Goal: Task Accomplishment & Management: Use online tool/utility

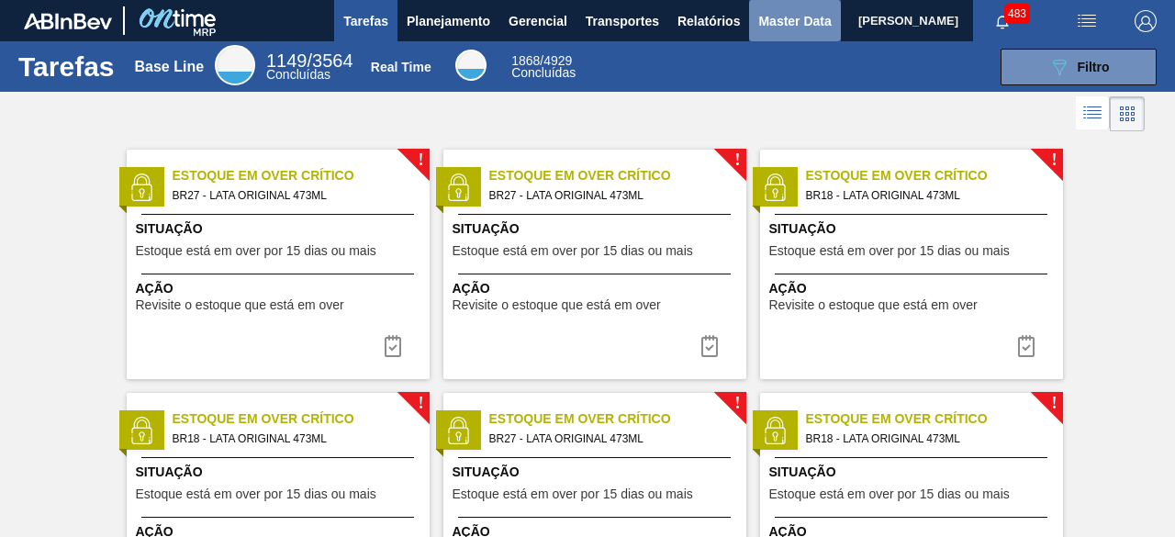
click at [780, 28] on span "Master Data" at bounding box center [794, 21] width 73 height 22
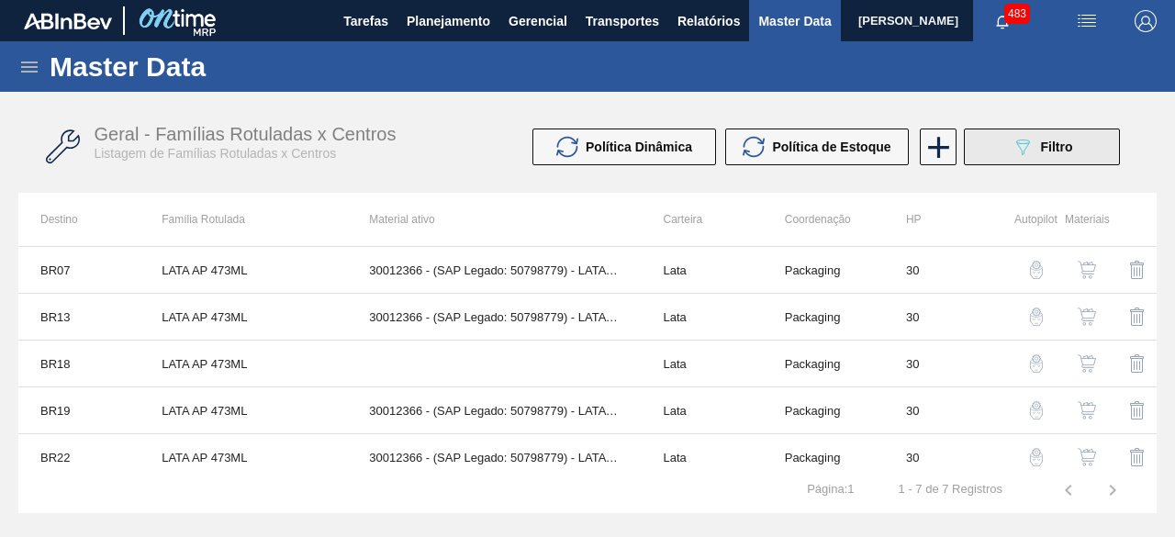
click at [1046, 157] on div "089F7B8B-B2A5-4AFE-B5C0-19BA573D28AC Filtro" at bounding box center [1043, 147] width 62 height 22
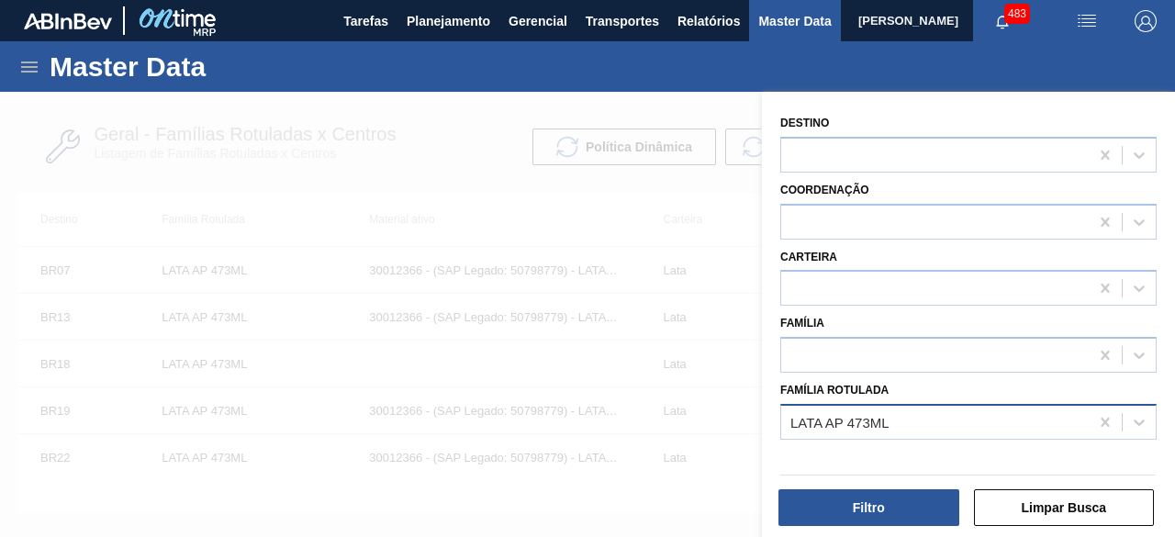
click at [959, 431] on div "LATA AP 473ML" at bounding box center [935, 422] width 308 height 27
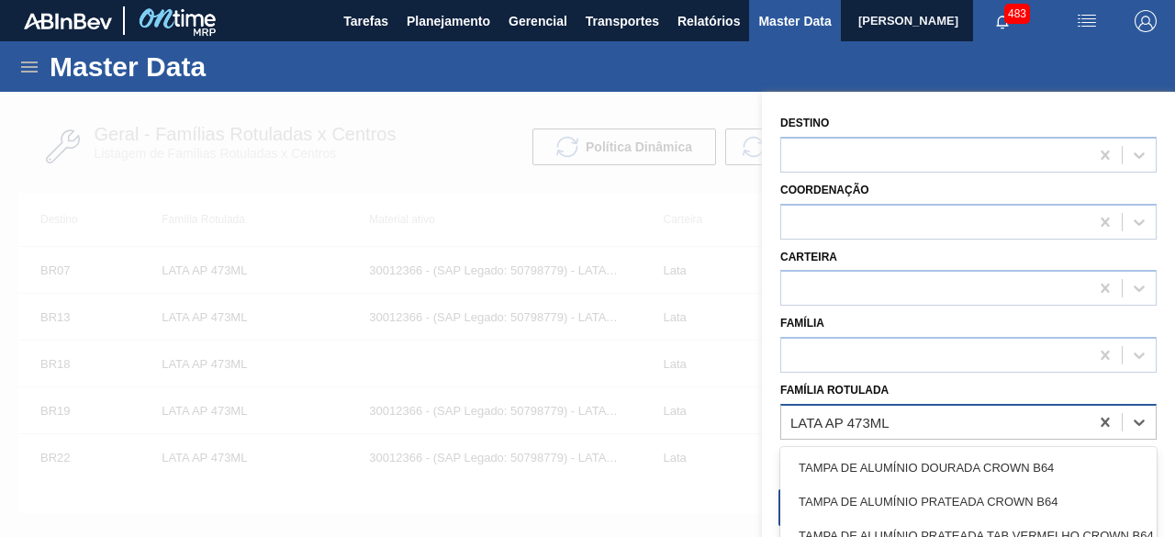
paste Rotulada "LATA AP SUBZERO 269ML"
type Rotulada "LATA AP SUBZERO 269ML"
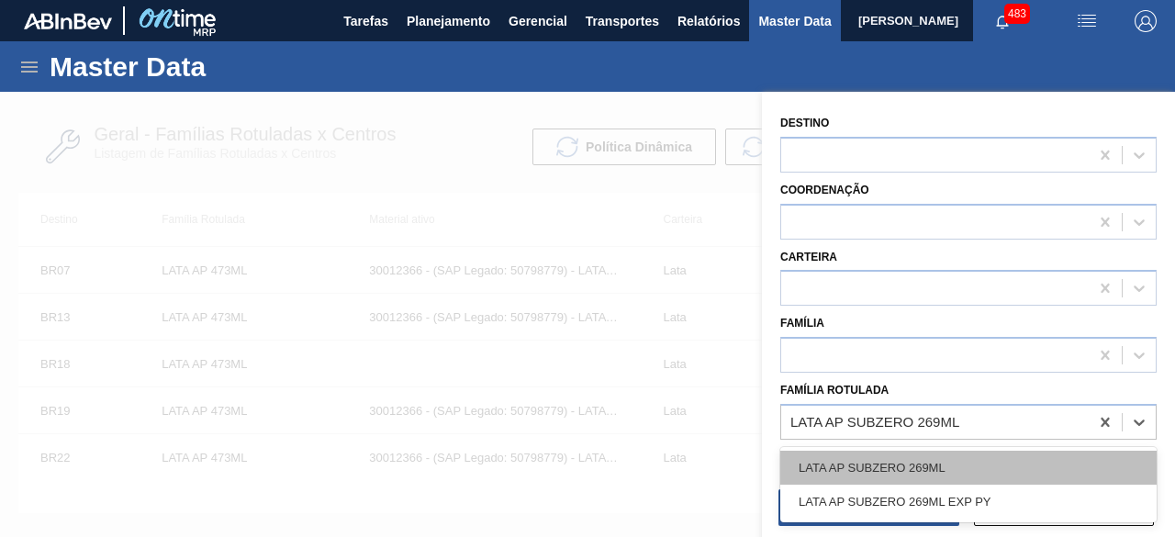
click at [932, 469] on div "LATA AP SUBZERO 269ML" at bounding box center [968, 468] width 376 height 34
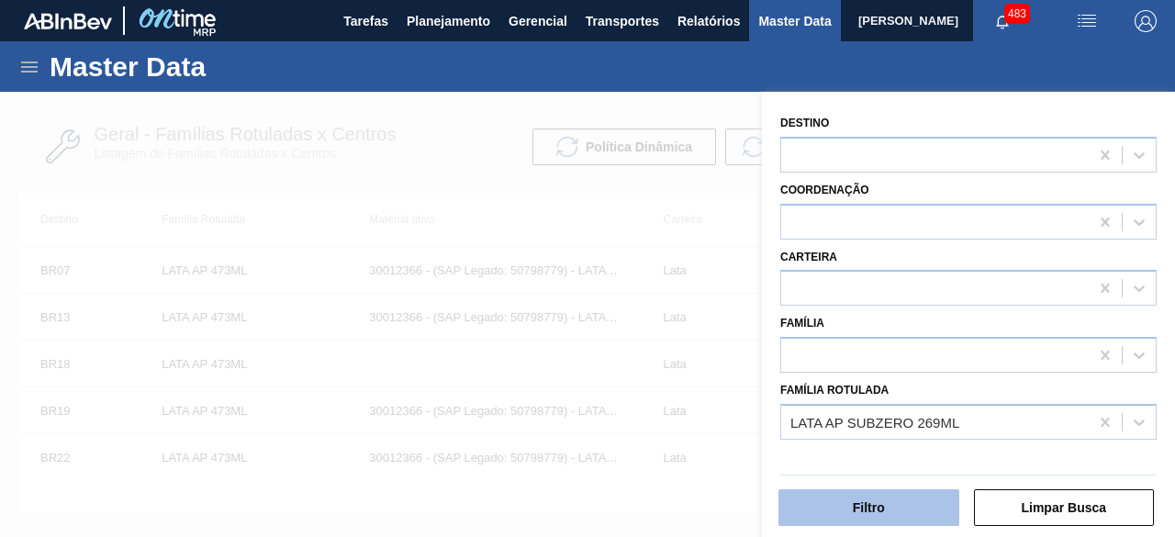
click at [924, 512] on button "Filtro" at bounding box center [869, 507] width 181 height 37
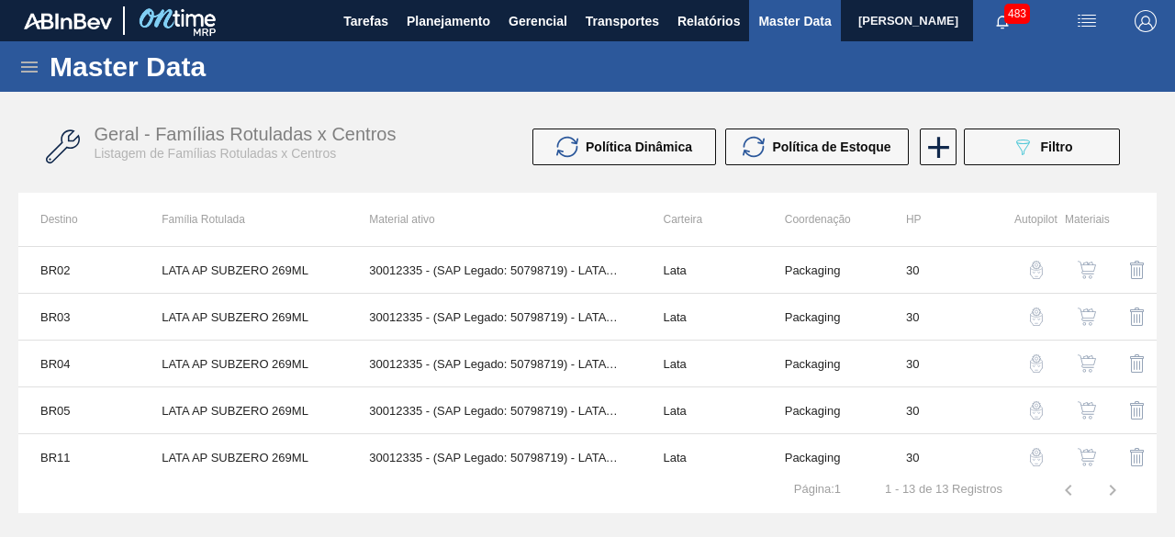
click at [1083, 266] on img "button" at bounding box center [1087, 270] width 18 height 18
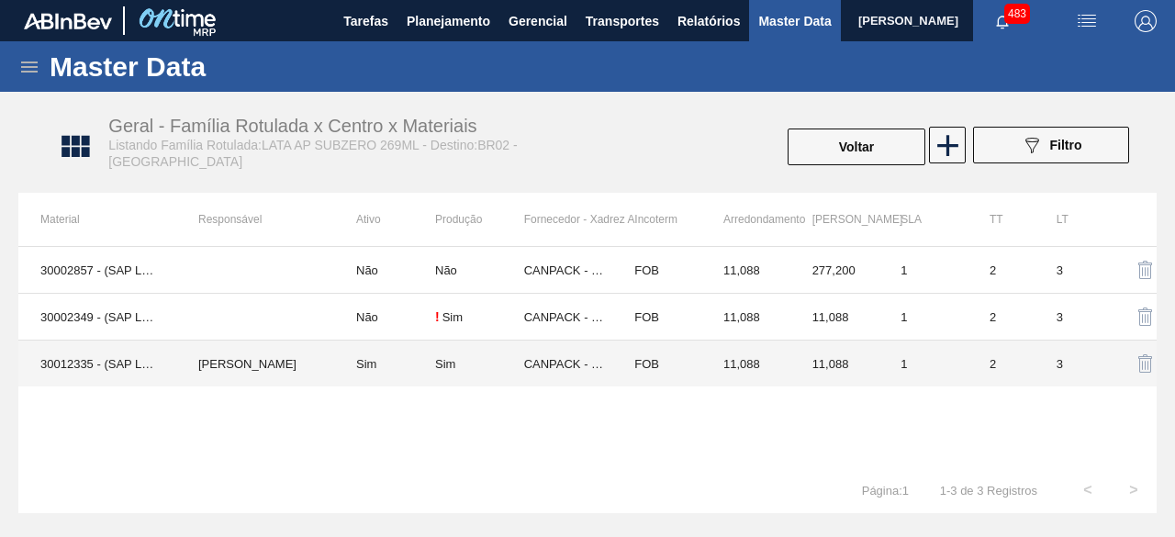
click at [154, 361] on td "30012335 - (SAP Legado: 50798719) - LATA AL. 269ML SUBZERO 429" at bounding box center [97, 364] width 158 height 47
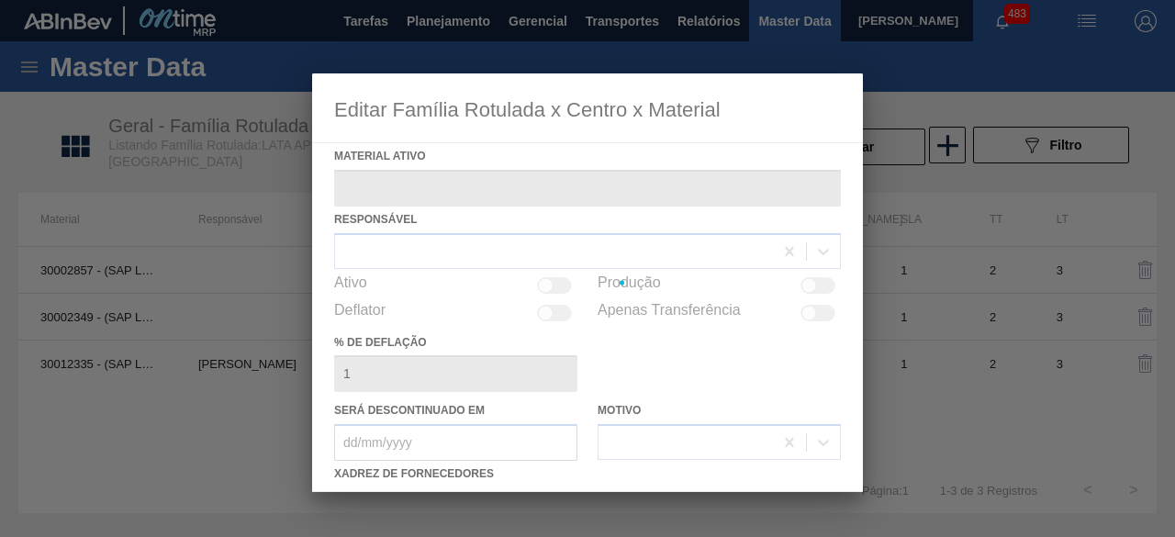
type ativo "30012335 - (SAP Legado: 50798719) - LATA AL. 269ML SUBZERO 429"
checkbox input "true"
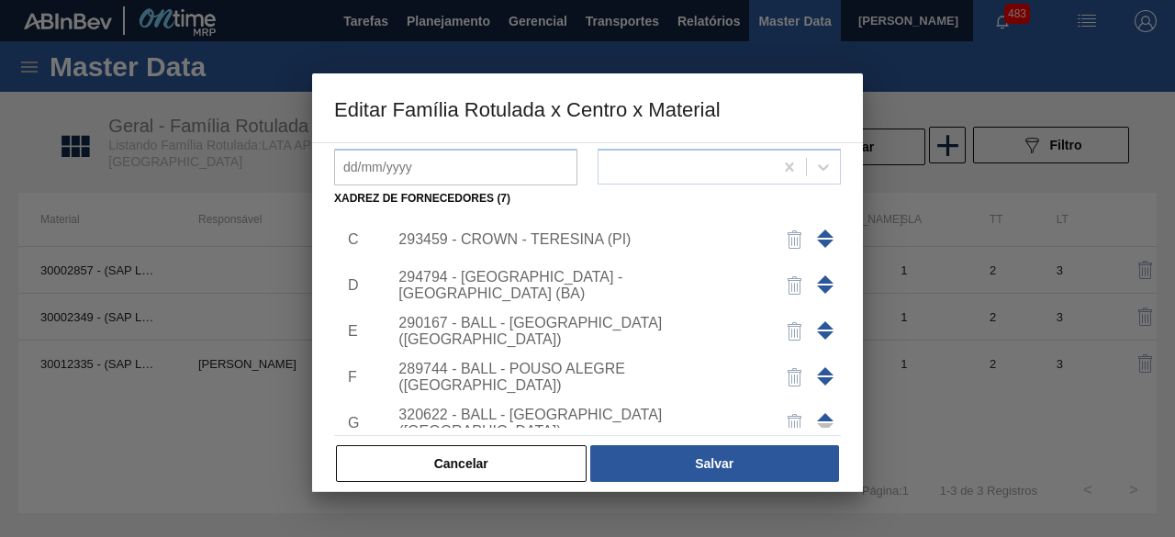
scroll to position [156, 0]
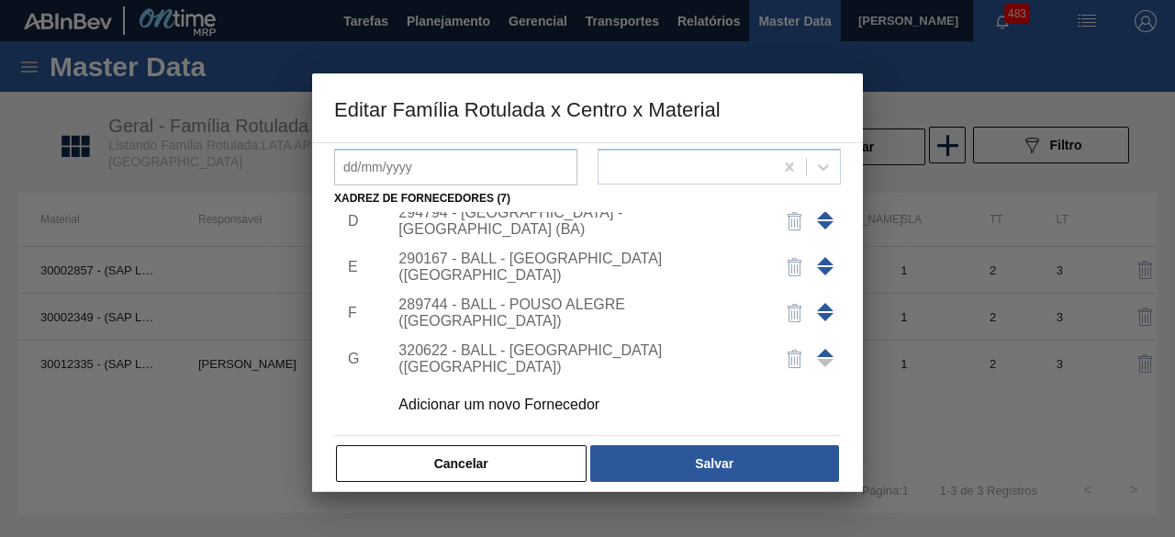
click at [578, 400] on div "Adicionar um novo Fornecedor" at bounding box center [578, 405] width 360 height 17
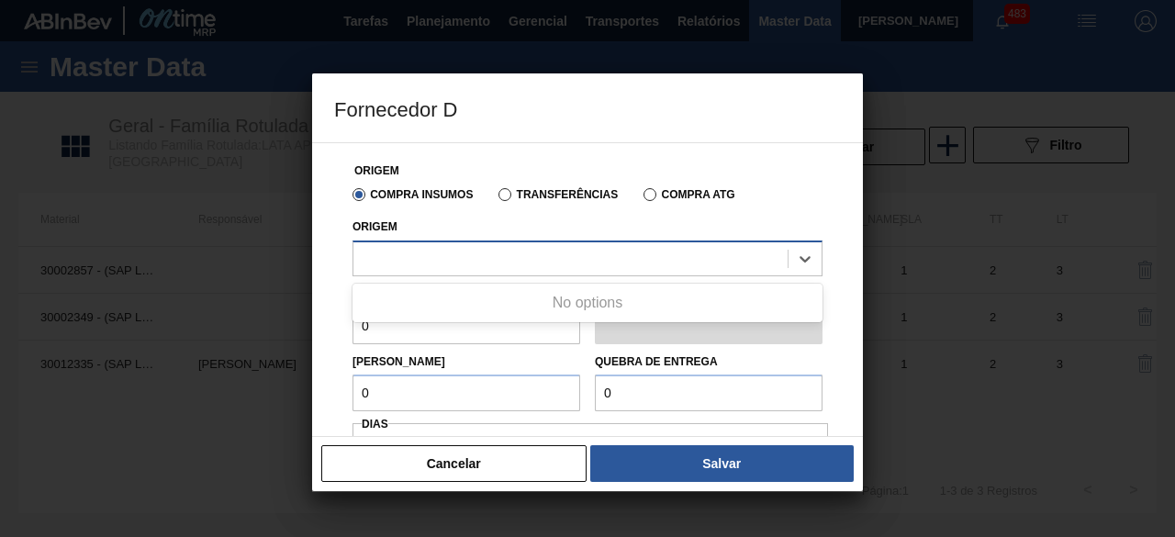
click at [622, 273] on div at bounding box center [588, 259] width 470 height 36
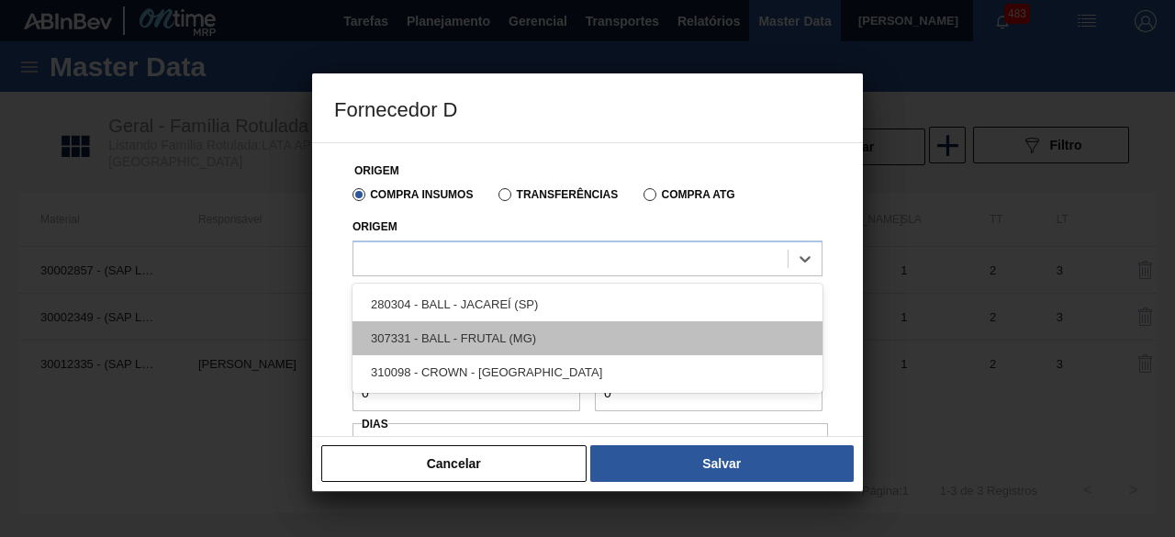
click at [528, 338] on div "307331 - BALL - FRUTAL (MG)" at bounding box center [588, 338] width 470 height 34
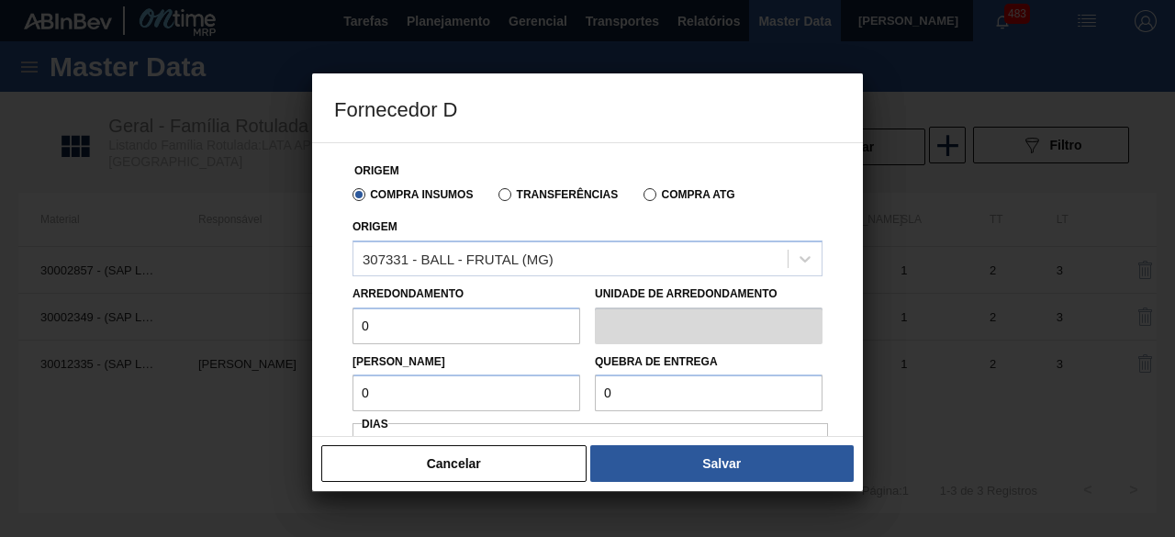
click at [431, 338] on input "0" at bounding box center [467, 326] width 228 height 37
type input "11,088"
click at [465, 397] on input "0" at bounding box center [467, 393] width 228 height 37
type input "11,088"
click at [721, 403] on input "0" at bounding box center [709, 393] width 228 height 37
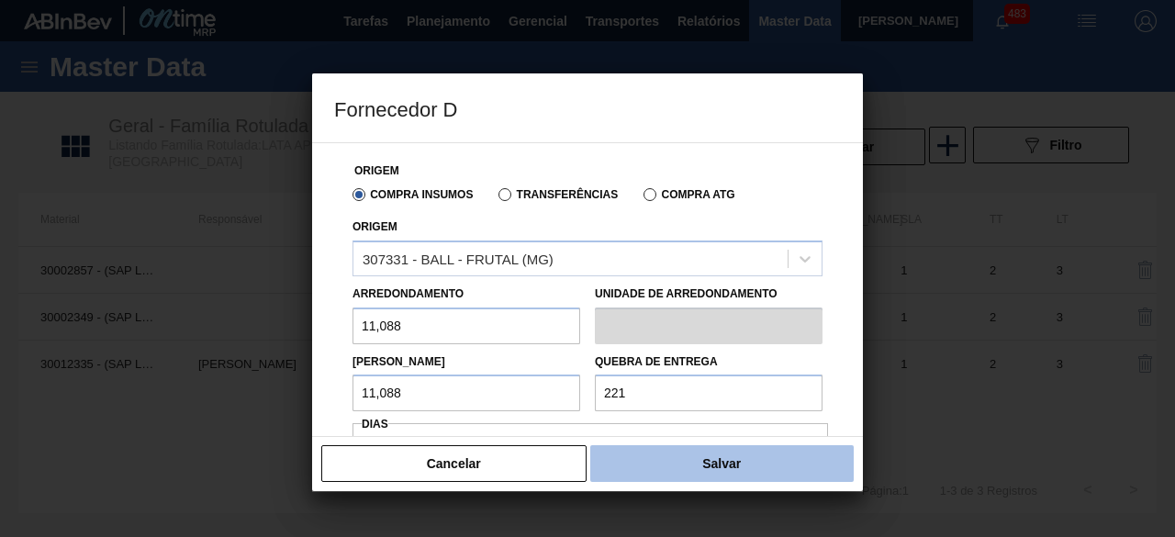
type input "221,76"
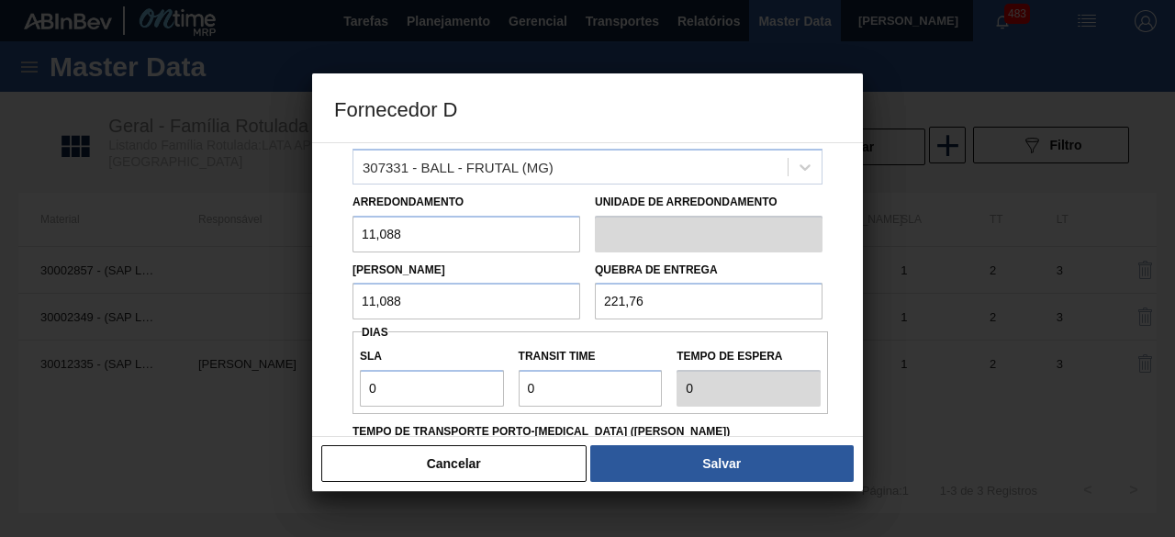
scroll to position [184, 0]
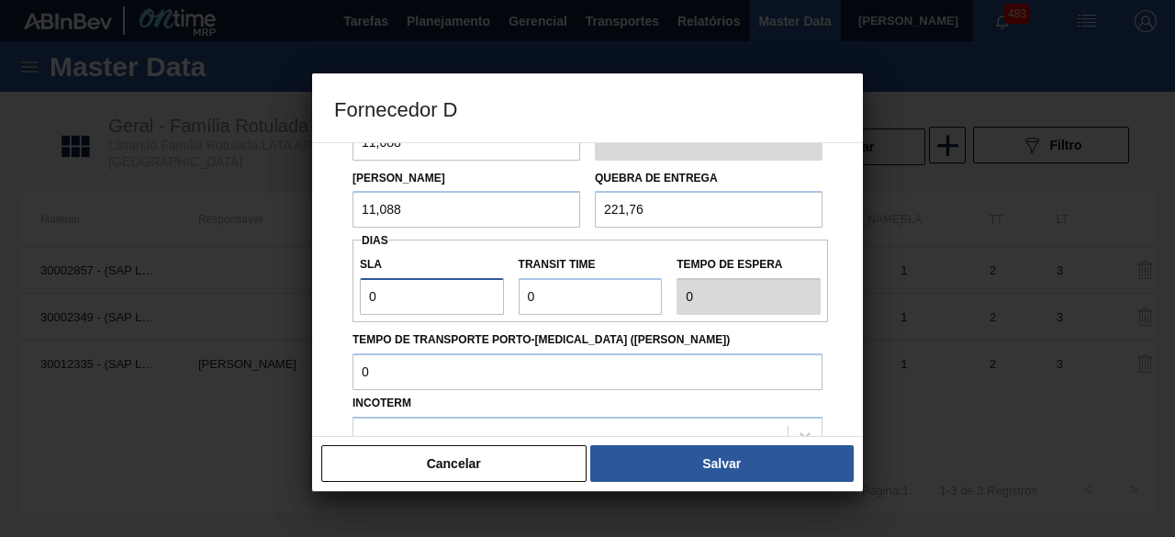
click at [428, 309] on input "0" at bounding box center [432, 296] width 144 height 37
type input "01"
type input "1"
click at [566, 306] on input "Transit Time" at bounding box center [591, 296] width 144 height 37
type input "01"
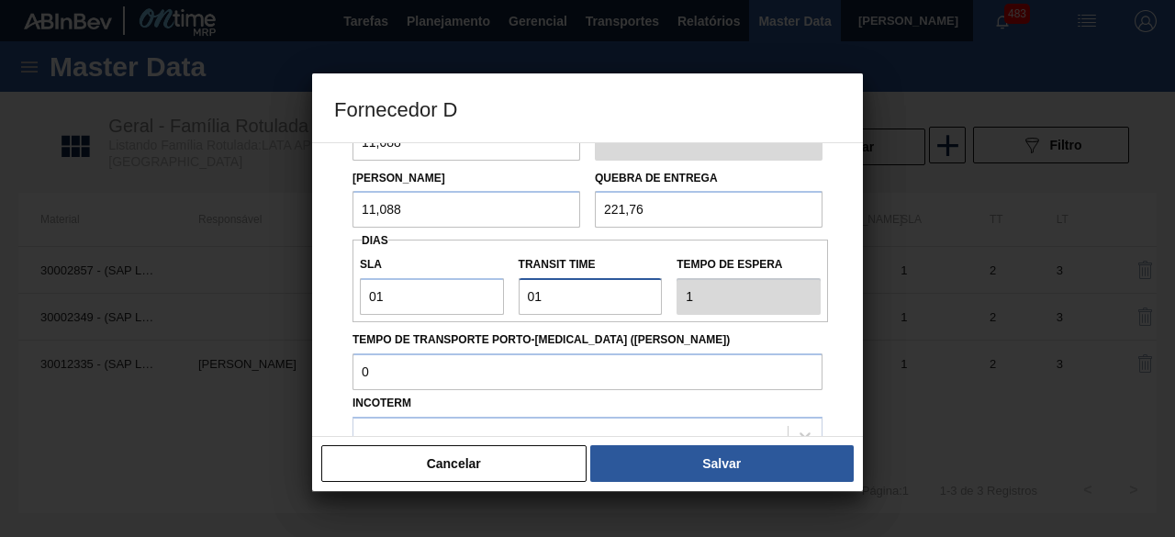
type input "2"
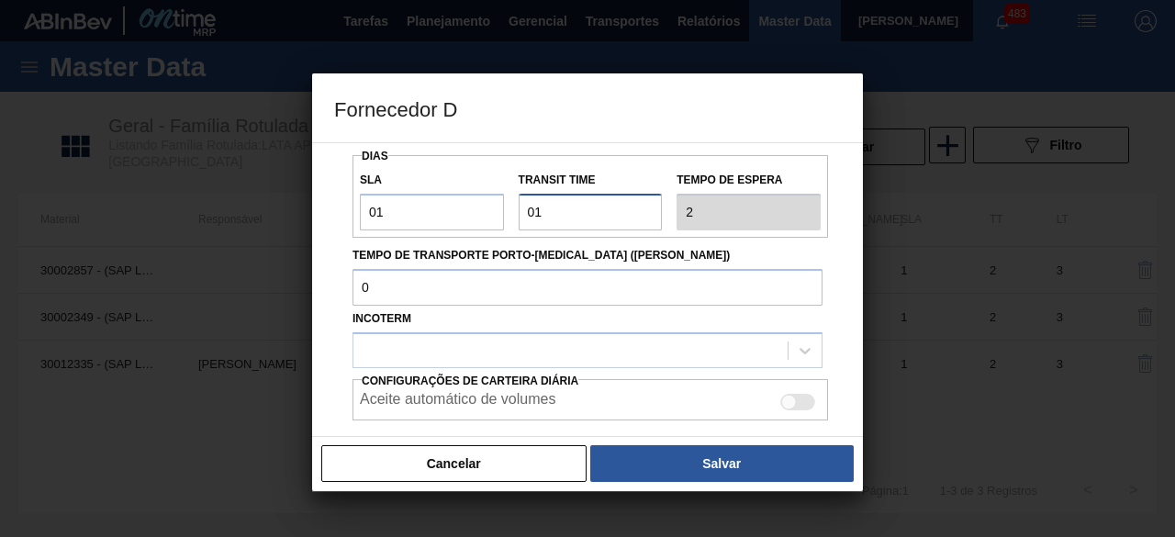
scroll to position [365, 0]
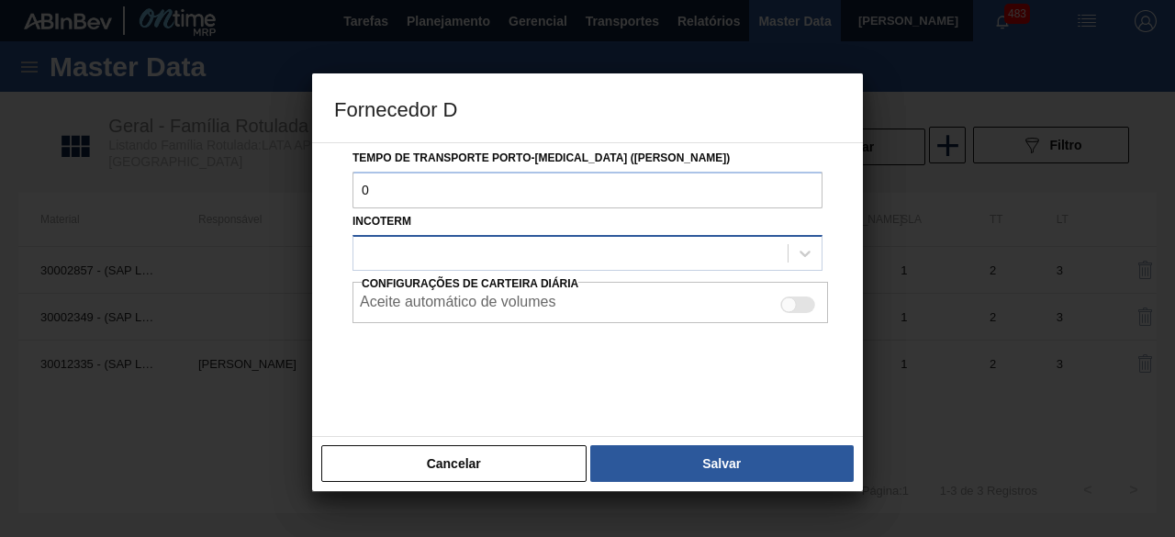
click at [621, 249] on div at bounding box center [570, 253] width 434 height 27
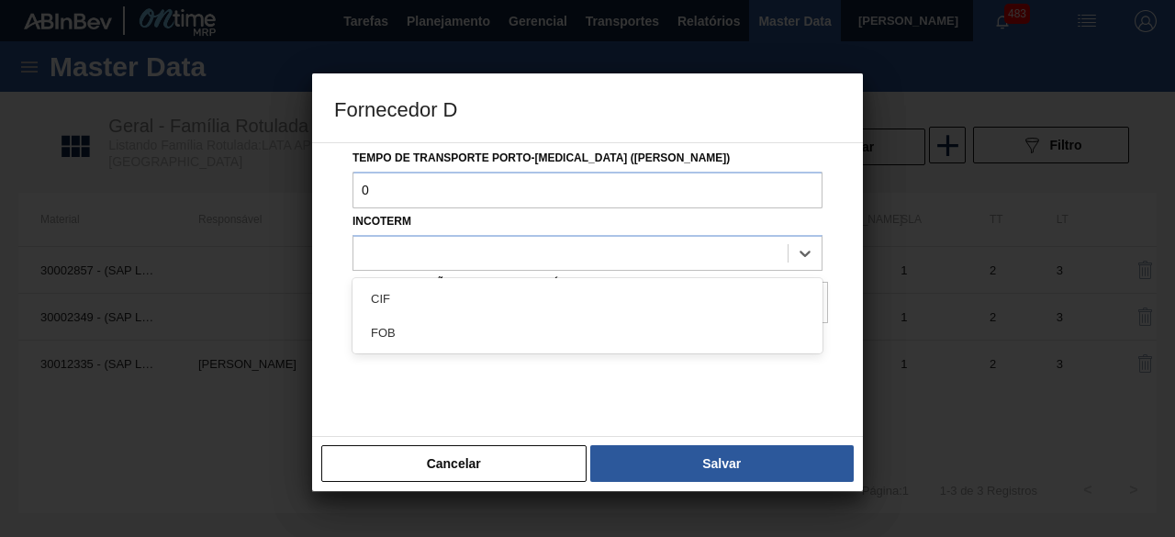
click at [485, 339] on div "FOB" at bounding box center [588, 333] width 470 height 34
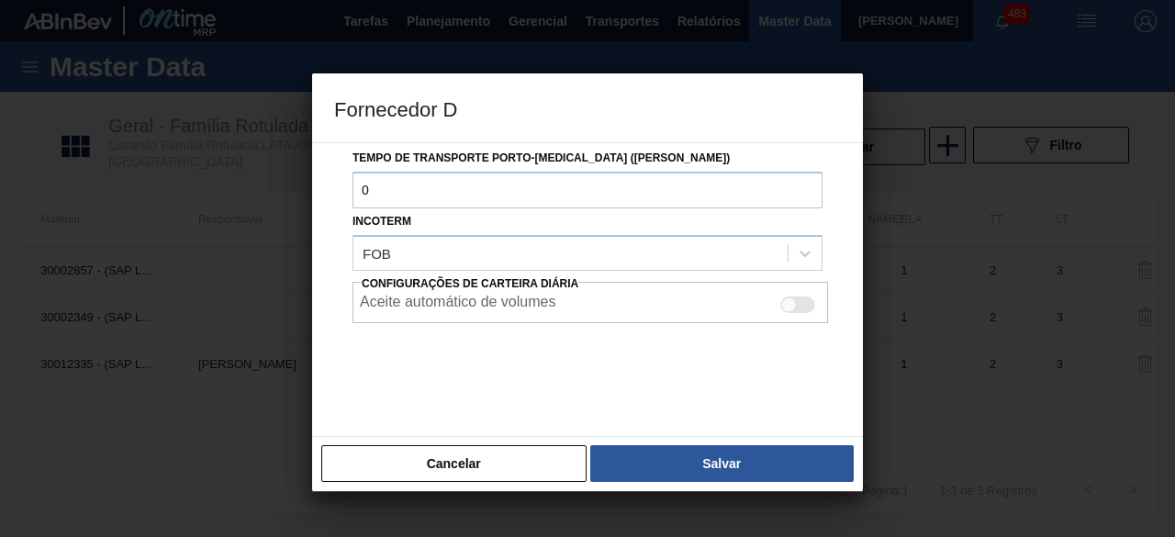
click at [790, 297] on div at bounding box center [797, 305] width 35 height 17
checkbox input "true"
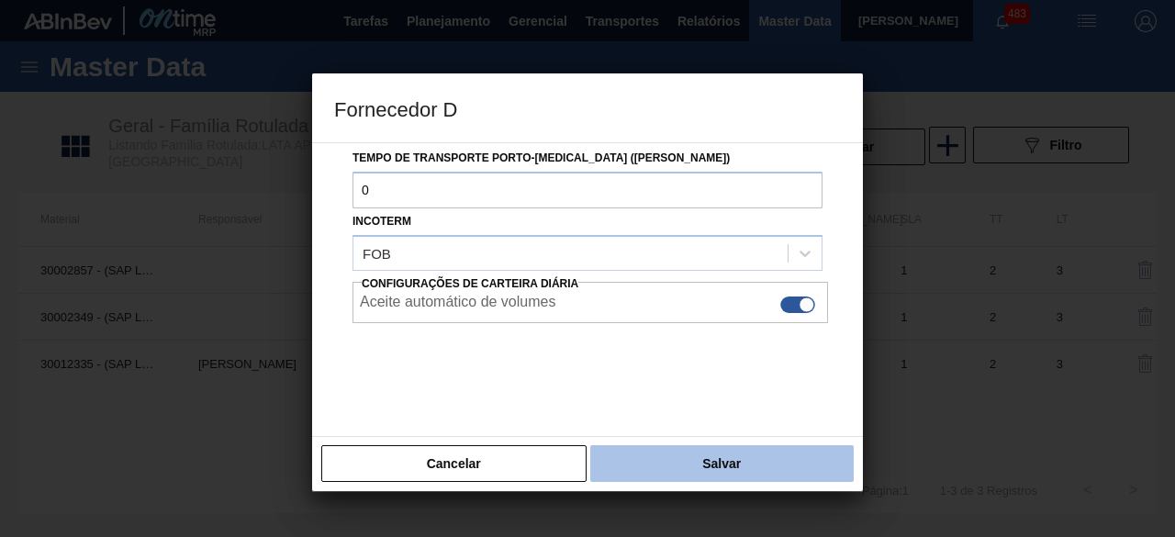
click at [777, 460] on button "Salvar" at bounding box center [722, 463] width 264 height 37
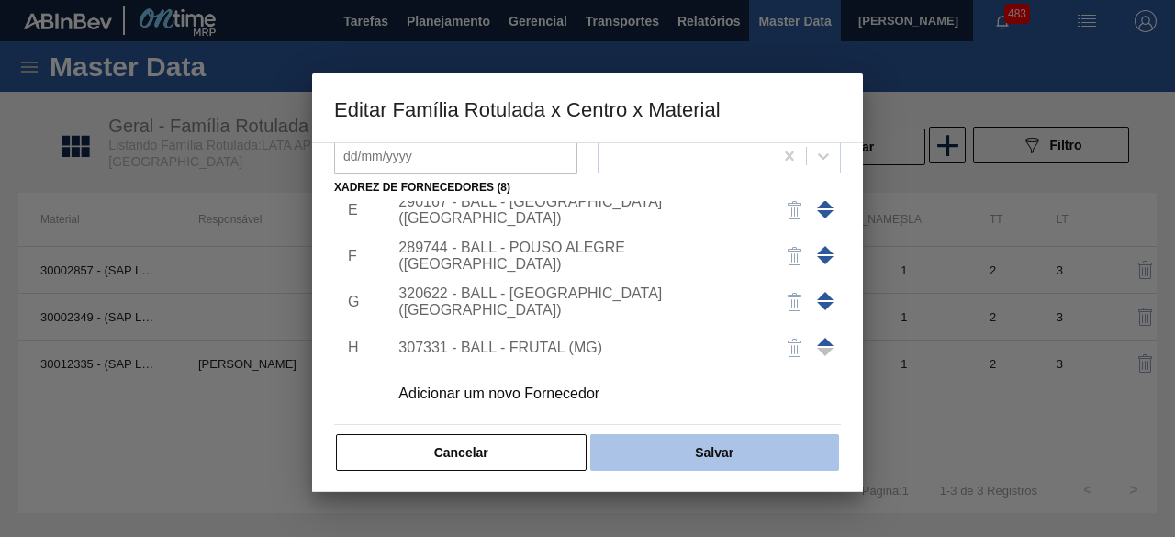
scroll to position [288, 0]
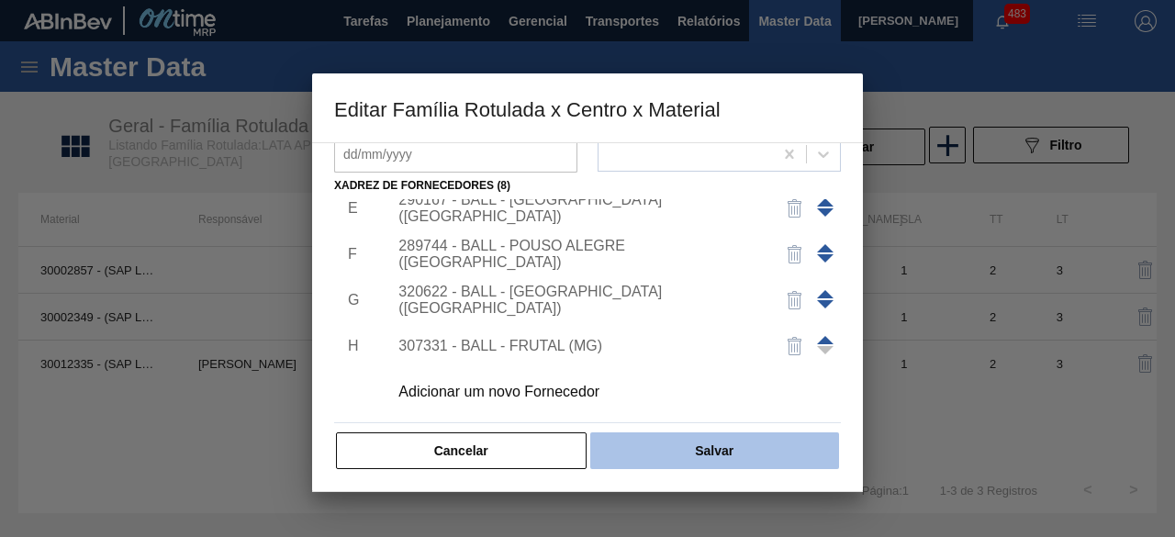
click at [786, 449] on button "Salvar" at bounding box center [714, 450] width 249 height 37
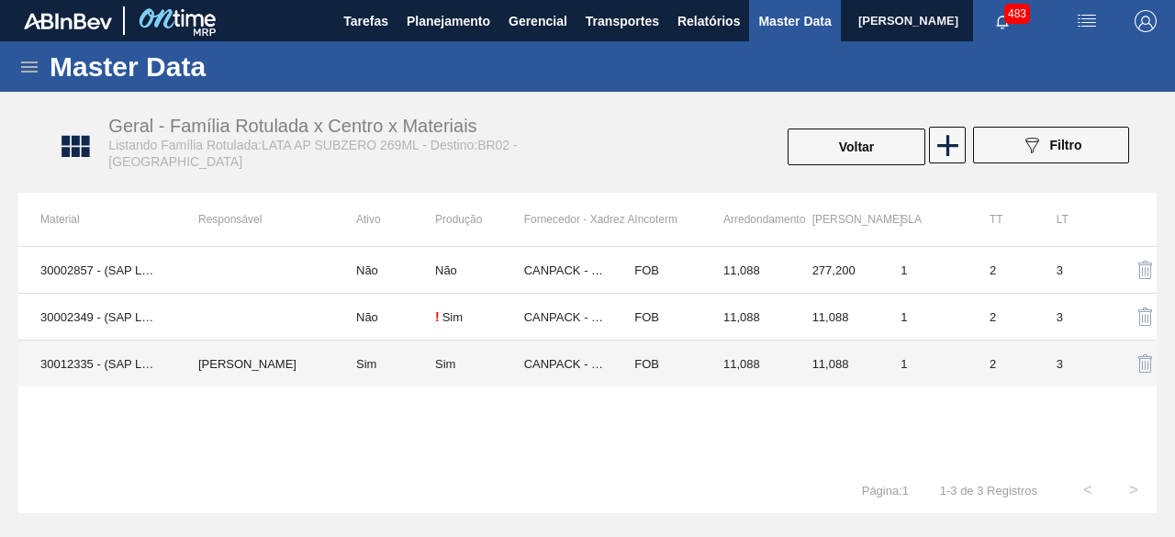
click at [222, 376] on td "[PERSON_NAME]" at bounding box center [255, 364] width 158 height 47
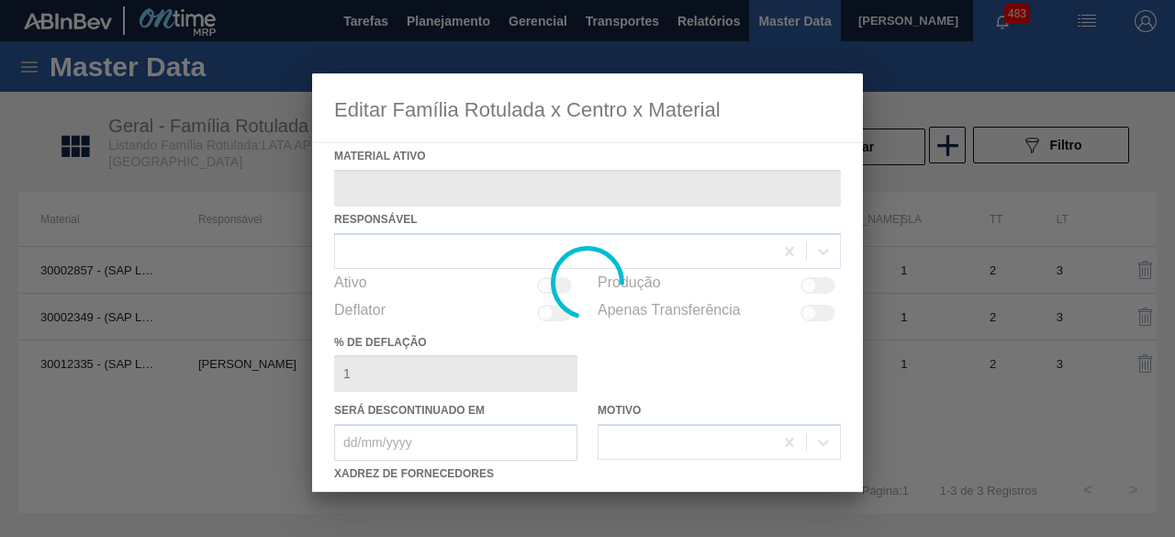
type ativo "30012335 - (SAP Legado: 50798719) - LATA AL. 269ML SUBZERO 429"
checkbox input "true"
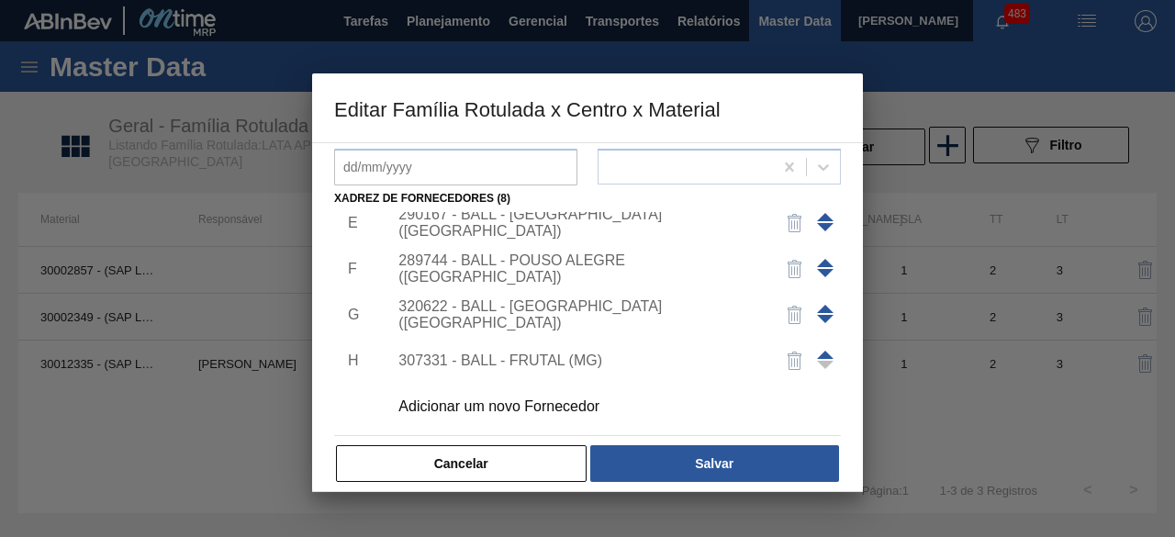
scroll to position [202, 0]
click at [591, 351] on div "307331 - BALL - FRUTAL (MG)" at bounding box center [578, 359] width 360 height 17
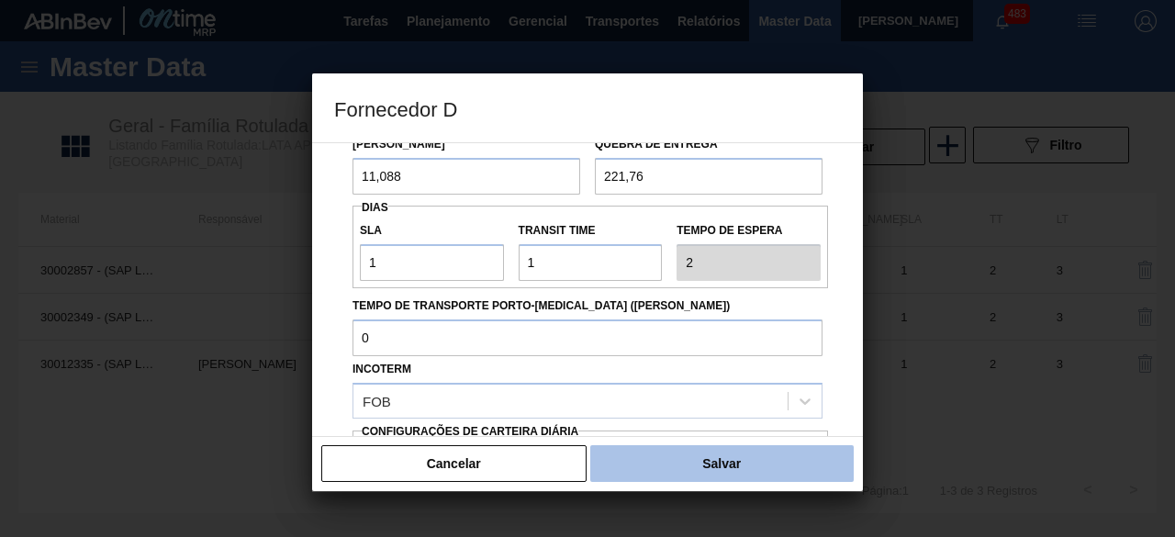
scroll to position [275, 0]
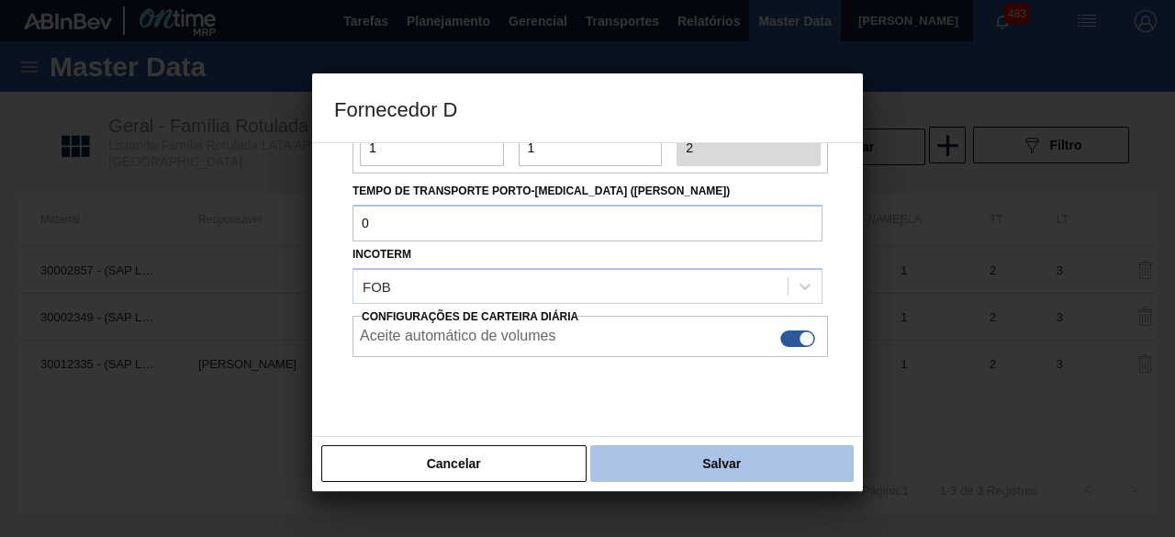
click at [777, 467] on button "Salvar" at bounding box center [722, 463] width 264 height 37
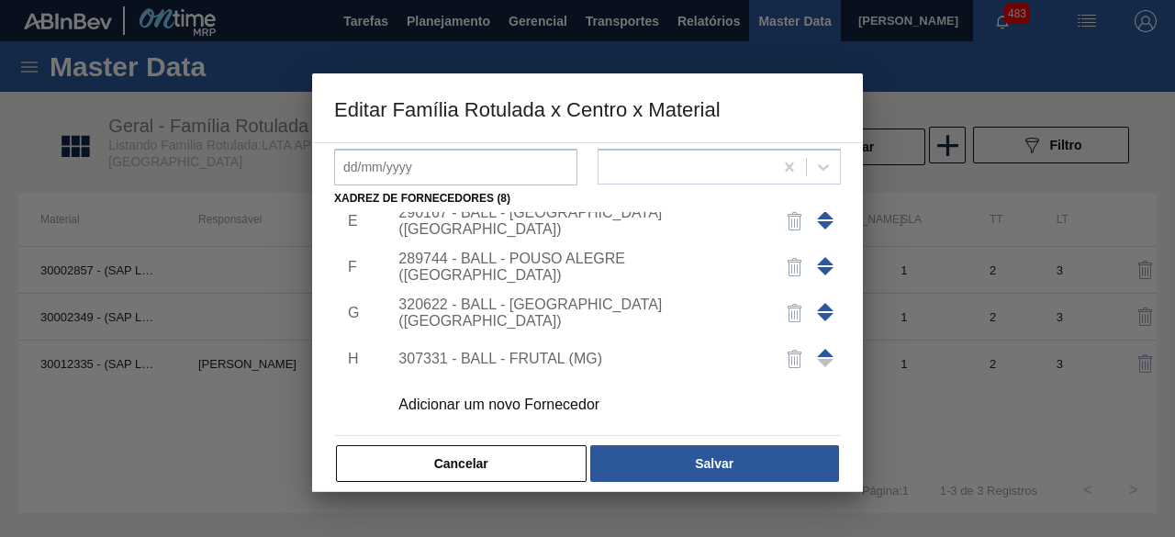
click at [777, 467] on button "Salvar" at bounding box center [714, 463] width 249 height 37
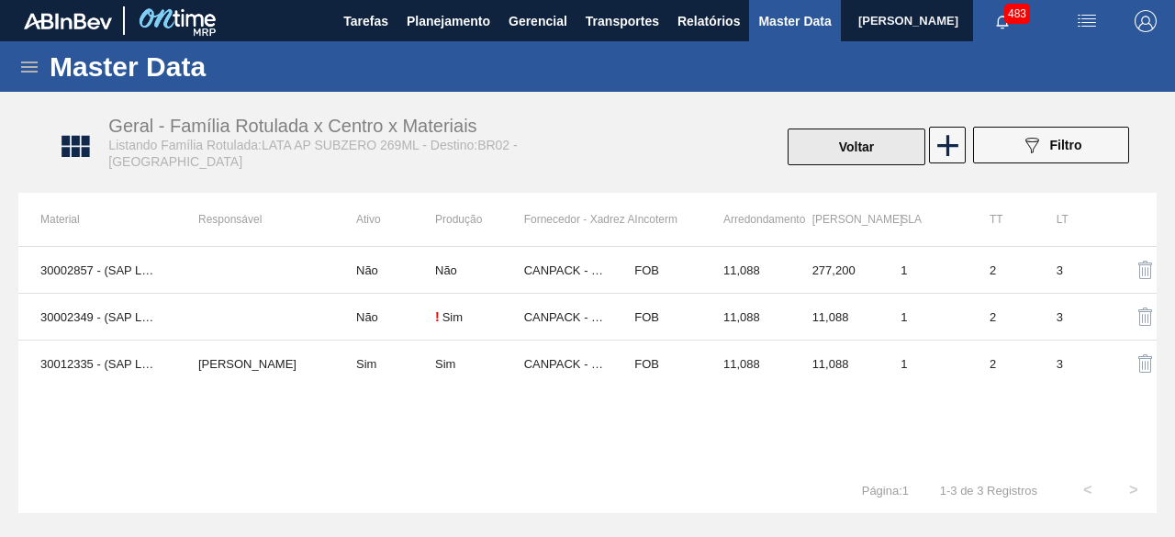
click at [823, 146] on button "Voltar" at bounding box center [857, 147] width 138 height 37
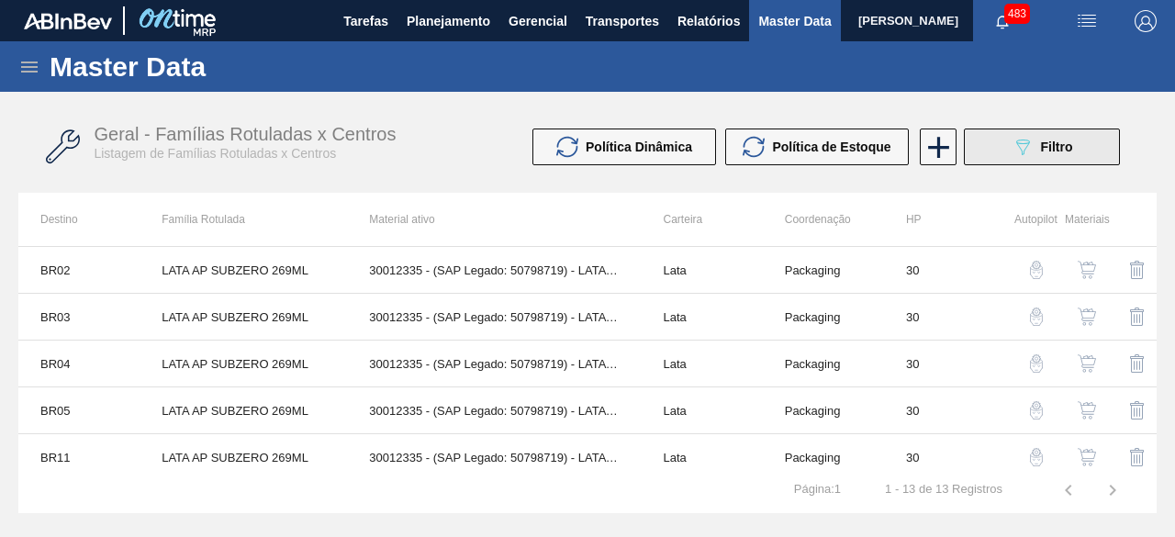
click at [1032, 148] on icon "089F7B8B-B2A5-4AFE-B5C0-19BA573D28AC" at bounding box center [1023, 147] width 22 height 22
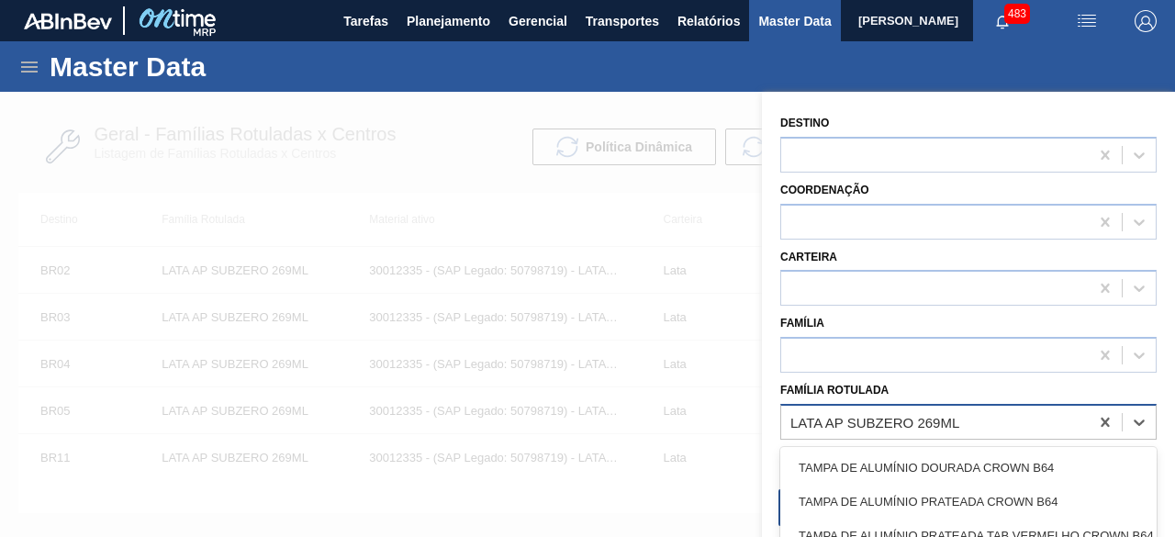
click at [935, 432] on div "LATA AP SUBZERO 269ML" at bounding box center [935, 422] width 308 height 27
paste Rotulada "LATA ORIGINAL 350ML"
type Rotulada "LATA ORIGINAL 350ML"
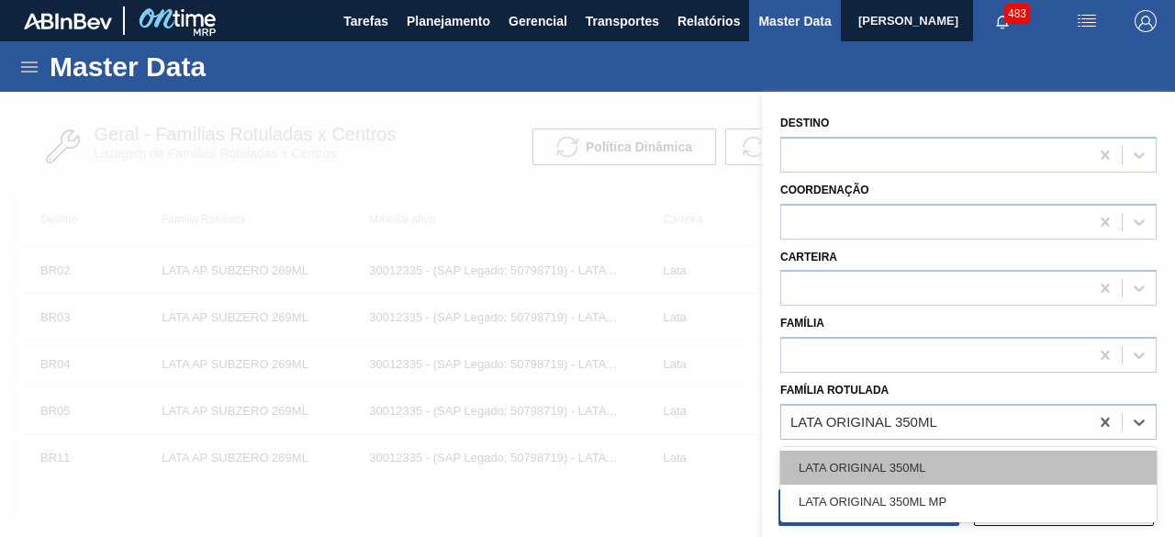
click at [916, 458] on div "LATA ORIGINAL 350ML" at bounding box center [968, 468] width 376 height 34
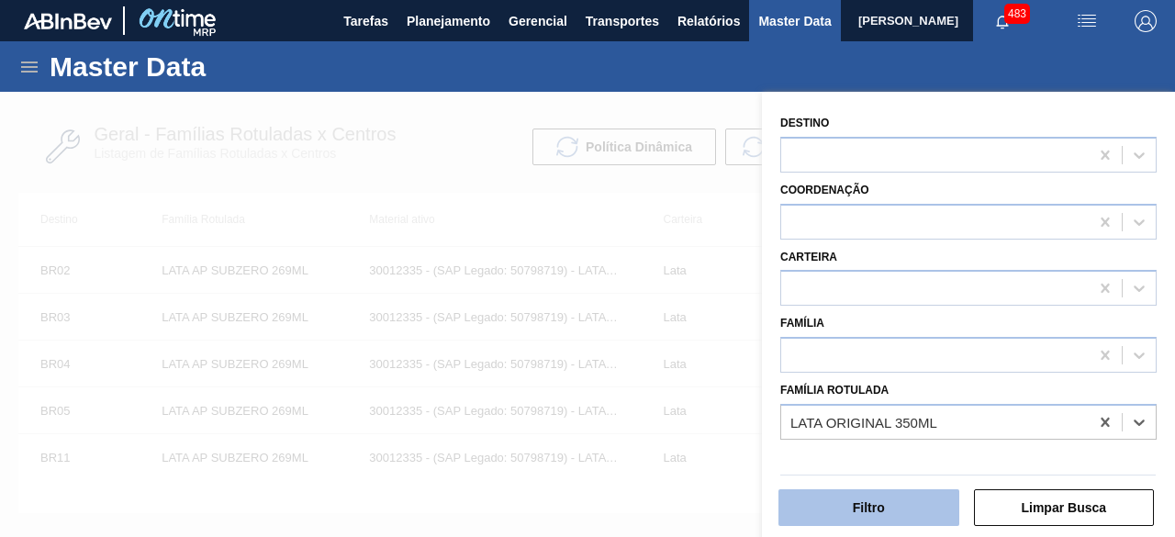
click at [908, 502] on button "Filtro" at bounding box center [869, 507] width 181 height 37
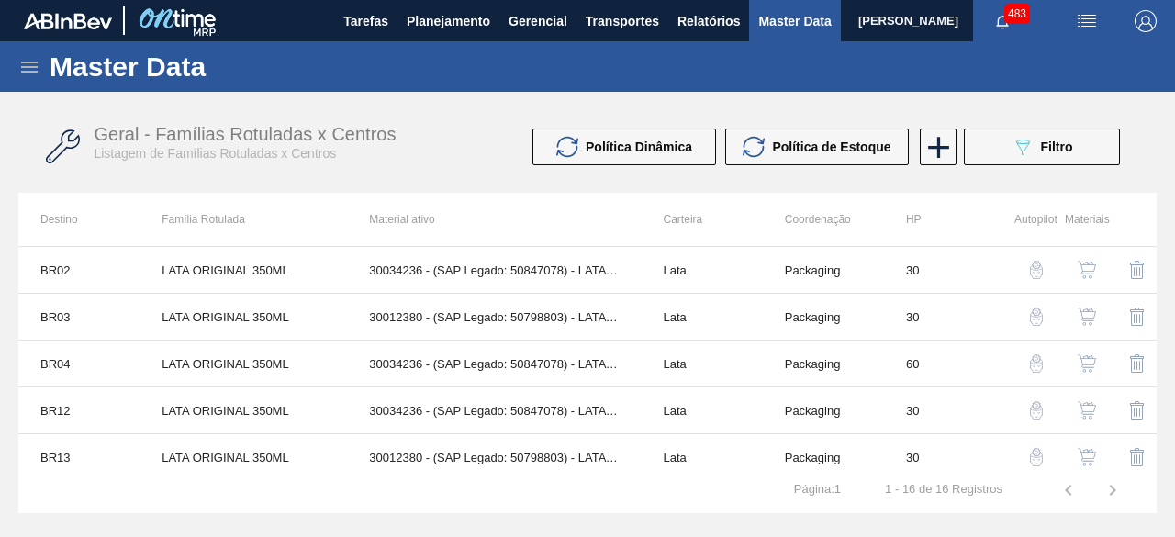
click at [1089, 403] on img "button" at bounding box center [1087, 410] width 18 height 18
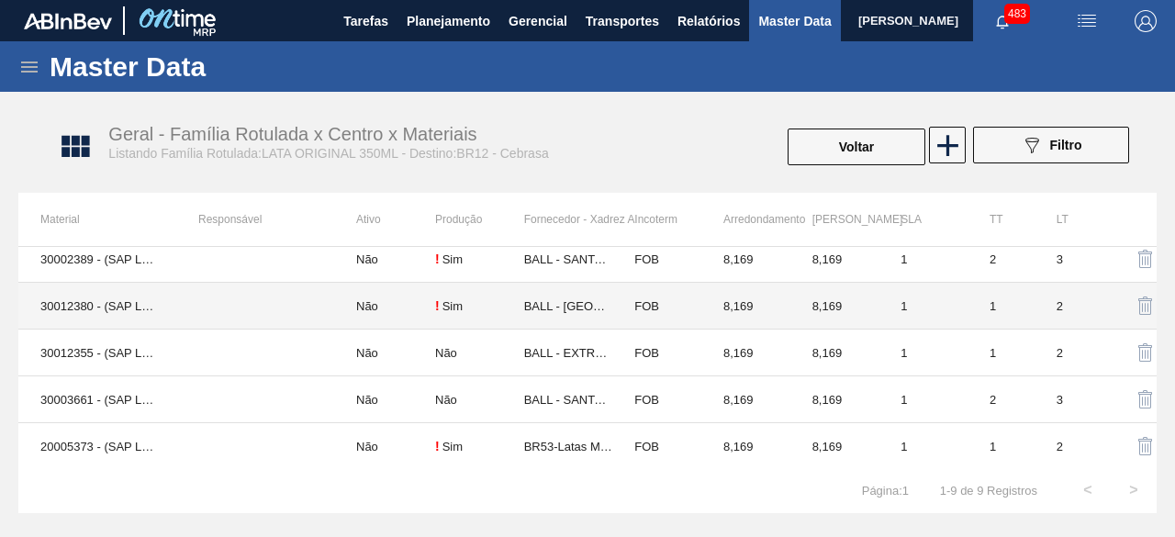
scroll to position [196, 0]
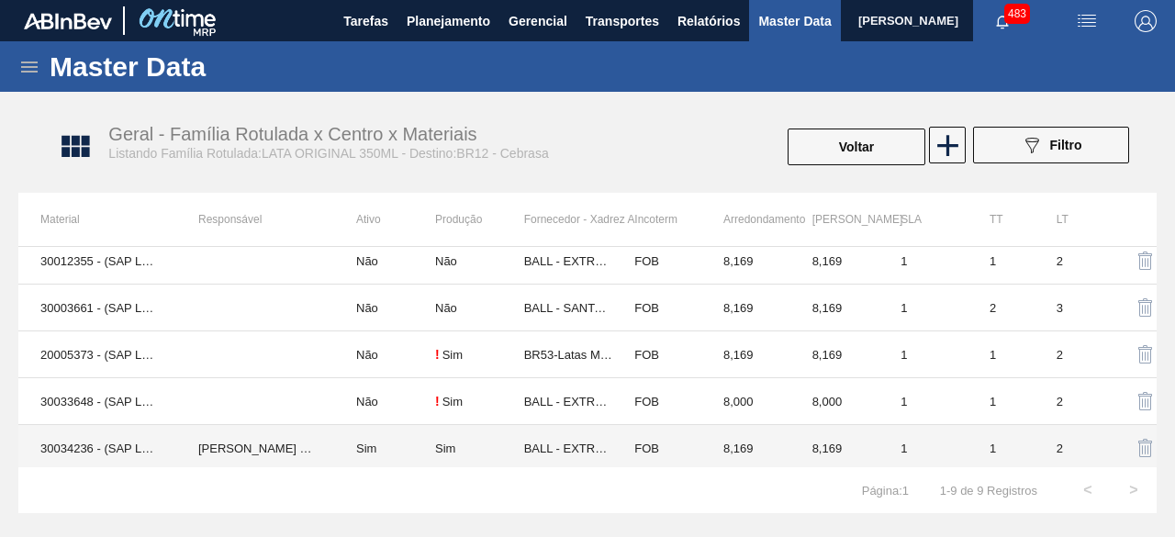
click at [110, 449] on td "30034236 - (SAP Legado: 50847078) - LATA AL ORIGINAL 350ML BRILHO" at bounding box center [97, 448] width 158 height 47
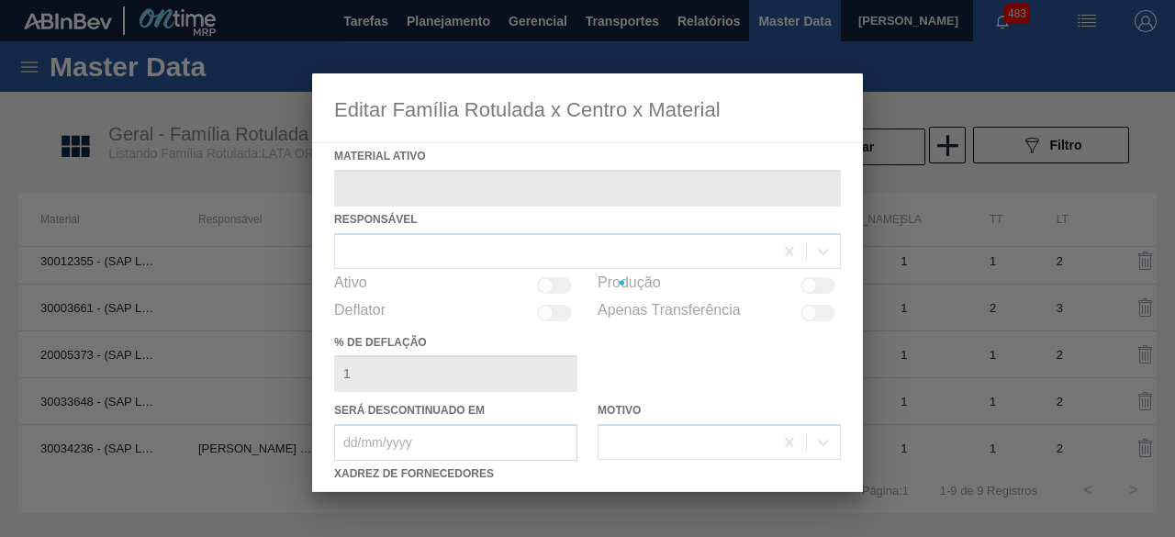
type ativo "30034236 - (SAP Legado: 50847078) - LATA AL ORIGINAL 350ML BRILHO"
checkbox input "true"
click at [110, 449] on div at bounding box center [587, 268] width 1175 height 537
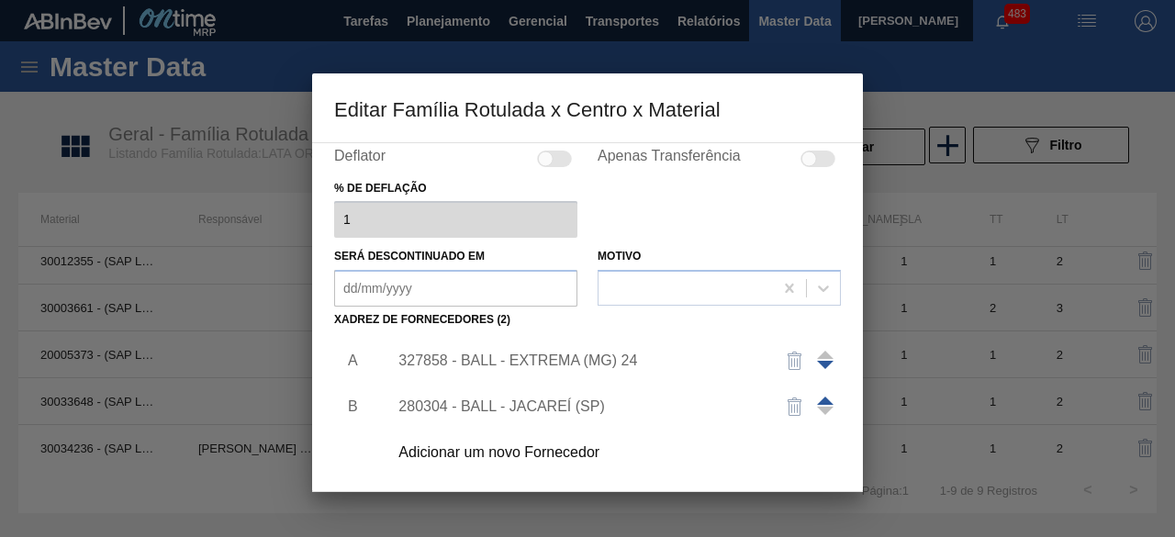
scroll to position [184, 0]
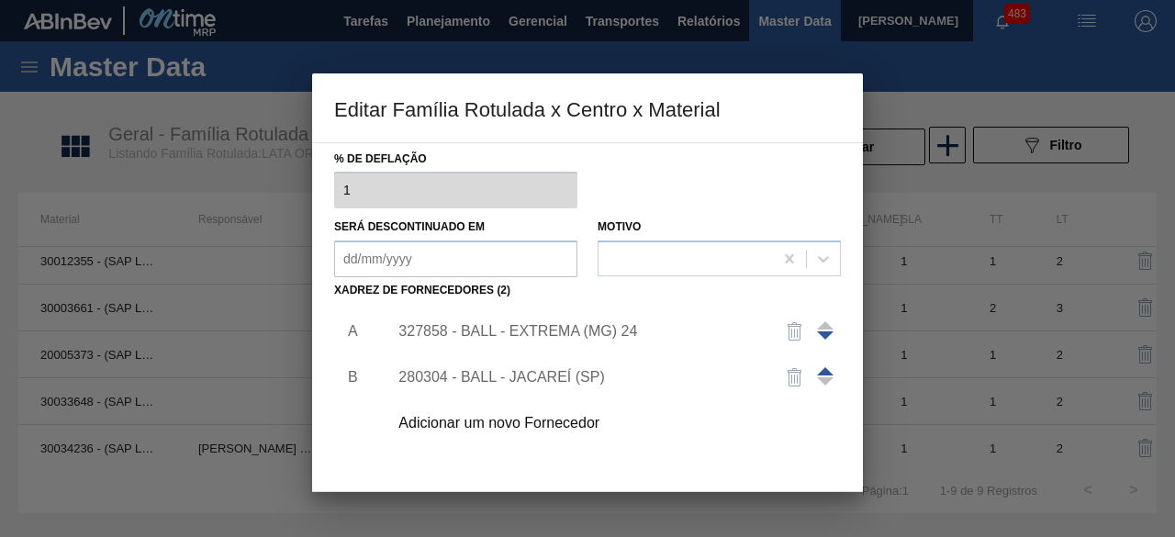
click at [580, 426] on div "Adicionar um novo Fornecedor" at bounding box center [578, 423] width 360 height 17
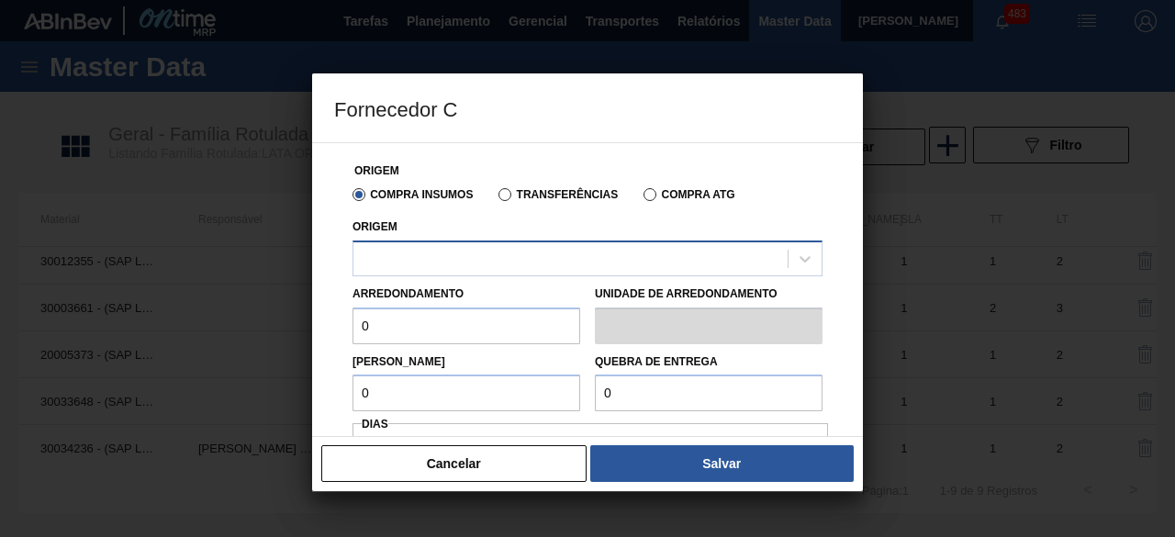
click at [625, 269] on div at bounding box center [570, 258] width 434 height 27
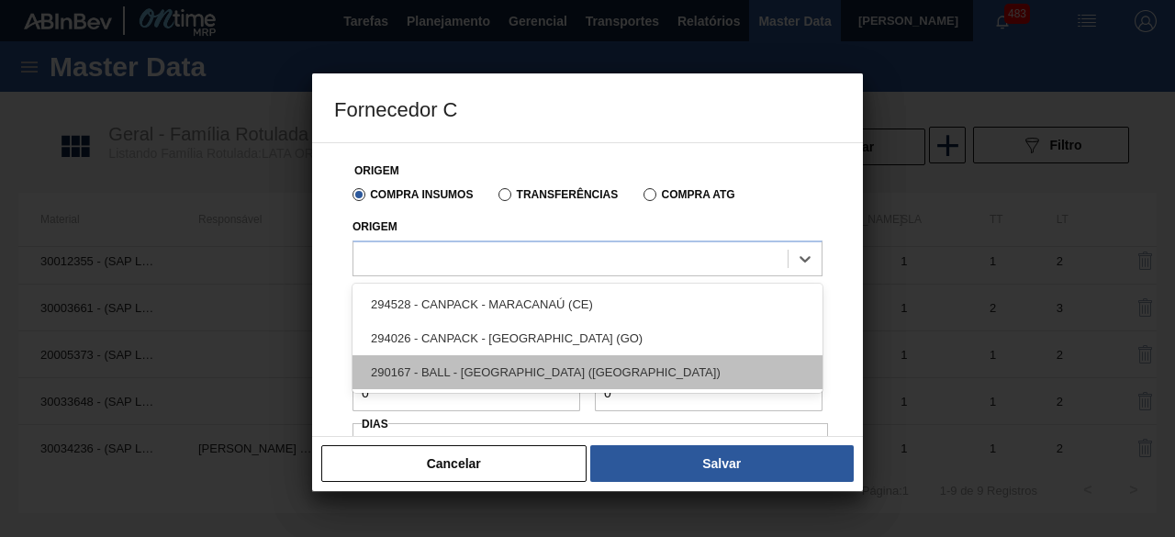
click at [571, 374] on div "290167 - BALL - [GEOGRAPHIC_DATA] ([GEOGRAPHIC_DATA])" at bounding box center [588, 372] width 470 height 34
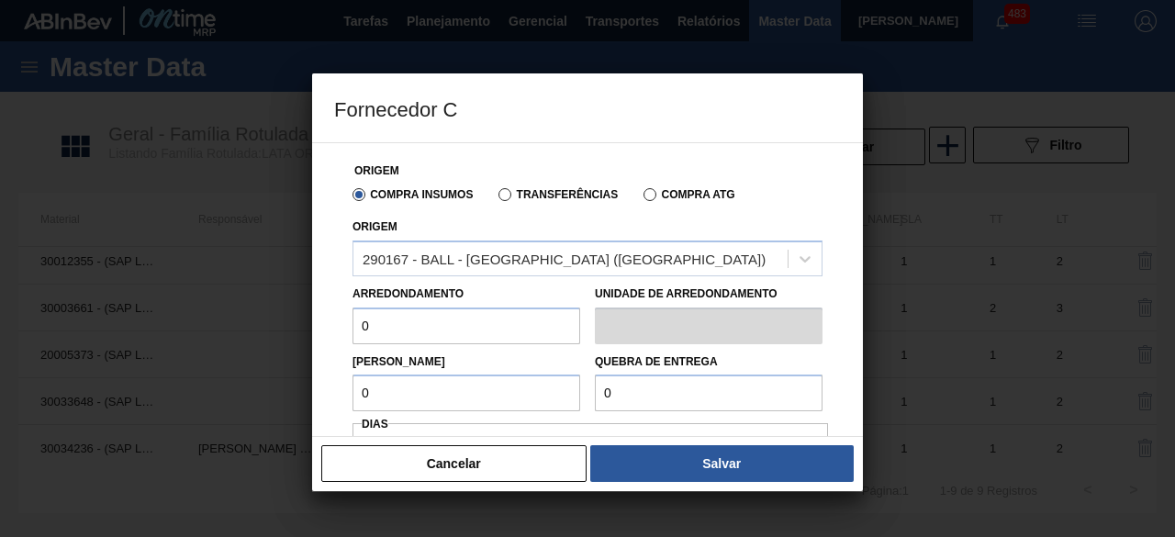
click at [521, 337] on input "0" at bounding box center [467, 326] width 228 height 37
type input "8,169"
click at [481, 398] on input "0" at bounding box center [467, 393] width 228 height 37
type input "8,169"
click at [649, 387] on input "0" at bounding box center [709, 393] width 228 height 37
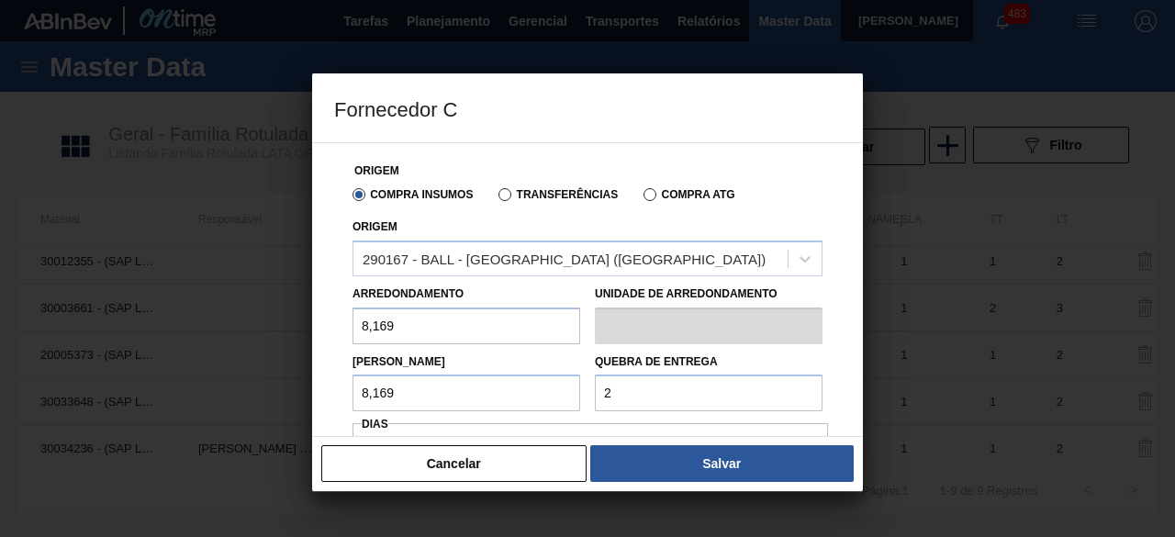
type input "204,225"
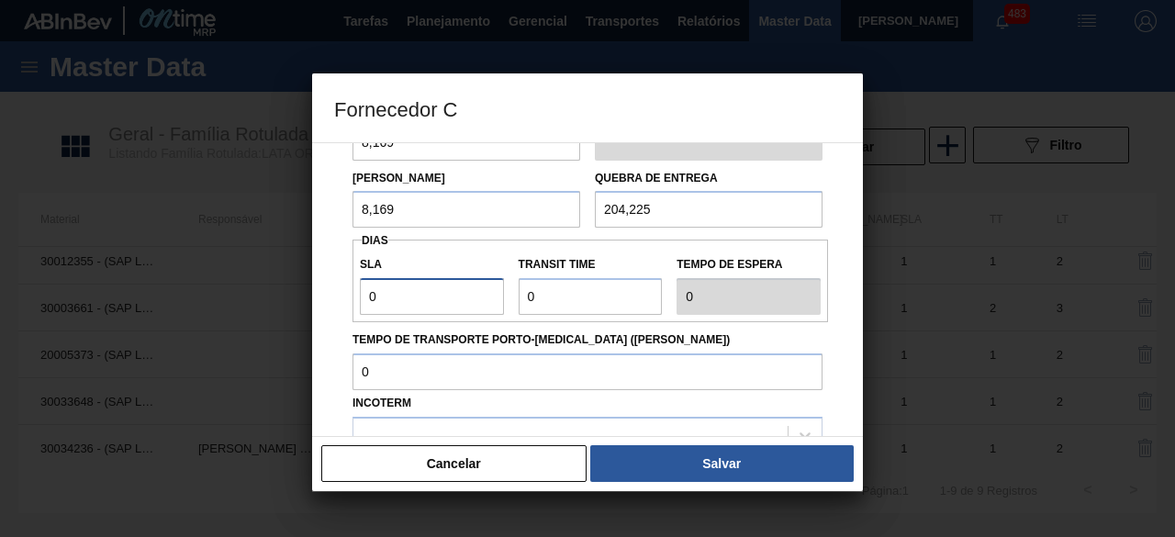
drag, startPoint x: 432, startPoint y: 301, endPoint x: 427, endPoint y: 316, distance: 15.7
click at [432, 301] on input "0" at bounding box center [432, 296] width 144 height 37
type input "01"
type input "1"
drag, startPoint x: 556, startPoint y: 295, endPoint x: 560, endPoint y: 317, distance: 22.3
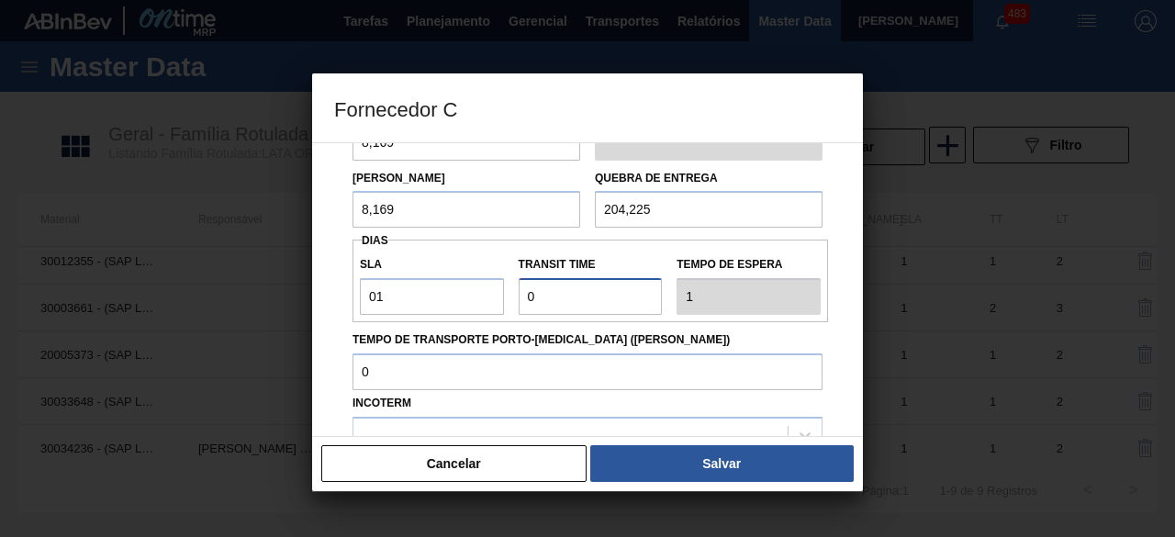
click at [556, 295] on input "Transit Time" at bounding box center [591, 296] width 144 height 37
type input "01"
type input "2"
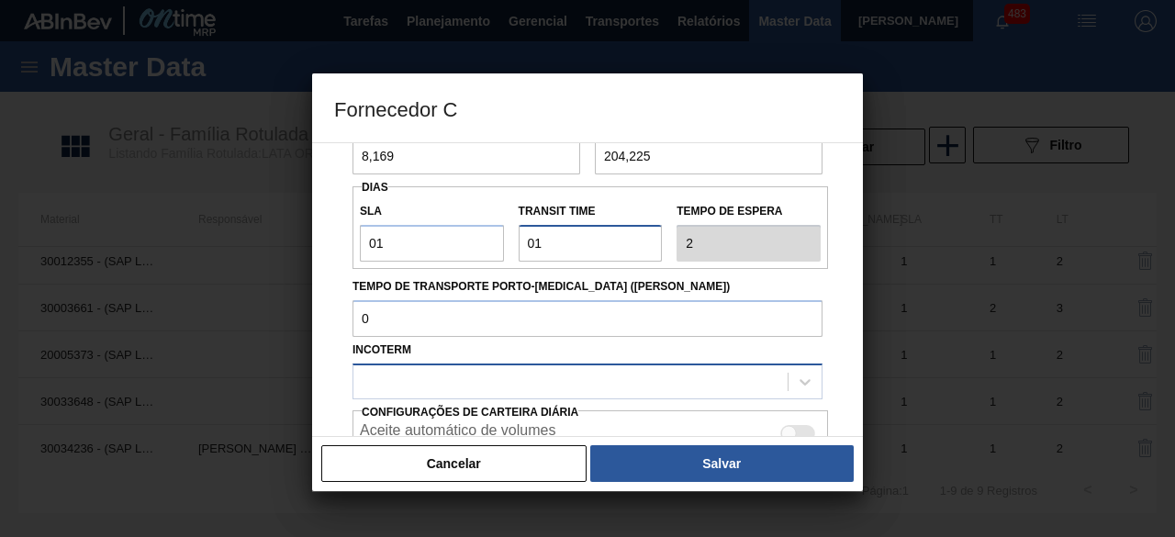
scroll to position [275, 0]
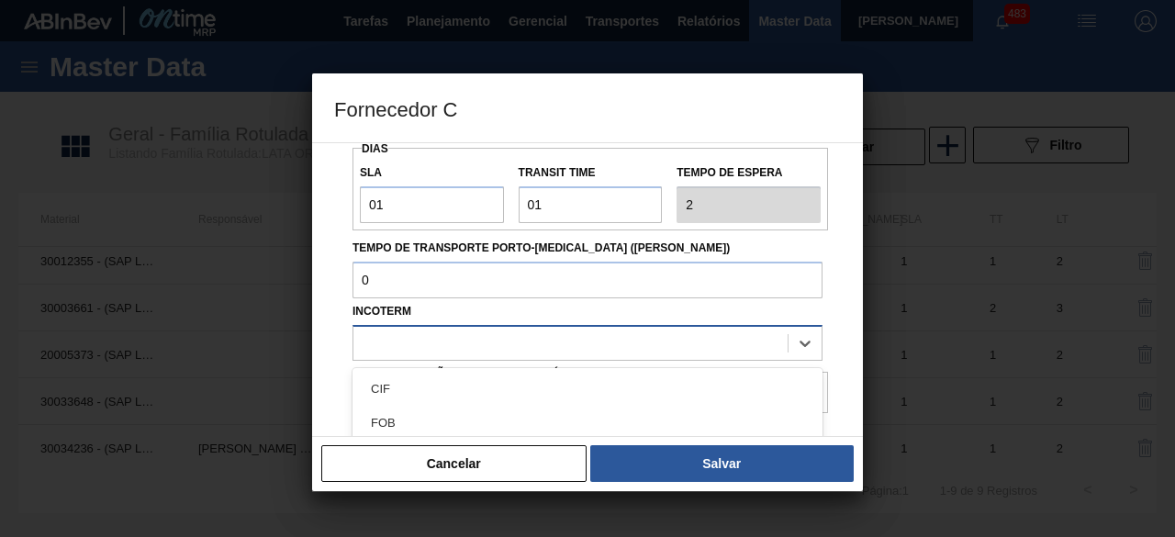
click at [582, 353] on div at bounding box center [570, 343] width 434 height 27
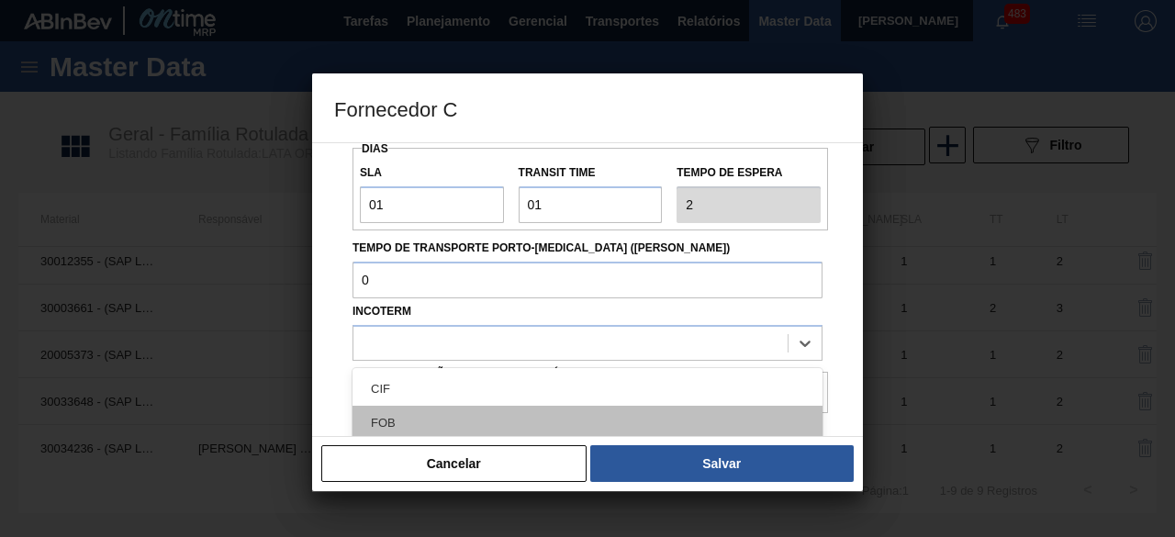
click at [584, 431] on div "FOB" at bounding box center [588, 423] width 470 height 34
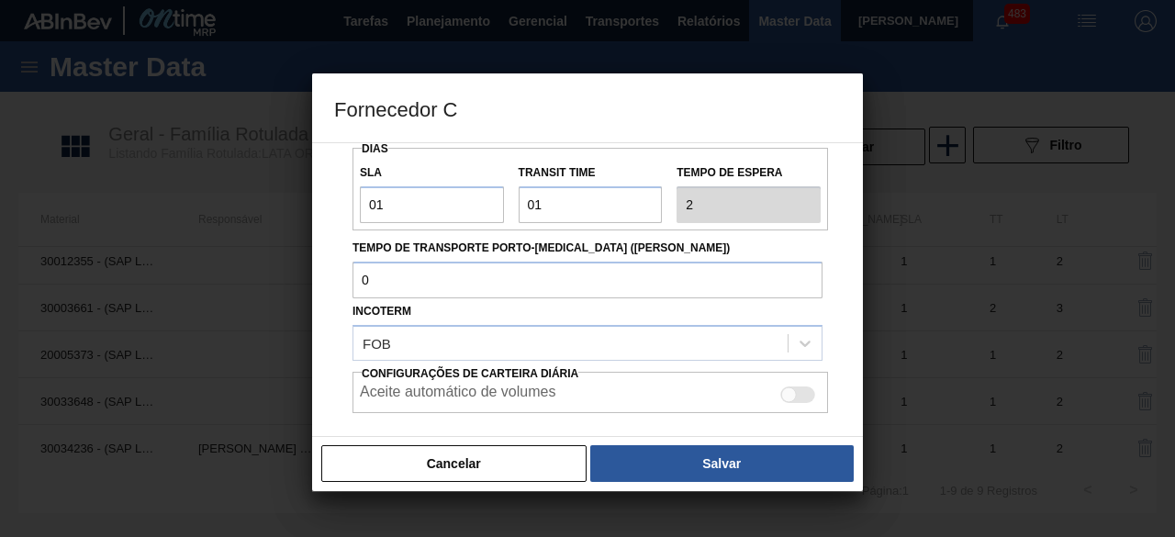
click at [796, 399] on div at bounding box center [797, 395] width 35 height 17
checkbox input "true"
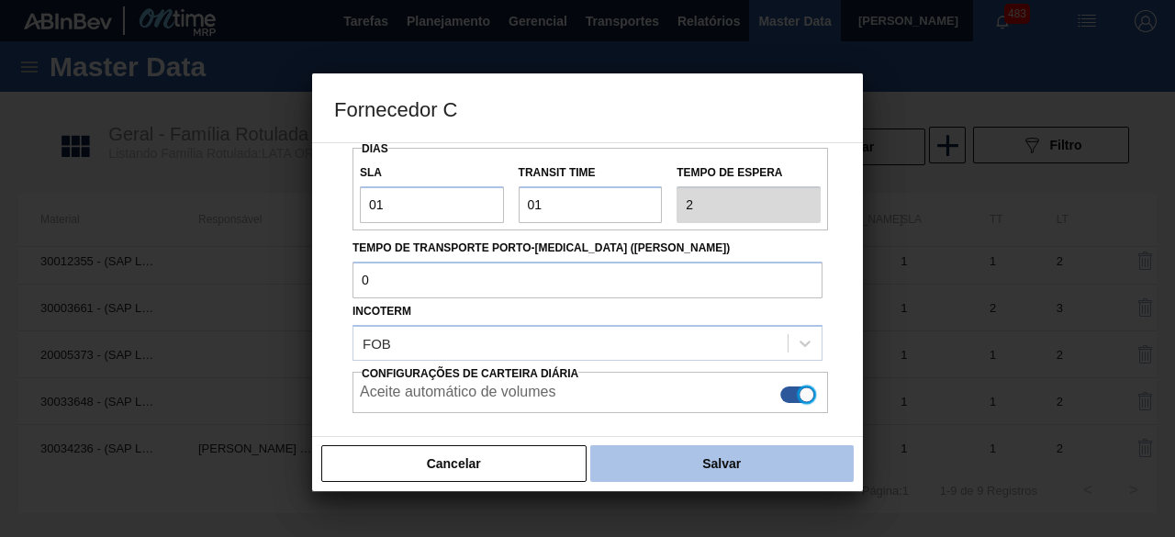
click at [750, 470] on button "Salvar" at bounding box center [722, 463] width 264 height 37
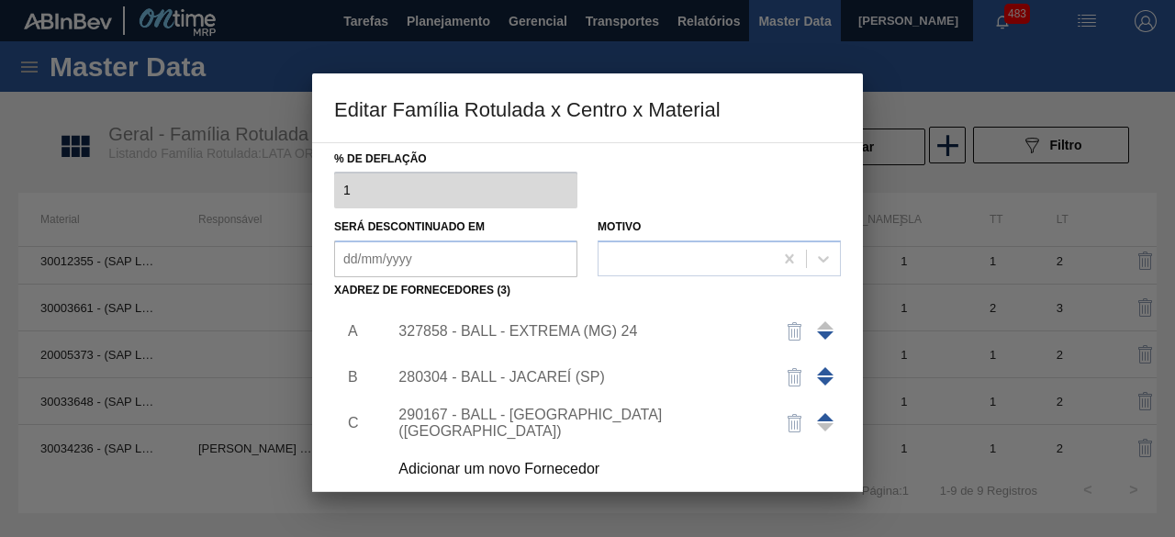
scroll to position [288, 0]
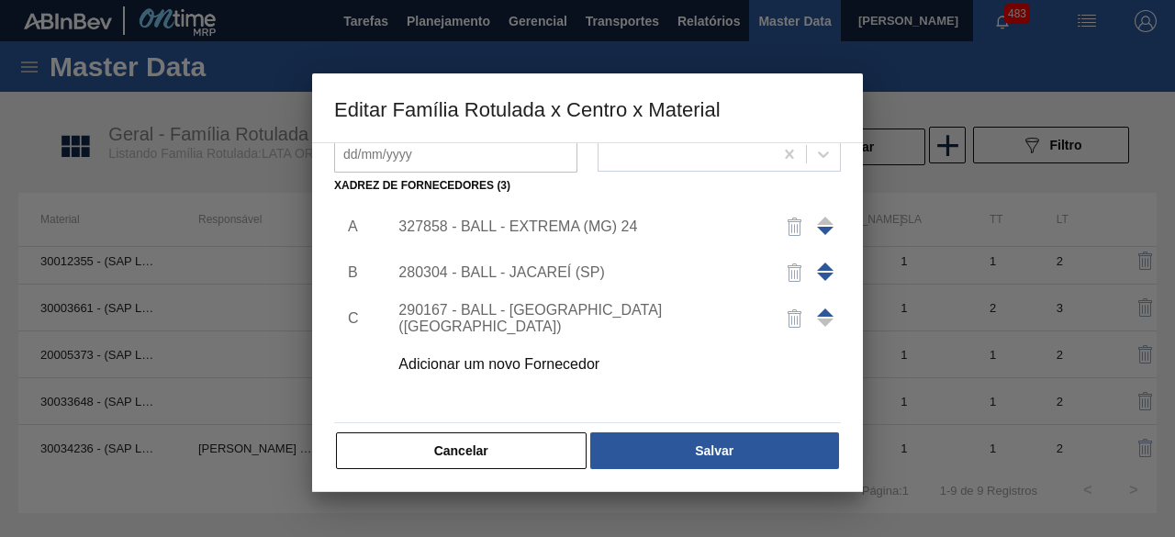
click at [764, 451] on button "Salvar" at bounding box center [714, 450] width 249 height 37
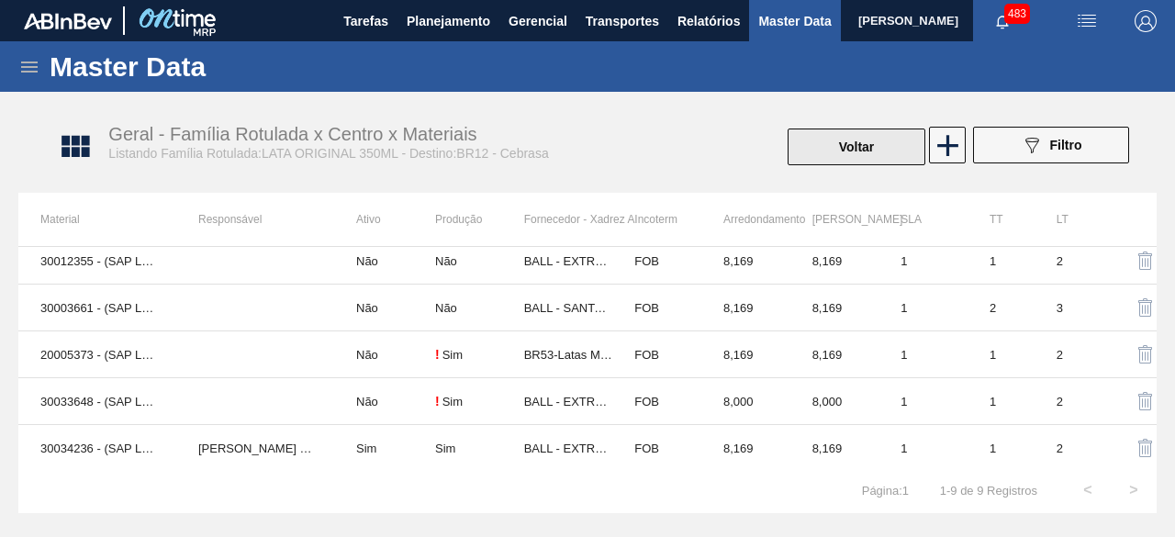
click at [845, 150] on button "Voltar" at bounding box center [857, 147] width 138 height 37
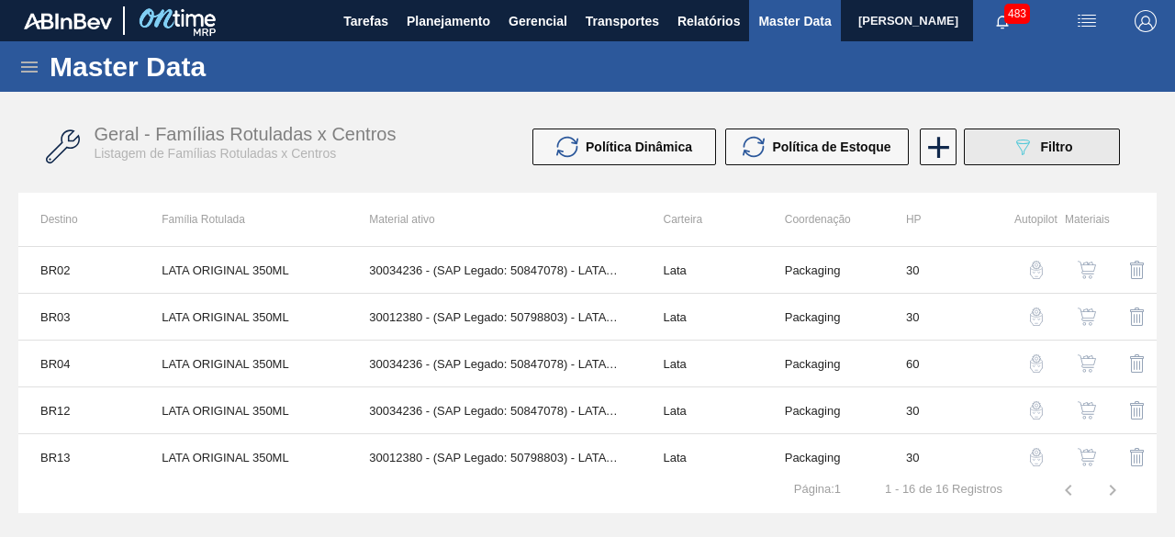
click at [983, 150] on button "089F7B8B-B2A5-4AFE-B5C0-19BA573D28AC Filtro" at bounding box center [1042, 147] width 156 height 37
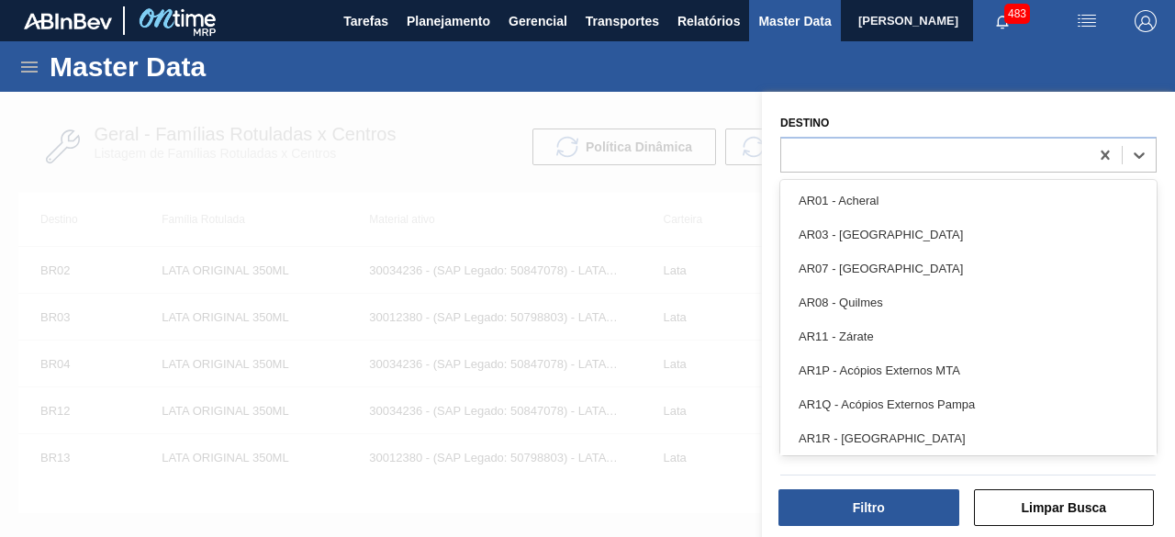
click at [990, 155] on div at bounding box center [935, 154] width 308 height 27
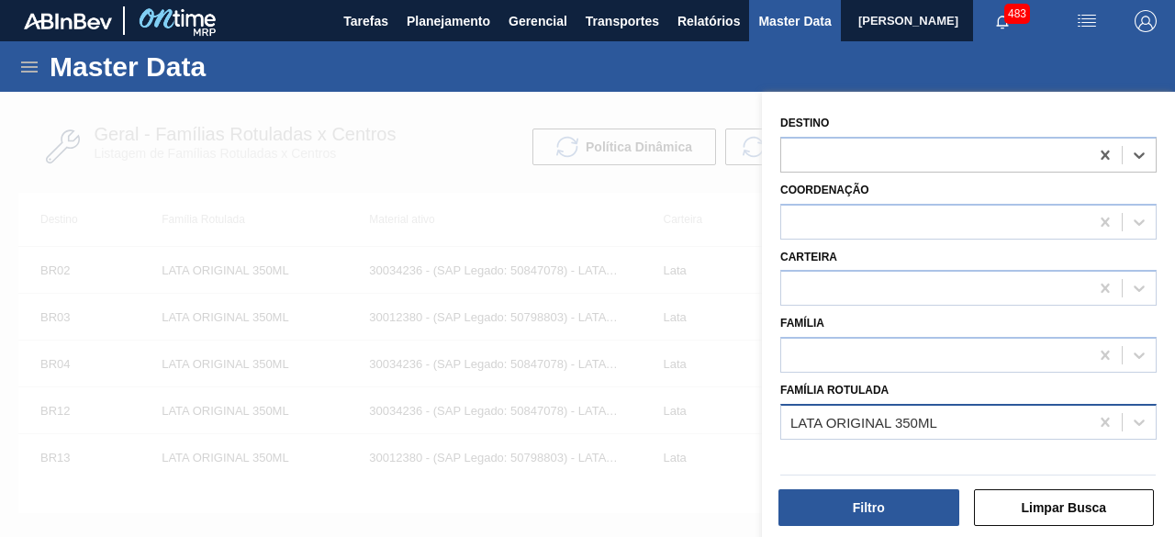
click at [955, 423] on div "LATA ORIGINAL 350ML" at bounding box center [935, 422] width 308 height 27
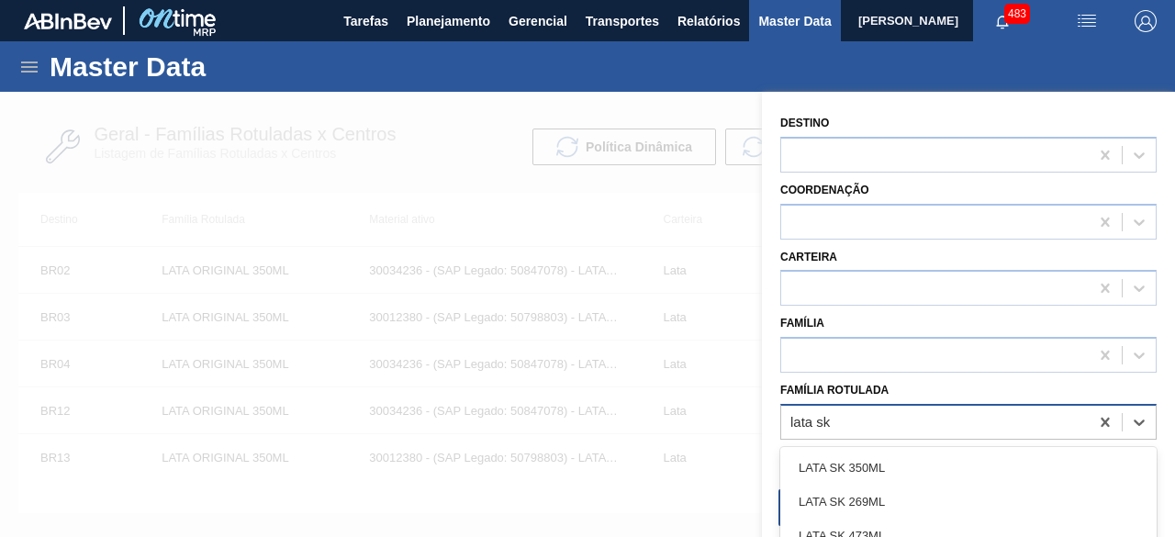
type Rotulada "lata sk 2"
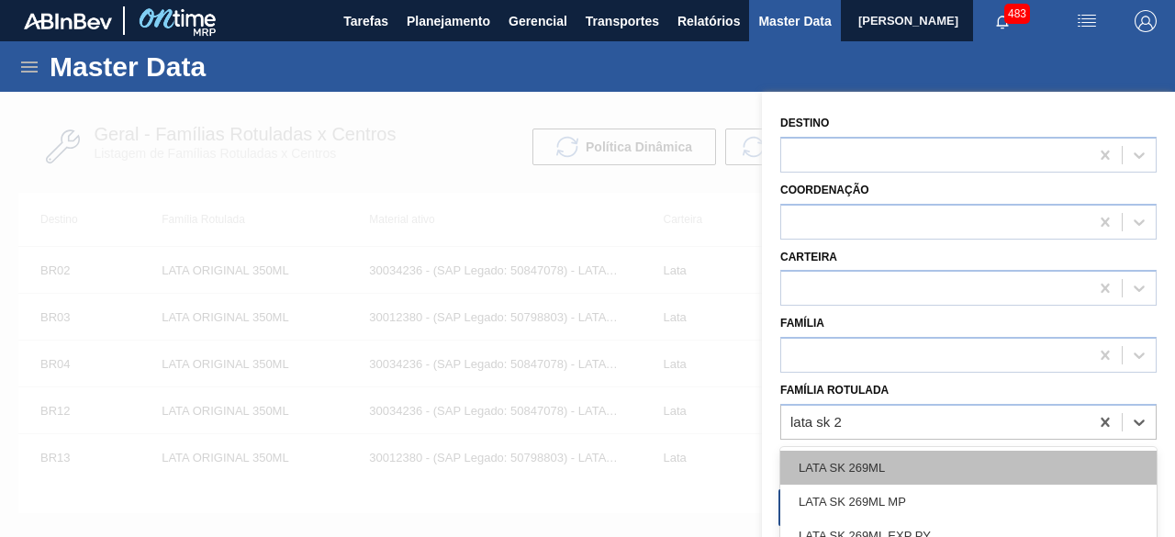
click at [894, 456] on div "LATA SK 269ML" at bounding box center [968, 468] width 376 height 34
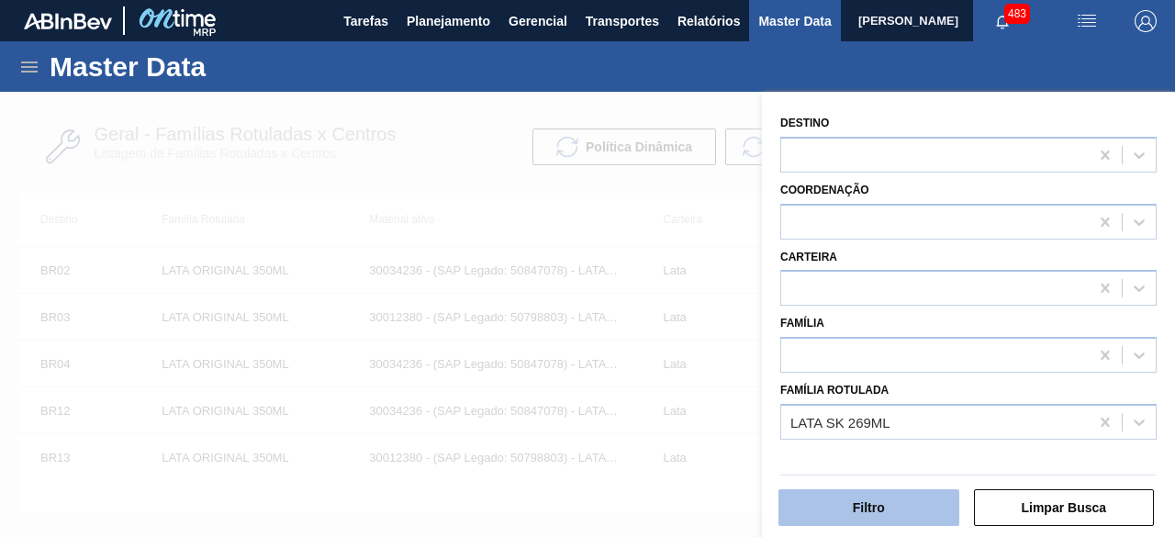
click at [902, 515] on button "Filtro" at bounding box center [869, 507] width 181 height 37
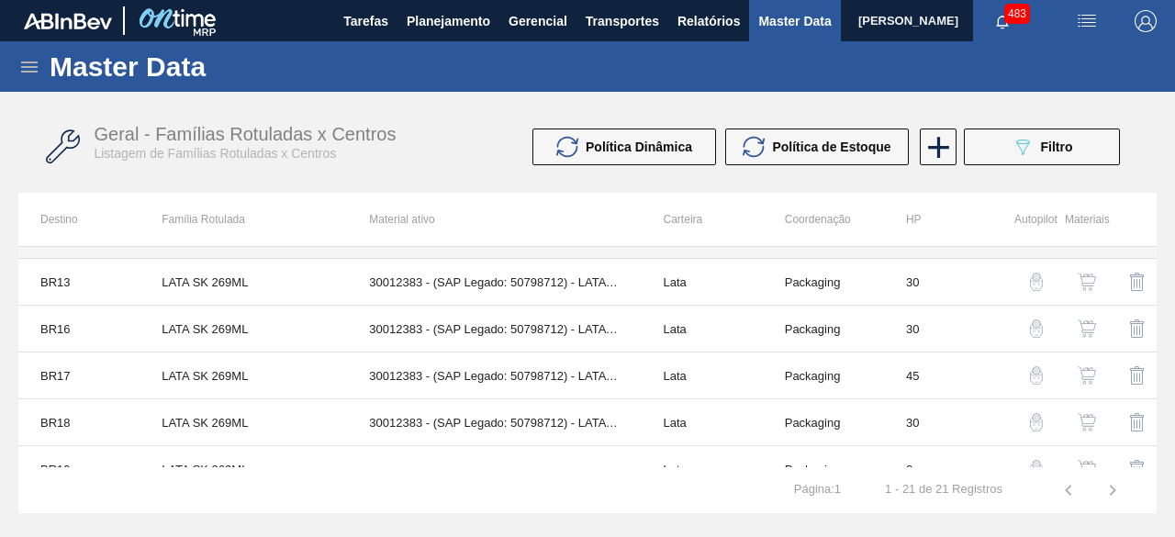
scroll to position [367, 0]
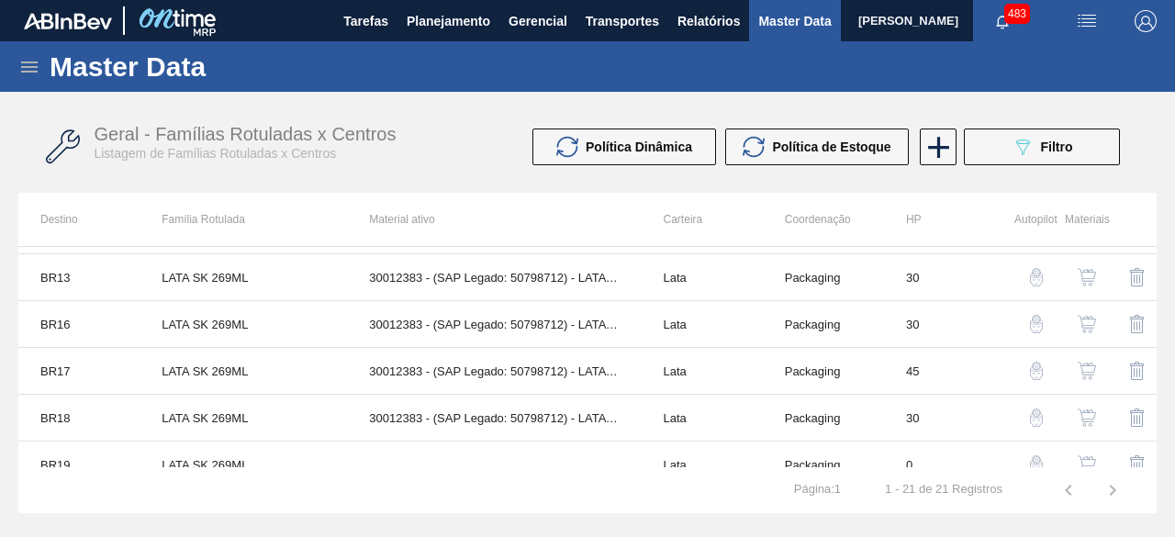
click at [1087, 317] on img "button" at bounding box center [1087, 324] width 18 height 18
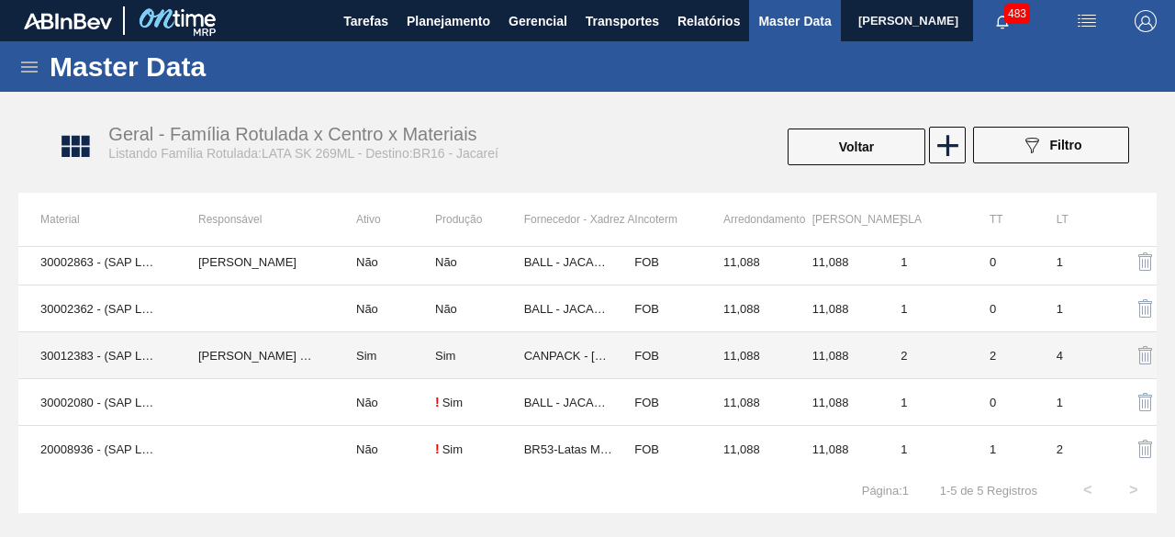
scroll to position [11, 0]
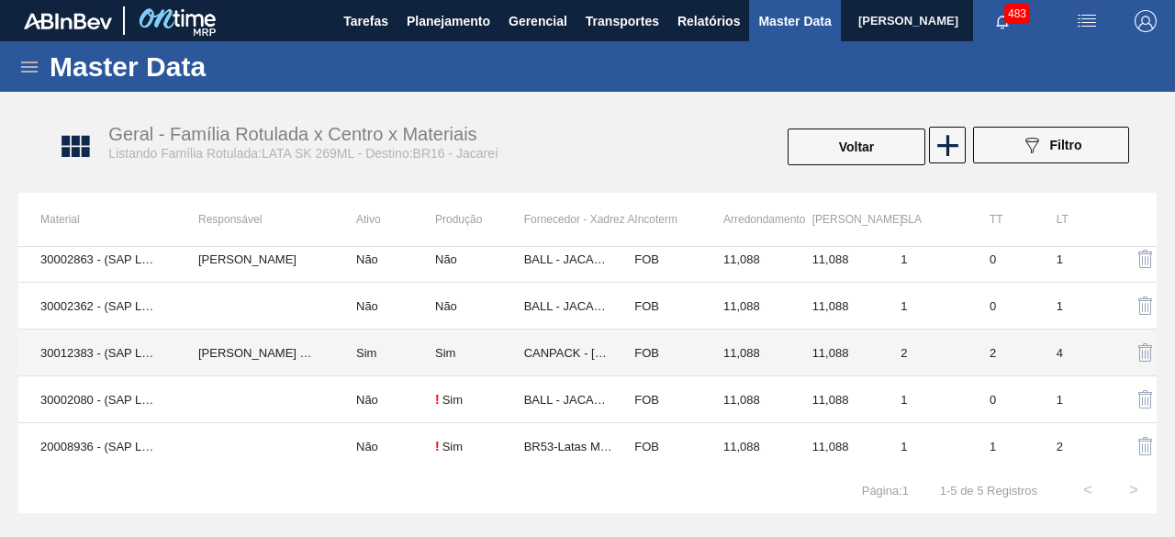
click at [122, 349] on td "30012383 - (SAP Legado: 50798712) - LATA AL. 269ML SK 429" at bounding box center [97, 353] width 158 height 47
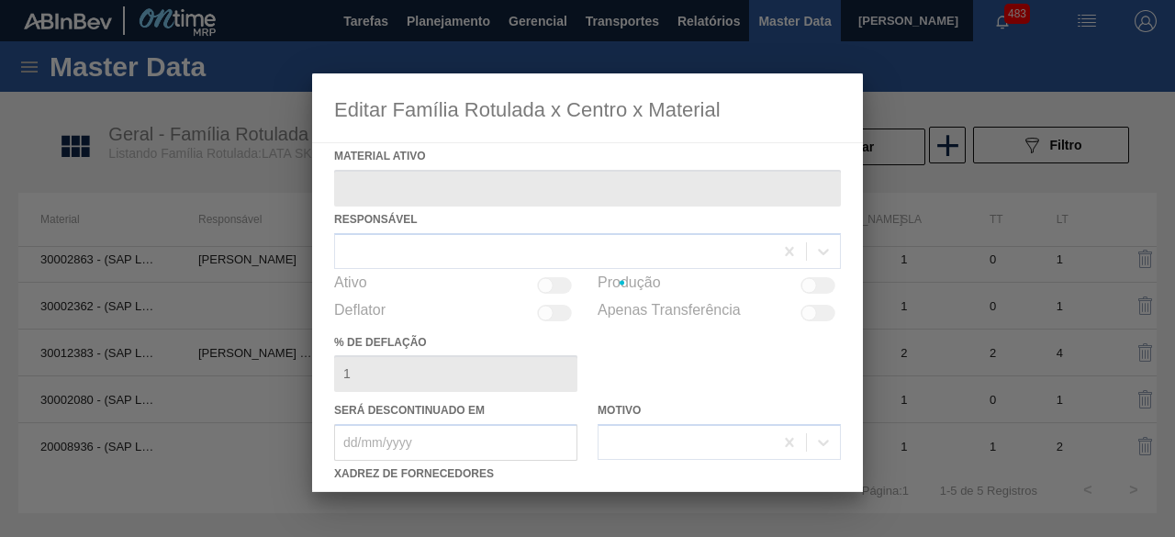
type ativo "30012383 - (SAP Legado: 50798712) - LATA AL. 269ML SK 429"
checkbox input "true"
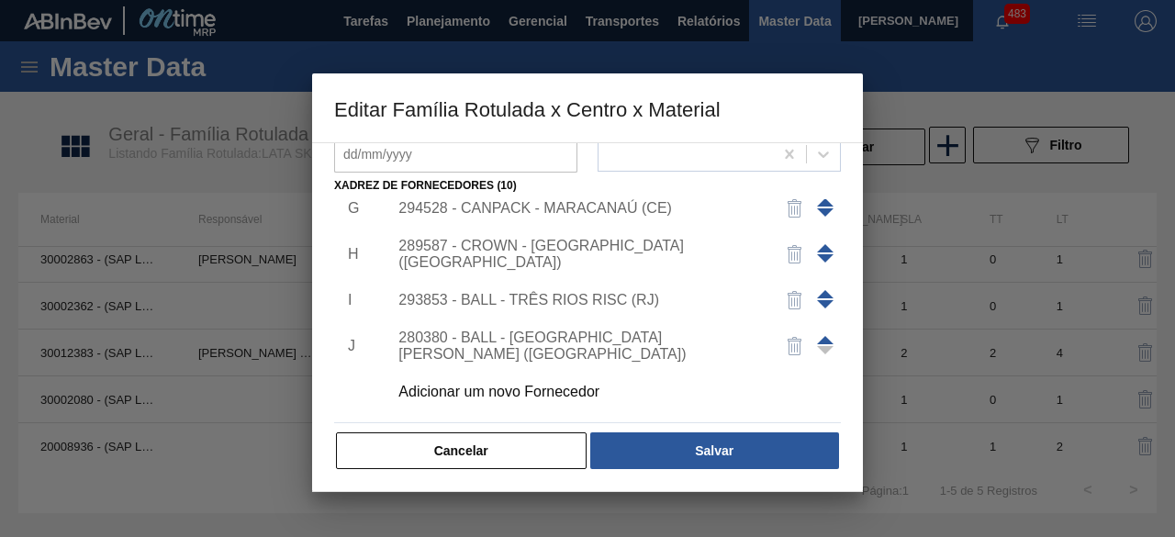
scroll to position [288, 0]
click at [579, 387] on div "Adicionar um novo Fornecedor" at bounding box center [578, 392] width 360 height 17
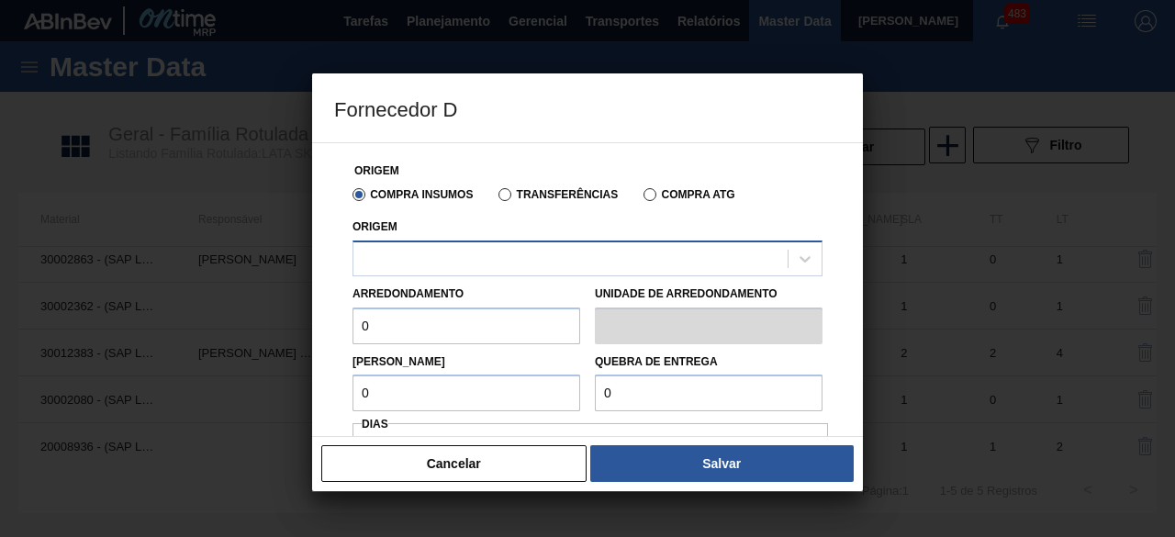
click at [600, 265] on div at bounding box center [570, 258] width 434 height 27
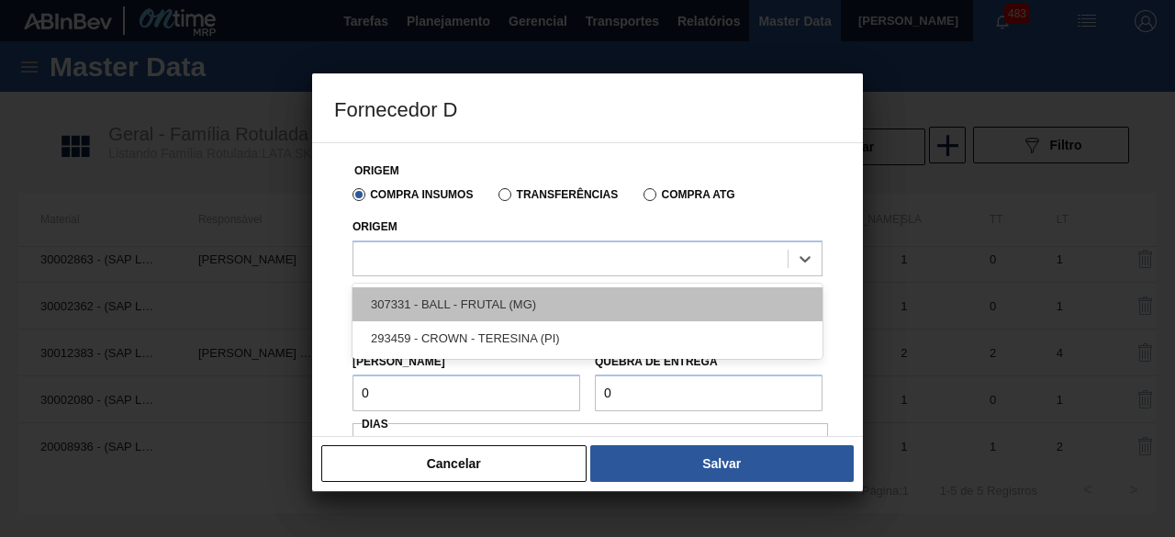
click at [542, 300] on div "307331 - BALL - FRUTAL (MG)" at bounding box center [588, 304] width 470 height 34
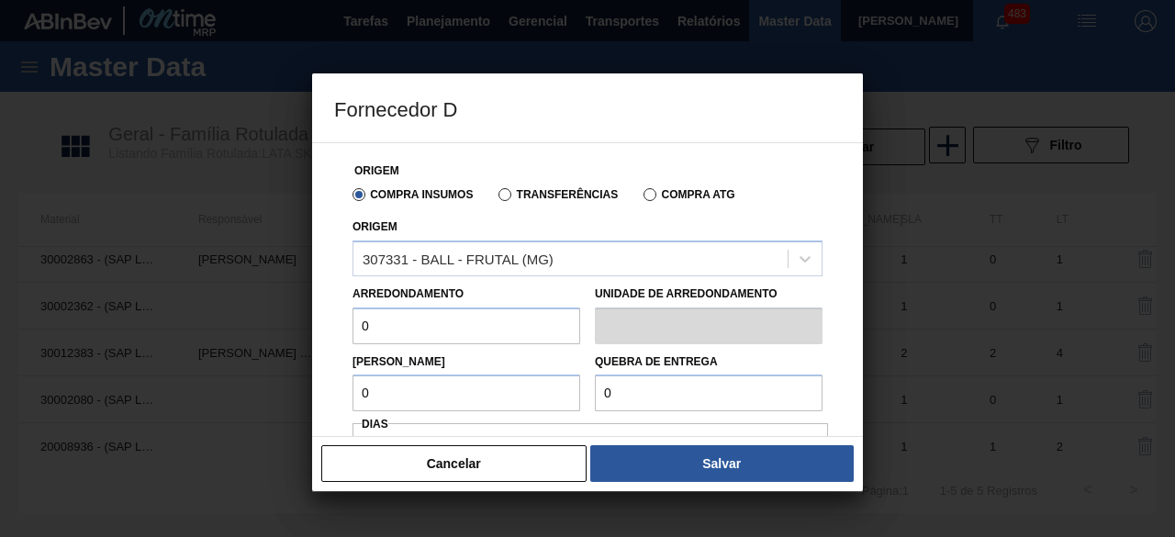
click at [448, 324] on input "0" at bounding box center [467, 326] width 228 height 37
type input "11,088"
click at [465, 387] on input "0" at bounding box center [467, 393] width 228 height 37
type input "11,088"
click at [727, 398] on input "0" at bounding box center [709, 393] width 228 height 37
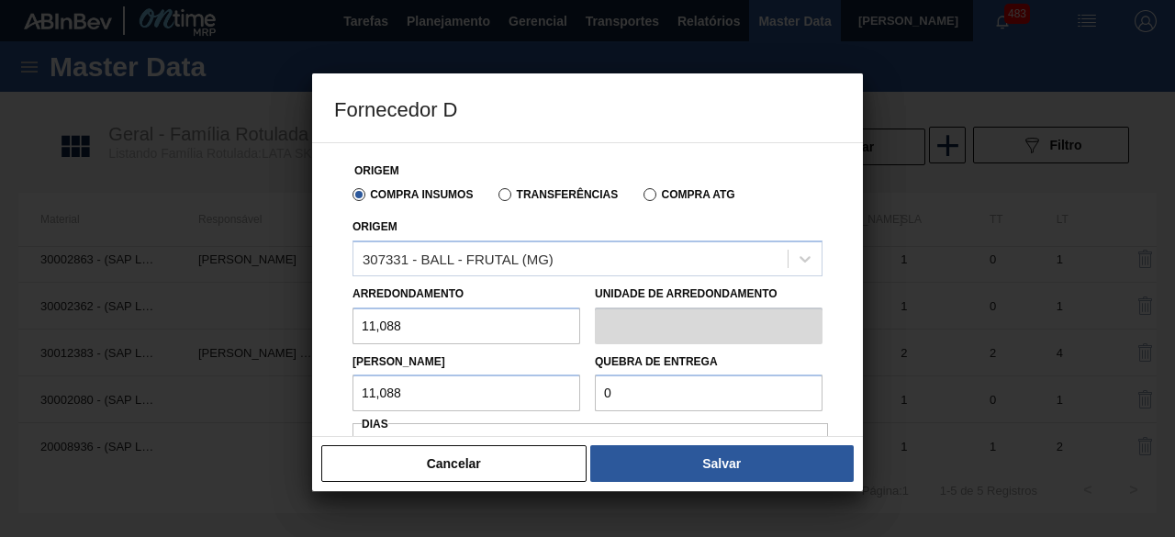
click at [709, 388] on input "0" at bounding box center [709, 393] width 228 height 37
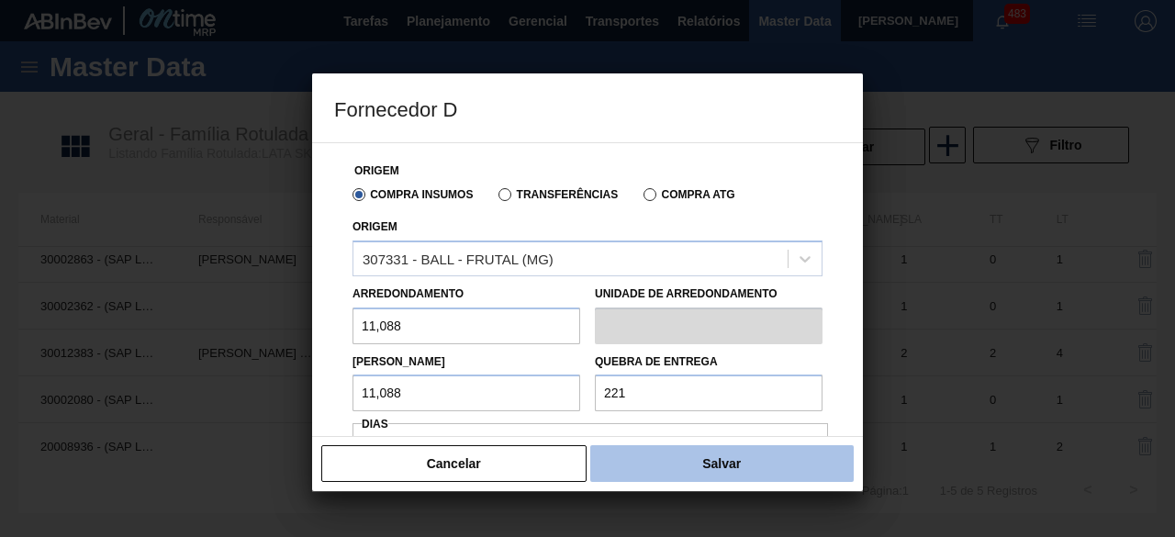
type input "221,76"
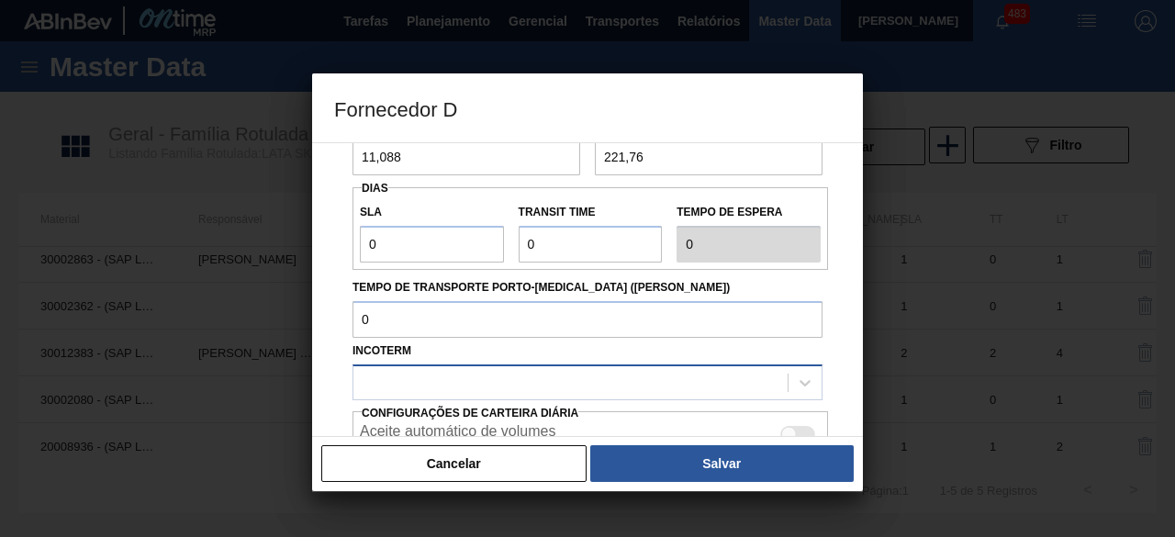
scroll to position [275, 0]
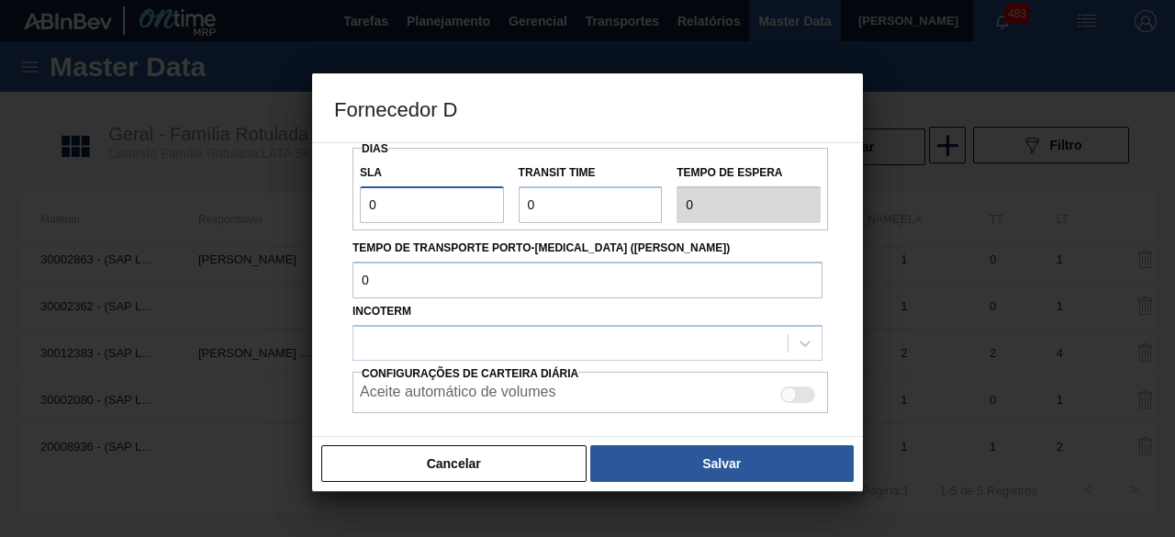
click at [462, 217] on input "0" at bounding box center [432, 204] width 144 height 37
type input "01"
type input "1"
click at [570, 205] on input "Transit Time" at bounding box center [591, 204] width 144 height 37
type input "01"
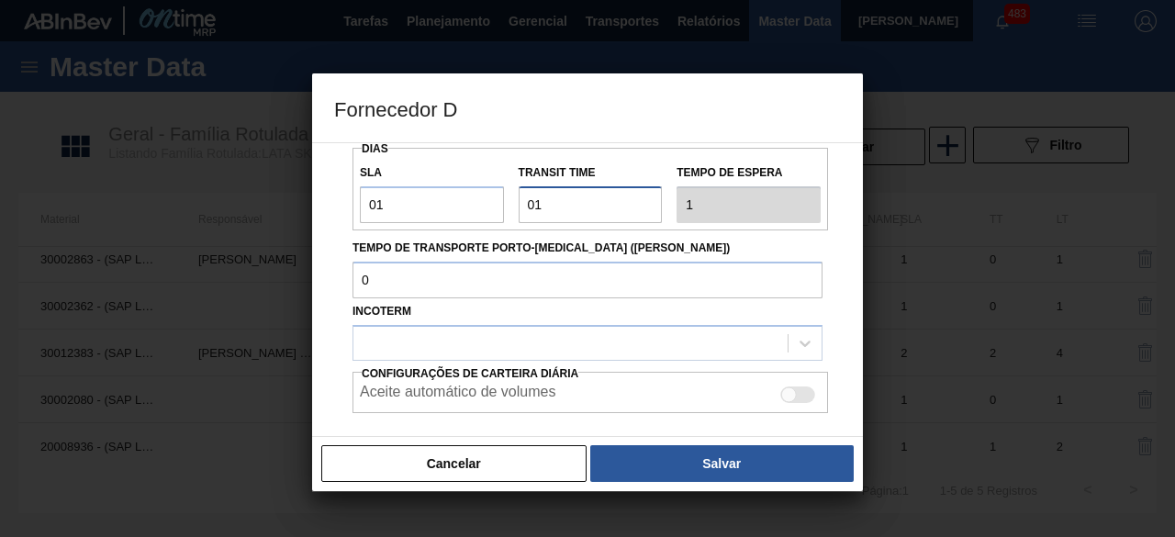
type input "2"
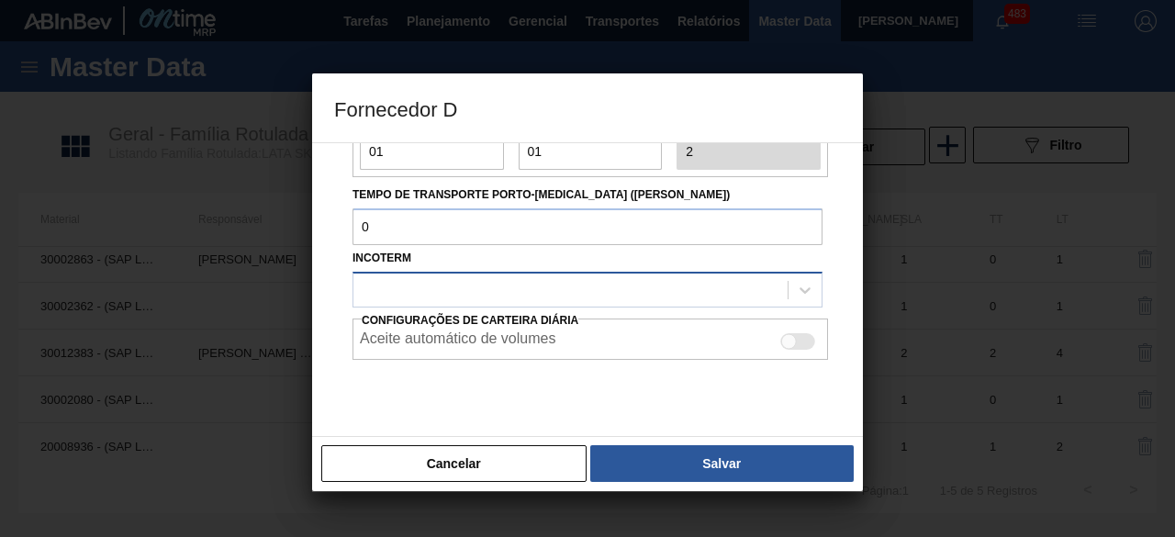
scroll to position [365, 0]
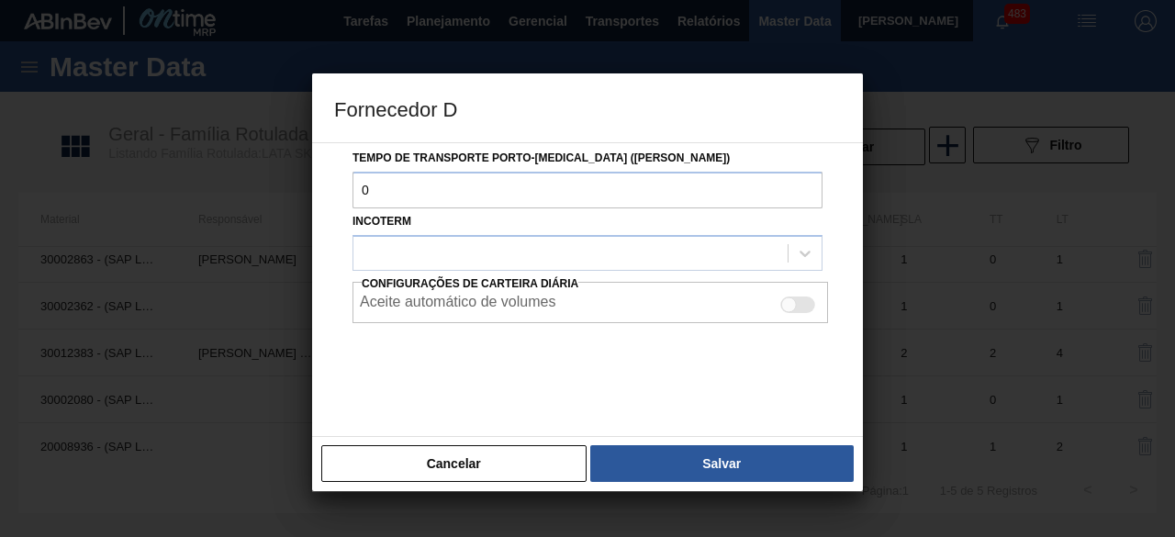
click at [802, 310] on div at bounding box center [797, 305] width 35 height 17
checkbox input "true"
click at [807, 261] on icon at bounding box center [805, 253] width 18 height 18
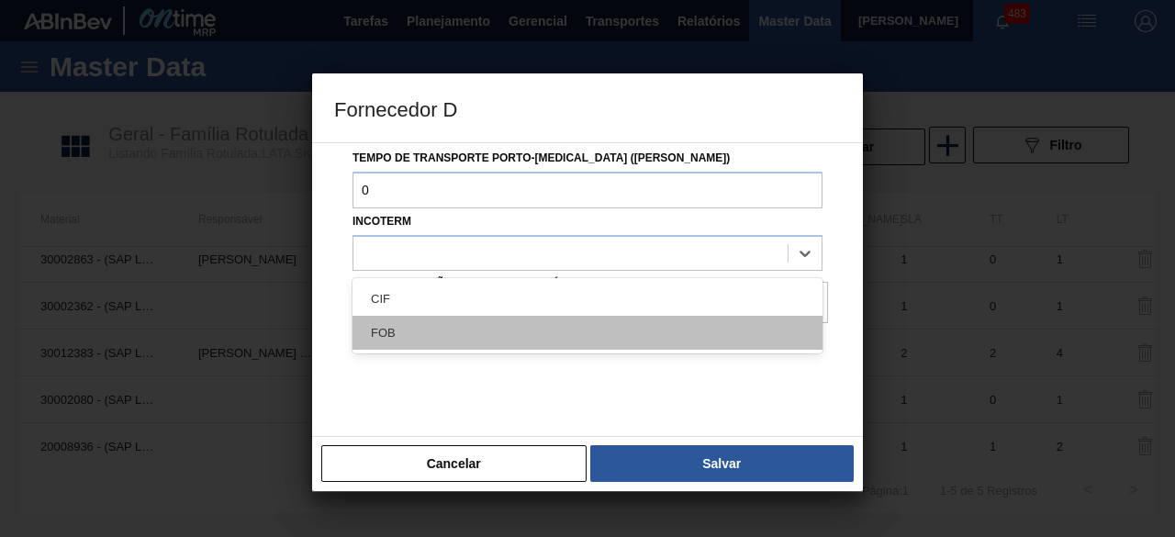
click at [593, 326] on div "FOB" at bounding box center [588, 333] width 470 height 34
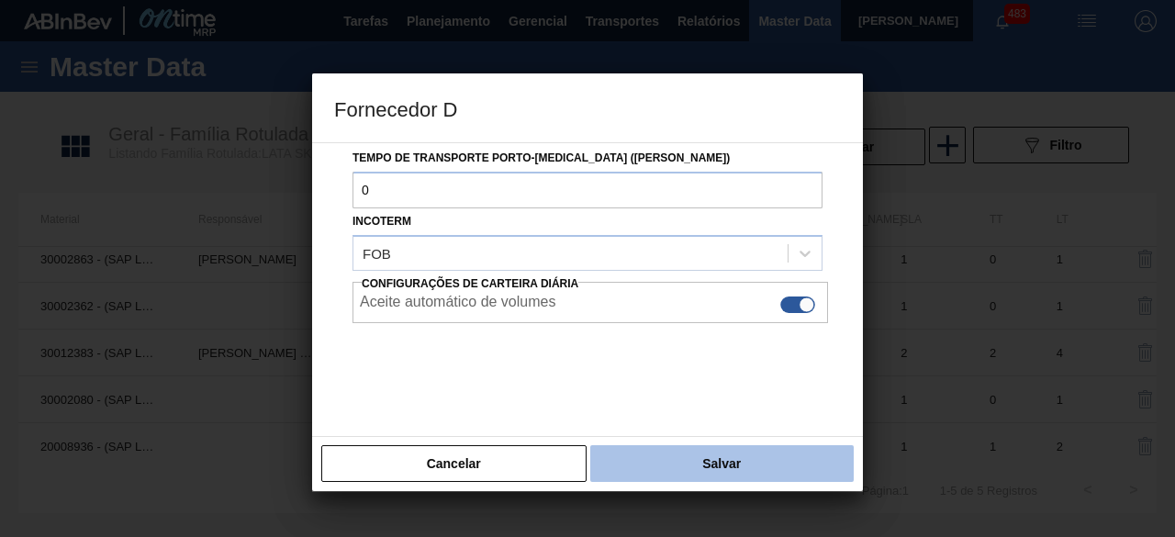
click at [713, 456] on button "Salvar" at bounding box center [722, 463] width 264 height 37
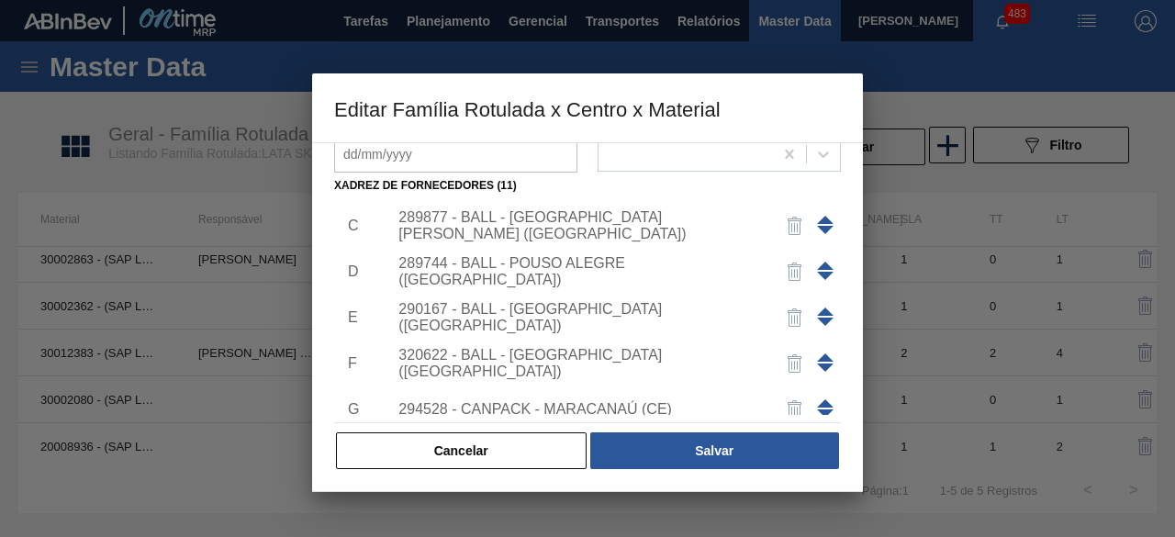
scroll to position [184, 0]
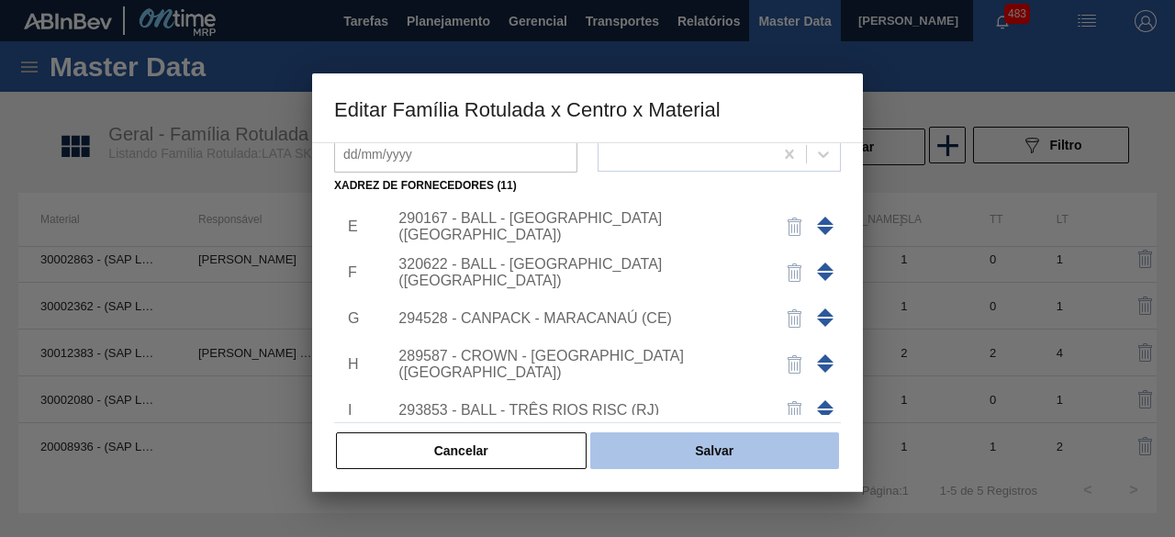
click at [750, 455] on button "Salvar" at bounding box center [714, 450] width 249 height 37
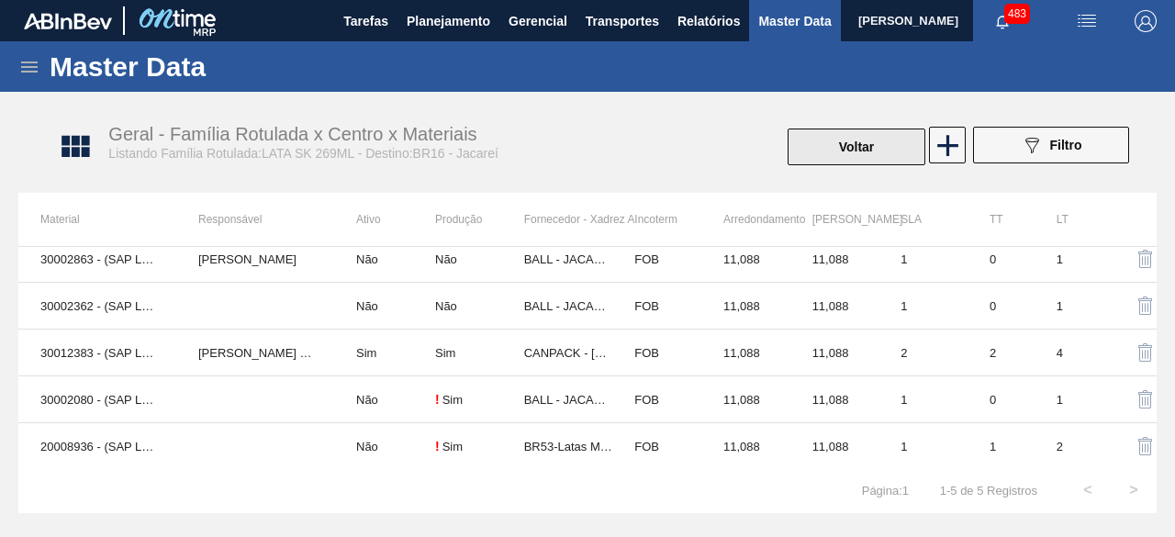
click at [903, 137] on button "Voltar" at bounding box center [857, 147] width 138 height 37
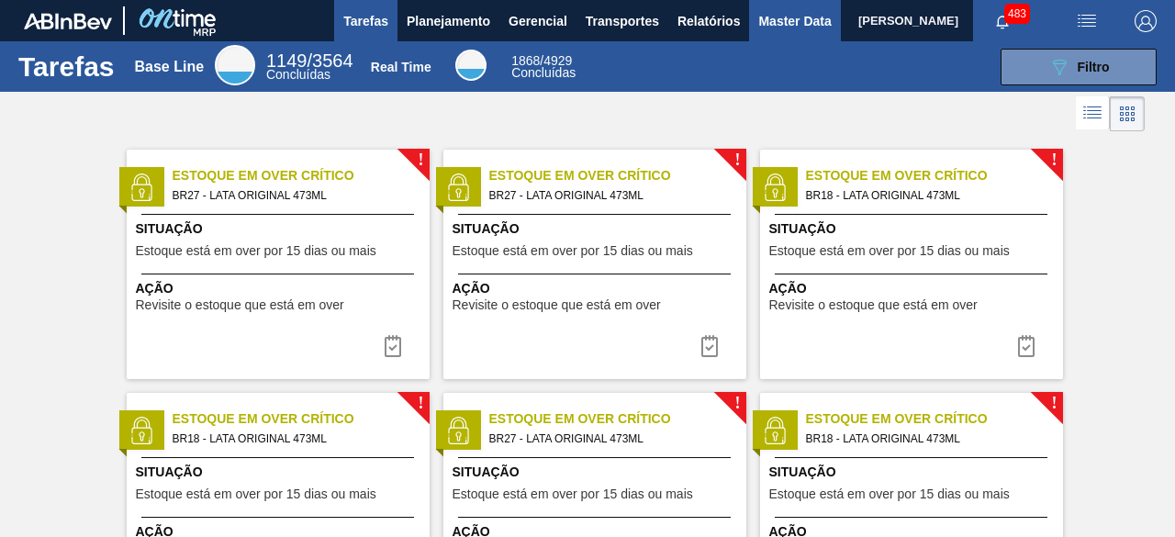
click at [768, 25] on span "Master Data" at bounding box center [794, 21] width 73 height 22
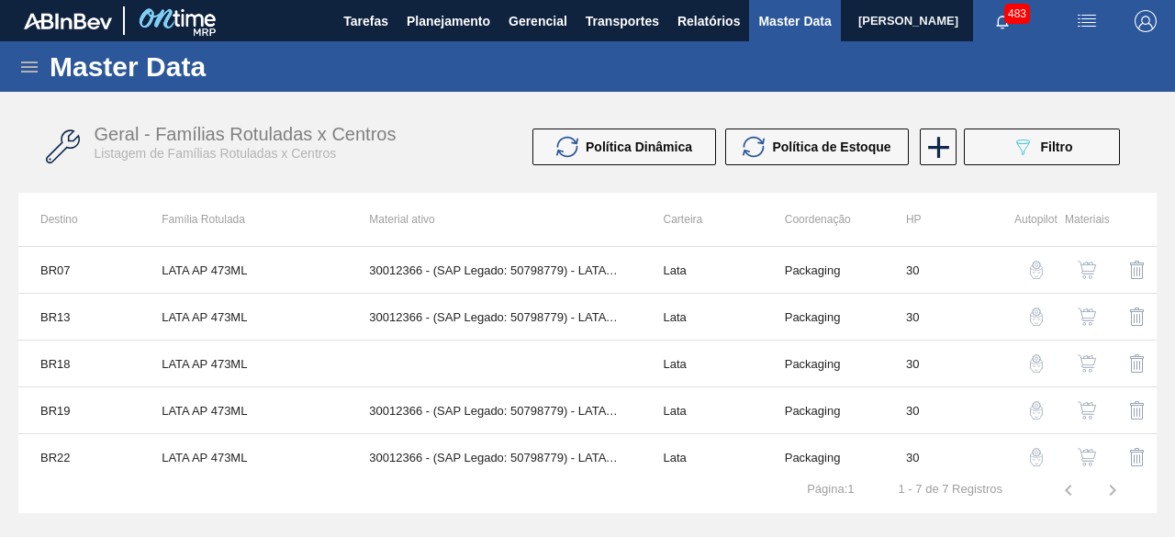
click at [1085, 25] on img "button" at bounding box center [1087, 21] width 22 height 22
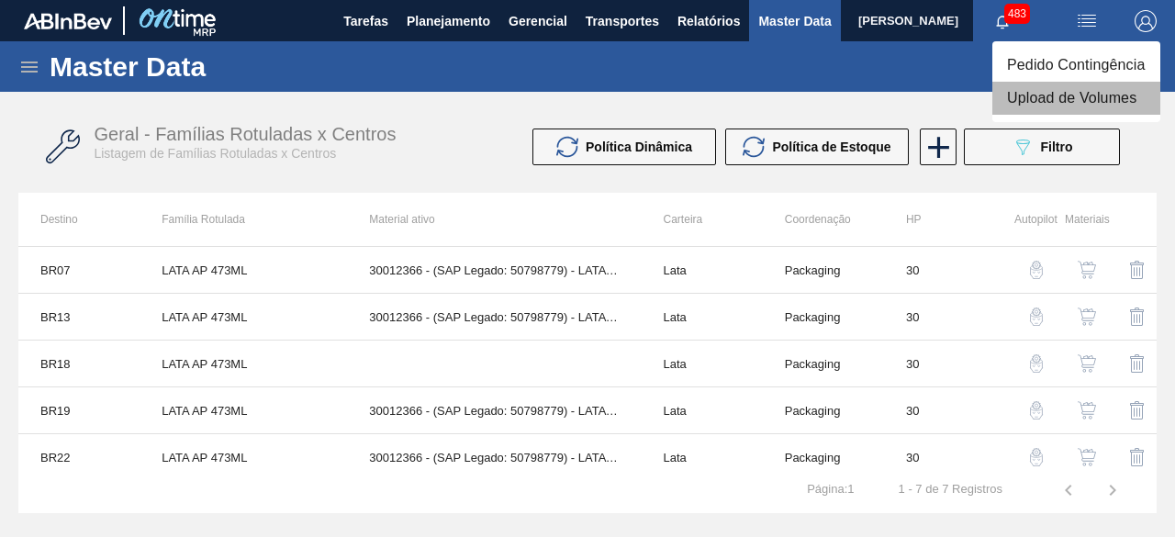
click at [1078, 100] on li "Upload de Volumes" at bounding box center [1077, 98] width 168 height 33
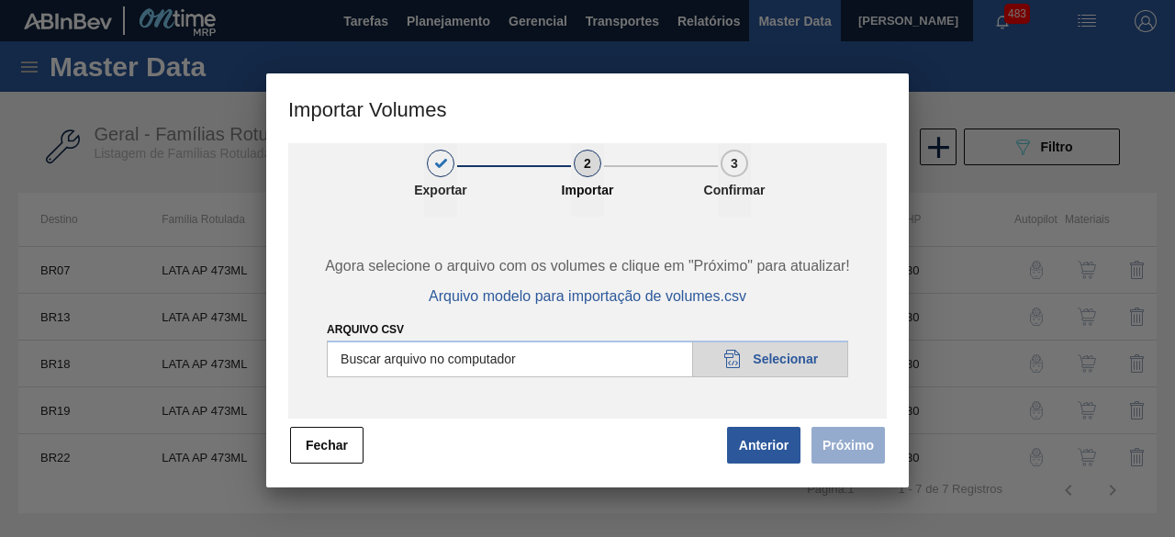
click at [783, 359] on input "Arquivo csv" at bounding box center [588, 359] width 522 height 37
type input "C:\fakepath\Subida Ball D0 + D3 25.08.csv"
click at [870, 446] on button "Próximo" at bounding box center [848, 445] width 73 height 37
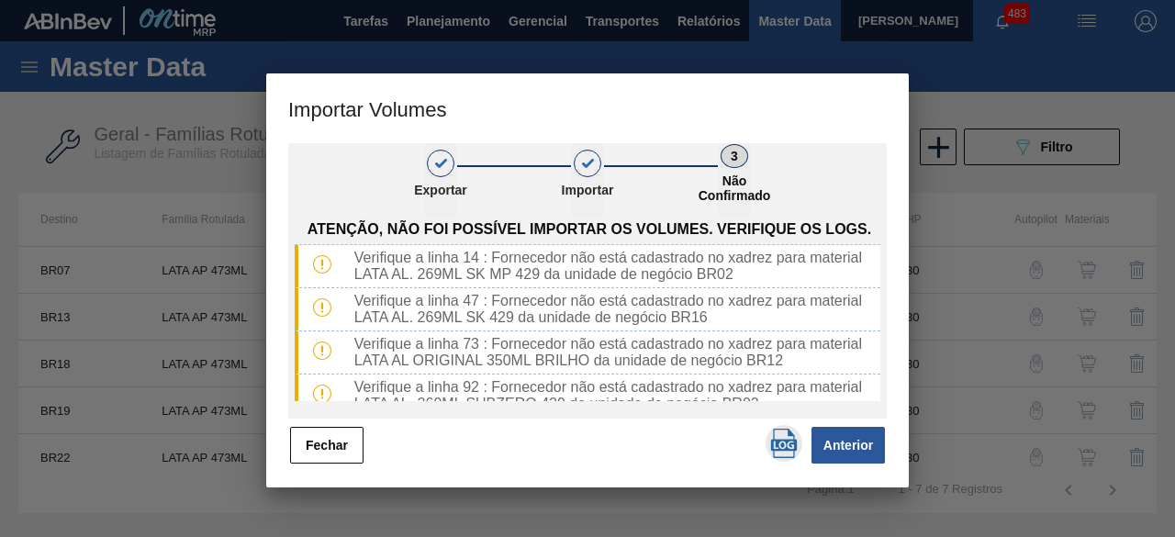
click at [784, 440] on img "button" at bounding box center [783, 443] width 29 height 29
click at [322, 445] on button "Fechar" at bounding box center [326, 445] width 73 height 37
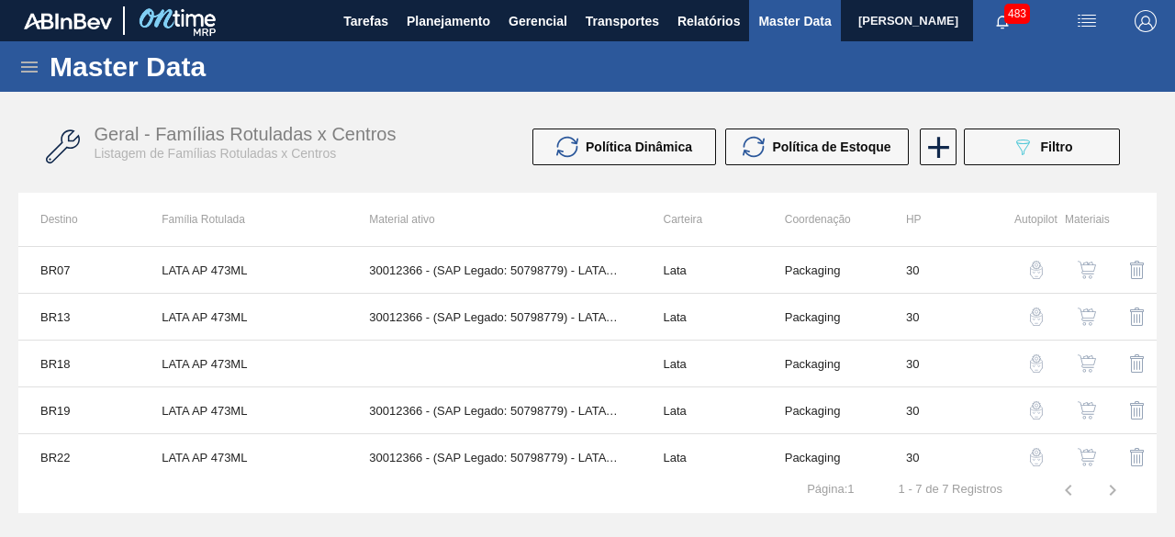
click at [30, 71] on icon at bounding box center [29, 67] width 17 height 11
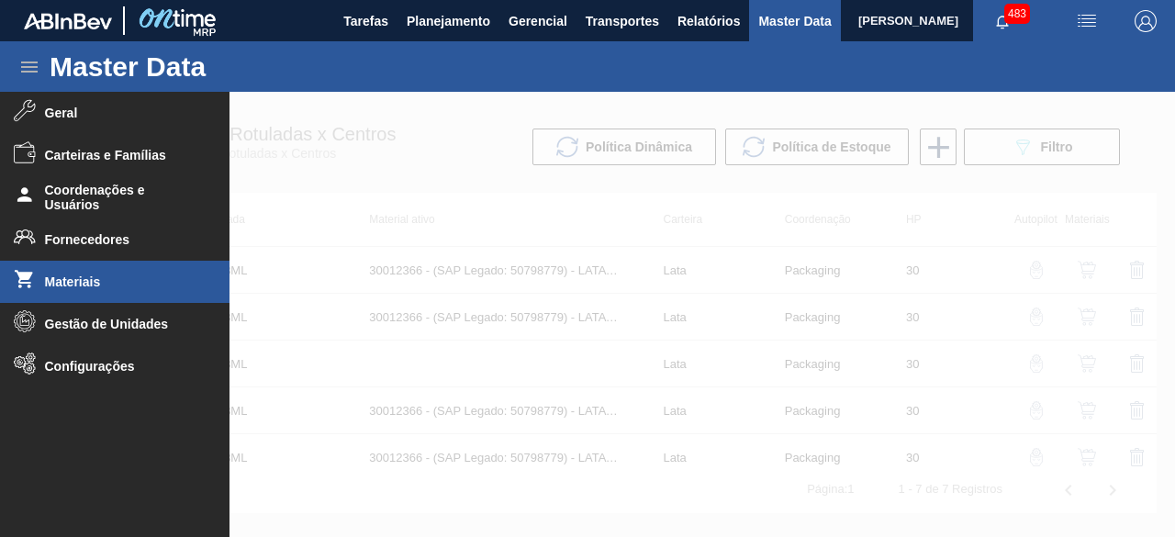
click at [88, 286] on span "Materiais" at bounding box center [120, 282] width 151 height 15
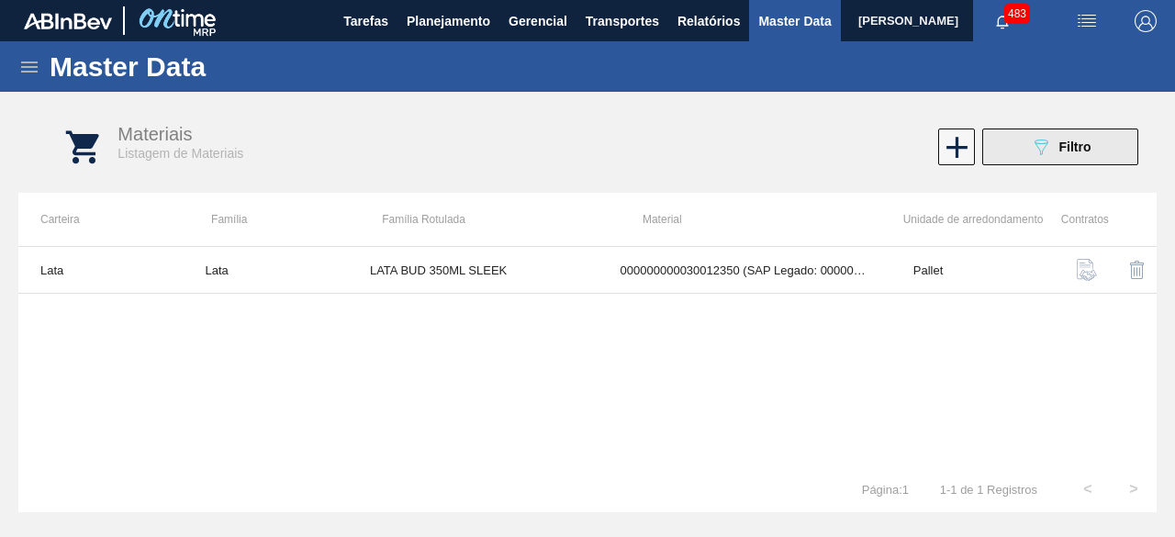
click at [1037, 139] on icon "089F7B8B-B2A5-4AFE-B5C0-19BA573D28AC" at bounding box center [1041, 147] width 22 height 22
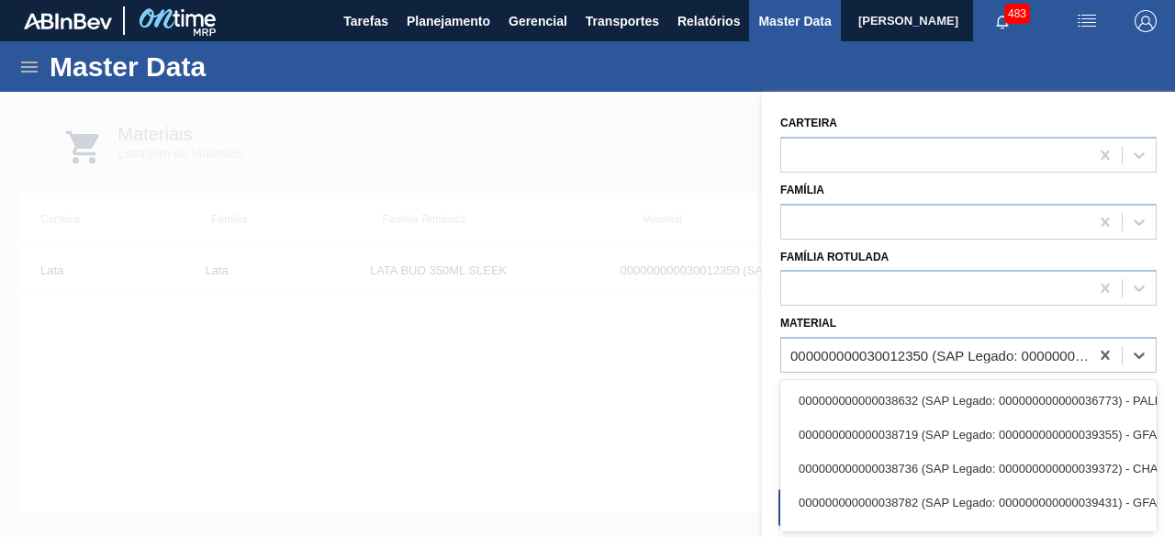
click at [946, 355] on div "000000000030012350 (SAP Legado: 000000000050798751) - LATA AL. 350ML BUD SLK 429" at bounding box center [941, 356] width 300 height 16
paste input "30012335"
type input "30012335"
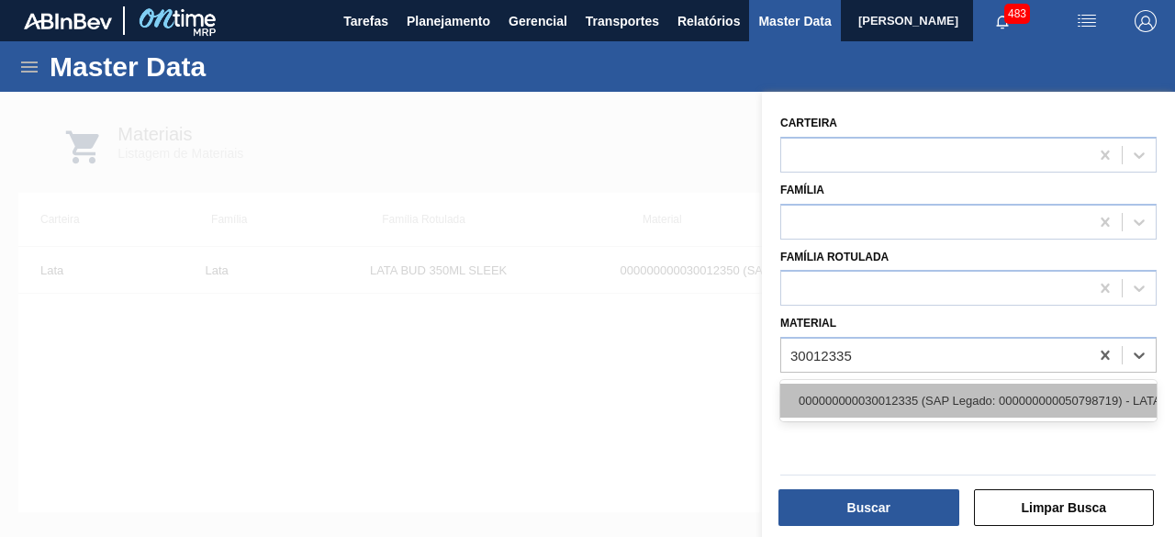
click at [912, 397] on div "000000000030012335 (SAP Legado: 000000000050798719) - LATA AL. 269ML SUBZERO 429" at bounding box center [968, 401] width 376 height 34
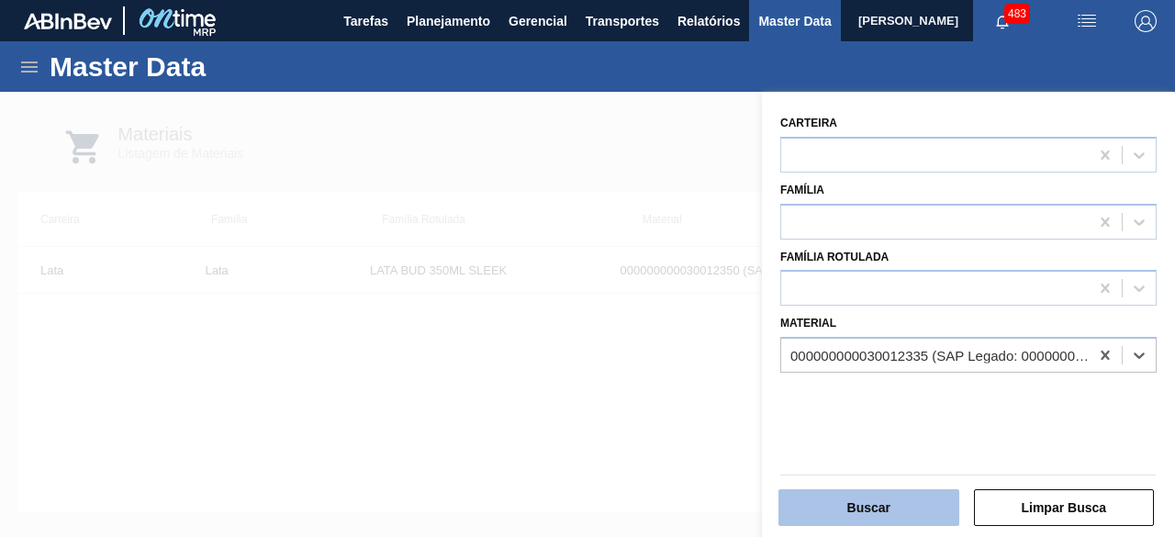
click at [874, 510] on button "Buscar" at bounding box center [869, 507] width 181 height 37
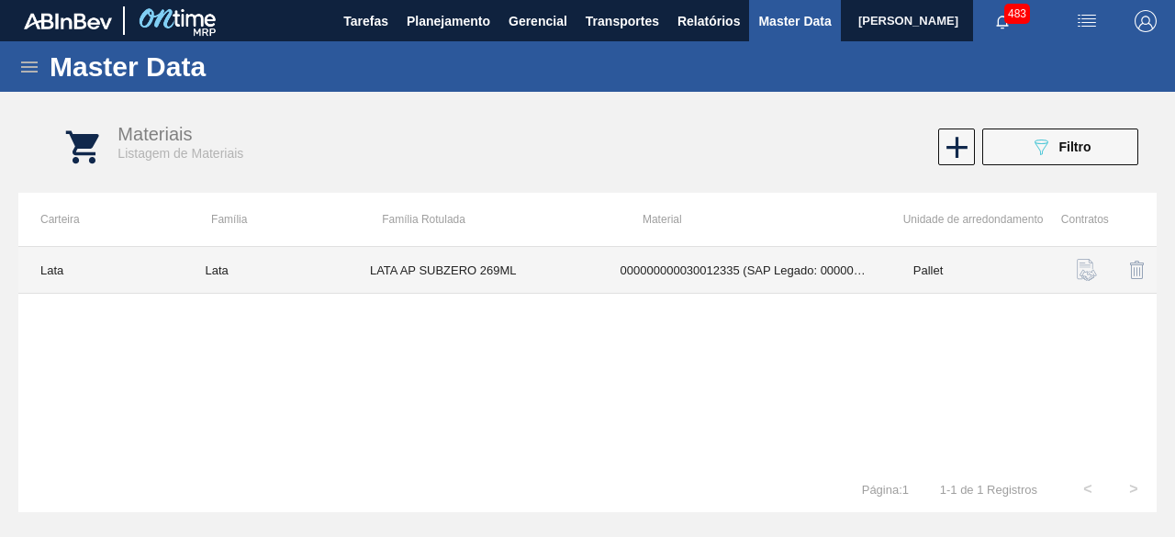
click at [564, 271] on td "LATA AP SUBZERO 269ML" at bounding box center [473, 270] width 251 height 47
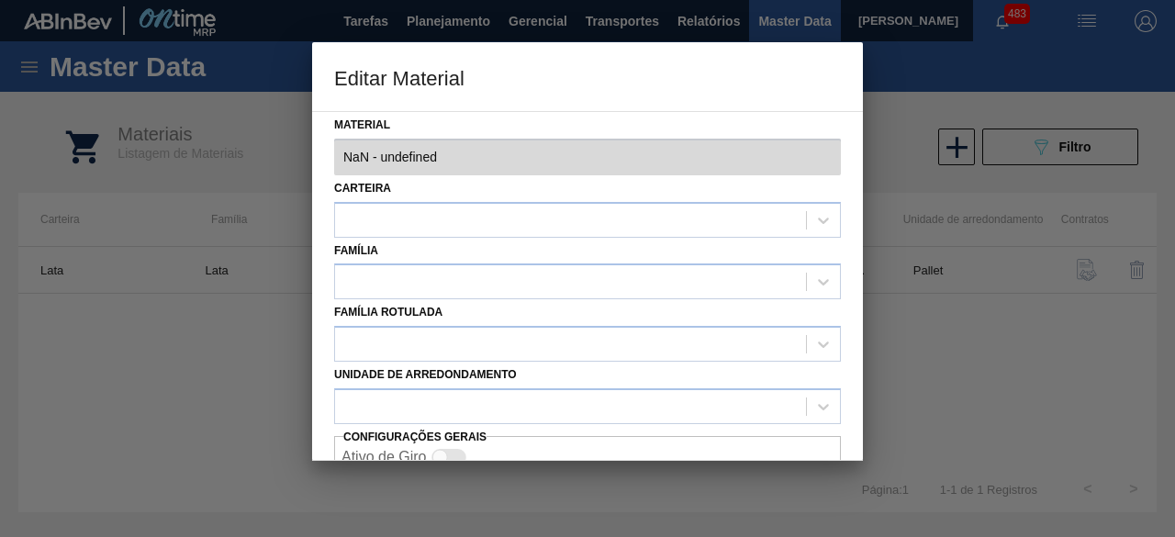
type input "30012335 - 000000000030012335 (SAP Legado: 000000000050798719) - LATA AL. 269ML…"
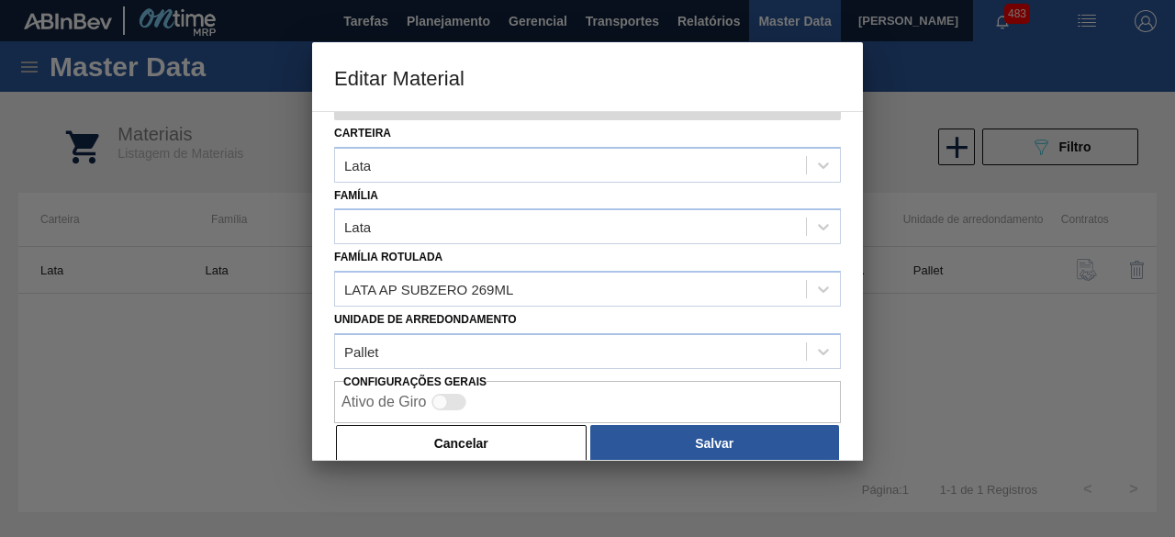
scroll to position [77, 0]
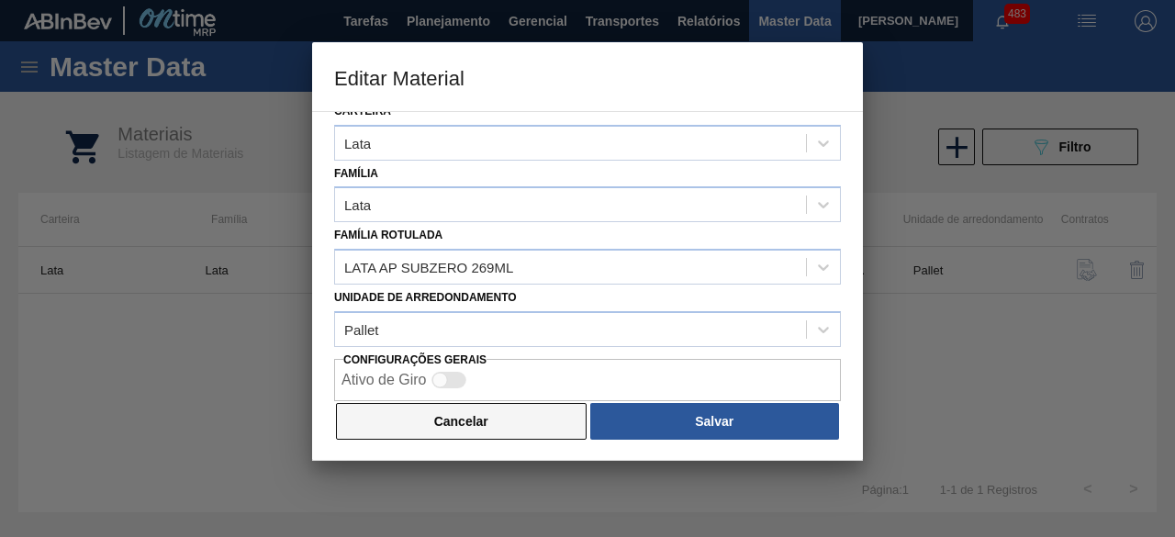
click at [506, 427] on button "Cancelar" at bounding box center [461, 421] width 251 height 37
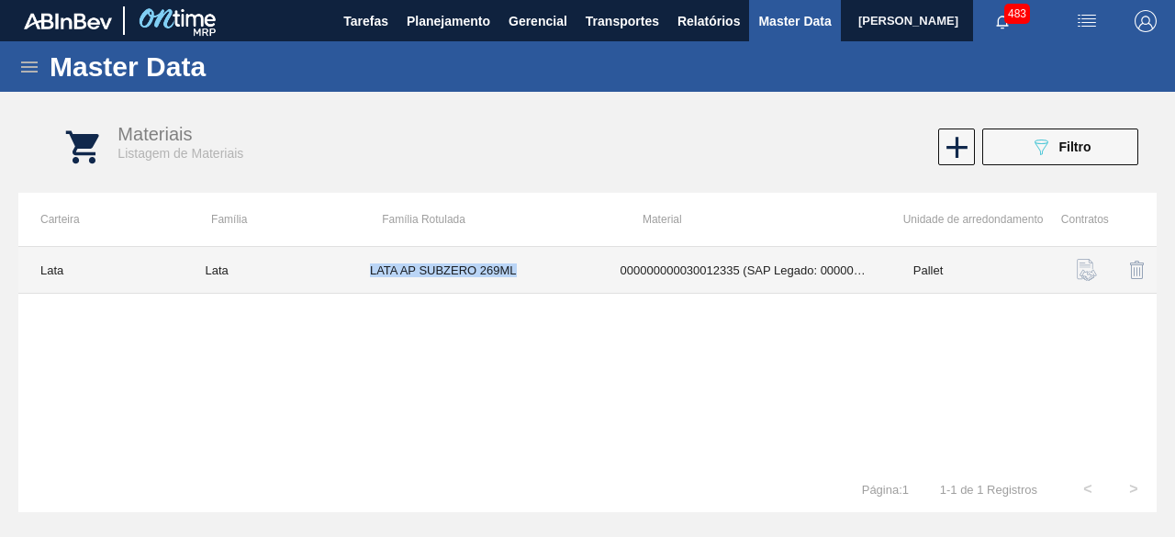
drag, startPoint x: 367, startPoint y: 275, endPoint x: 522, endPoint y: 279, distance: 154.3
click at [522, 279] on td "LATA AP SUBZERO 269ML" at bounding box center [473, 270] width 251 height 47
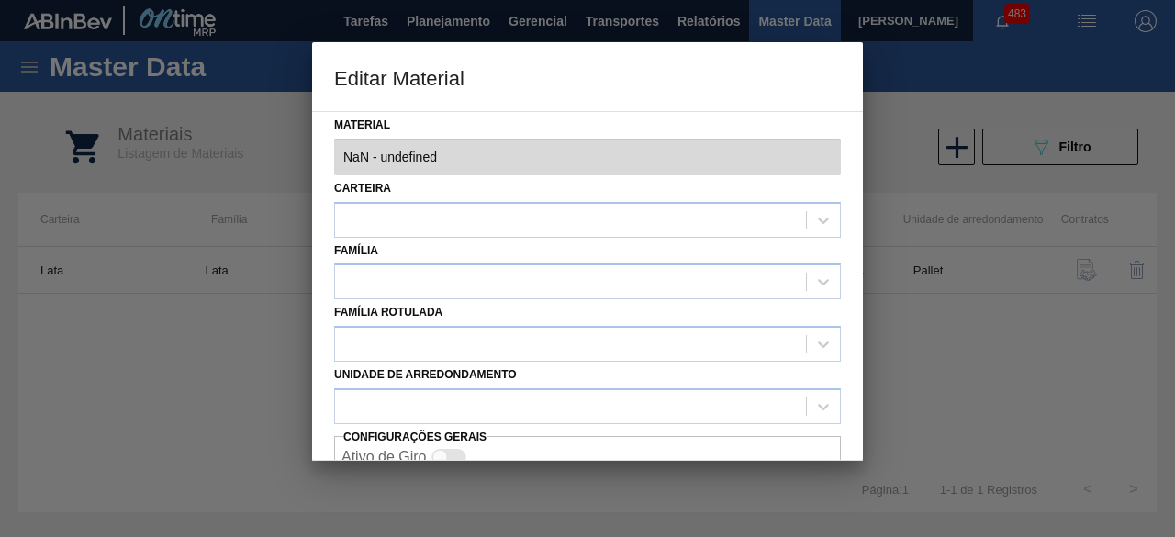
type input "30012335 - 000000000030012335 (SAP Legado: 000000000050798719) - LATA AL. 269ML…"
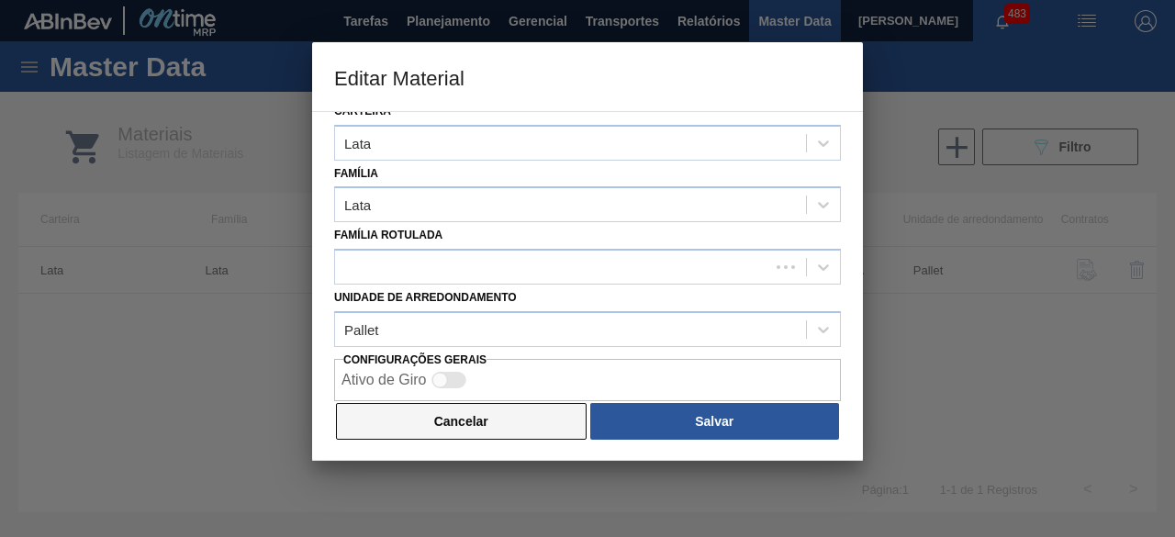
click at [526, 420] on button "Cancelar" at bounding box center [461, 421] width 251 height 37
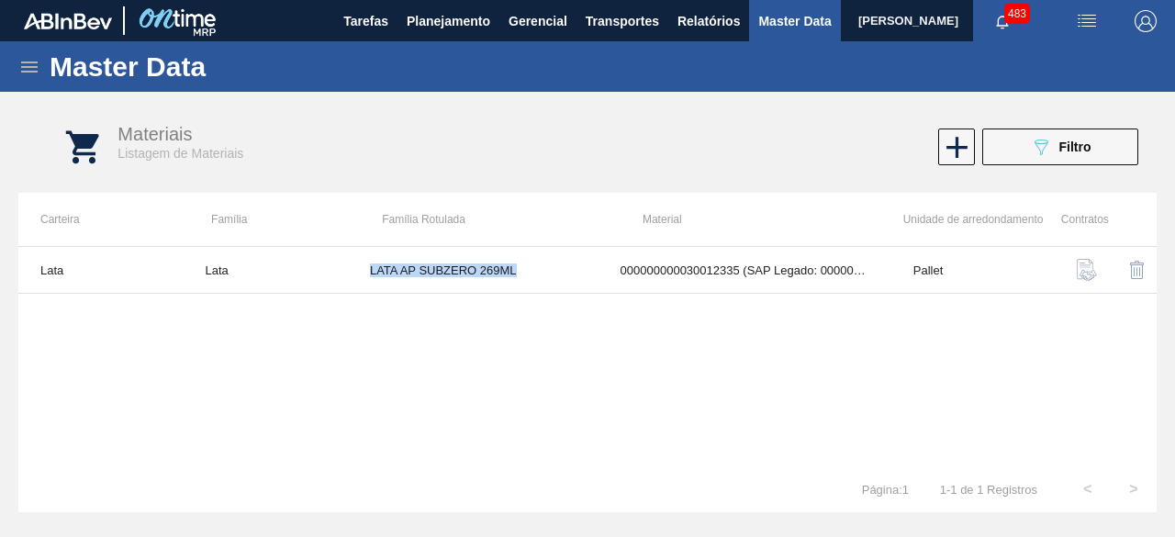
copy td "LATA AP SUBZERO 269ML"
click at [1051, 143] on icon "089F7B8B-B2A5-4AFE-B5C0-19BA573D28AC" at bounding box center [1041, 147] width 22 height 22
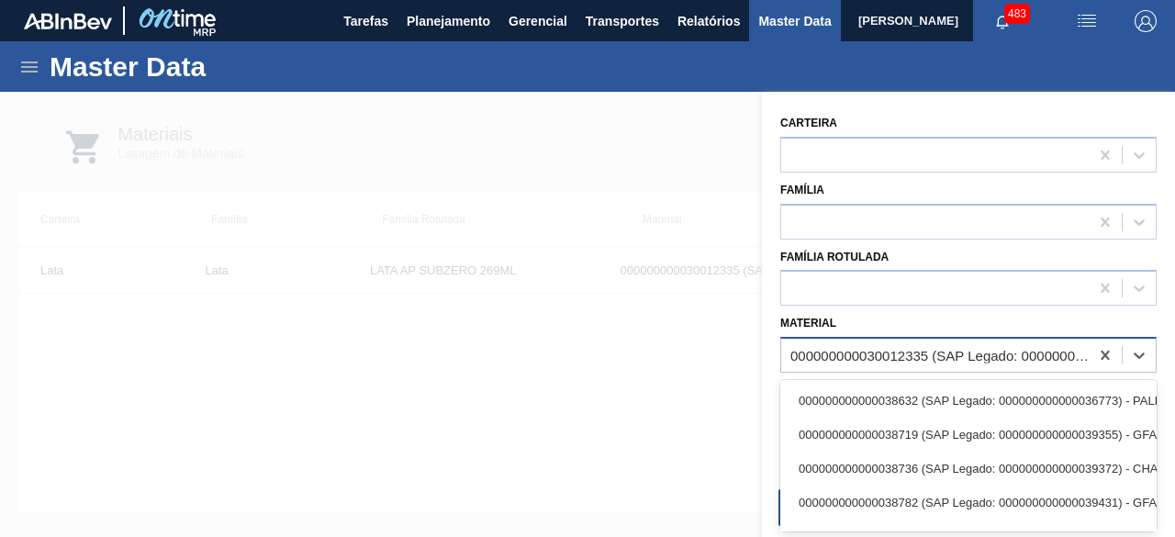
click at [918, 357] on div "000000000030012335 (SAP Legado: 000000000050798719) - LATA AL. 269ML SUBZERO 429" at bounding box center [941, 356] width 300 height 16
paste input "30034236"
type input "30034236"
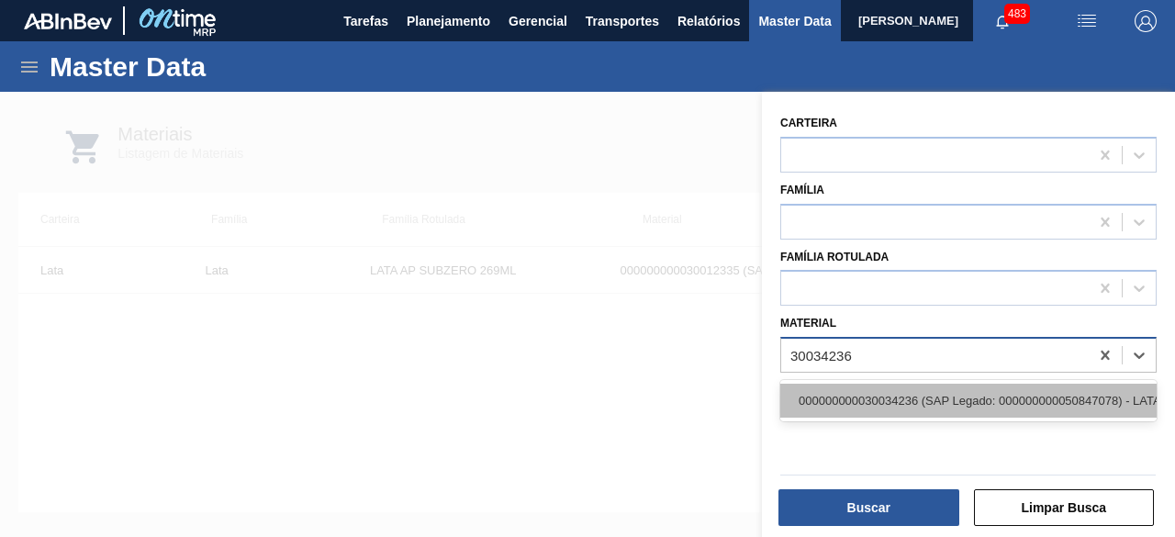
click at [863, 399] on div "000000000030034236 (SAP Legado: 000000000050847078) - LATA AL ORIGINAL 350ML BR…" at bounding box center [968, 401] width 376 height 34
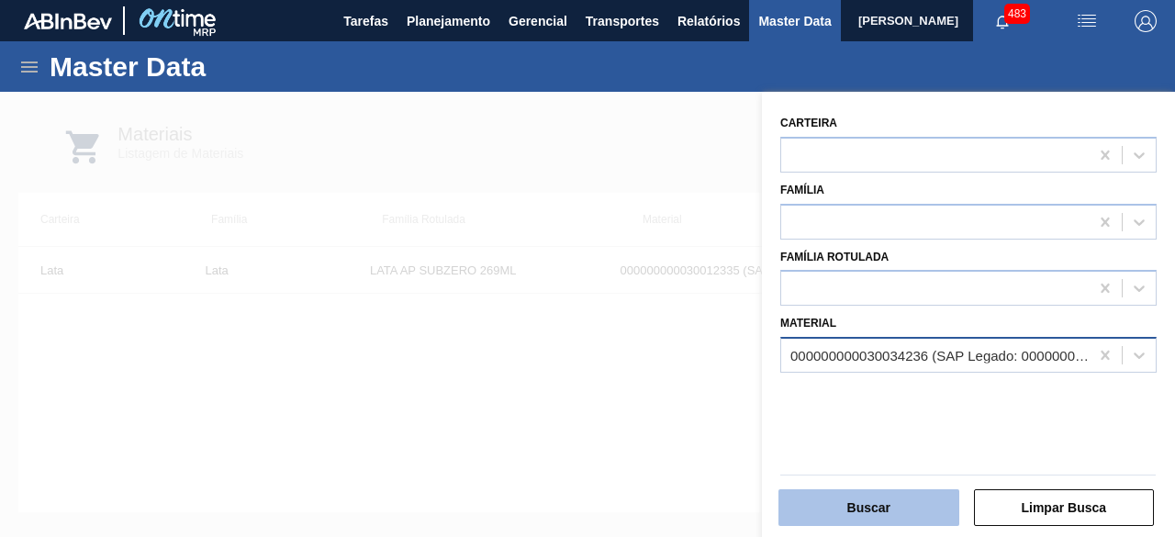
click at [850, 503] on button "Buscar" at bounding box center [869, 507] width 181 height 37
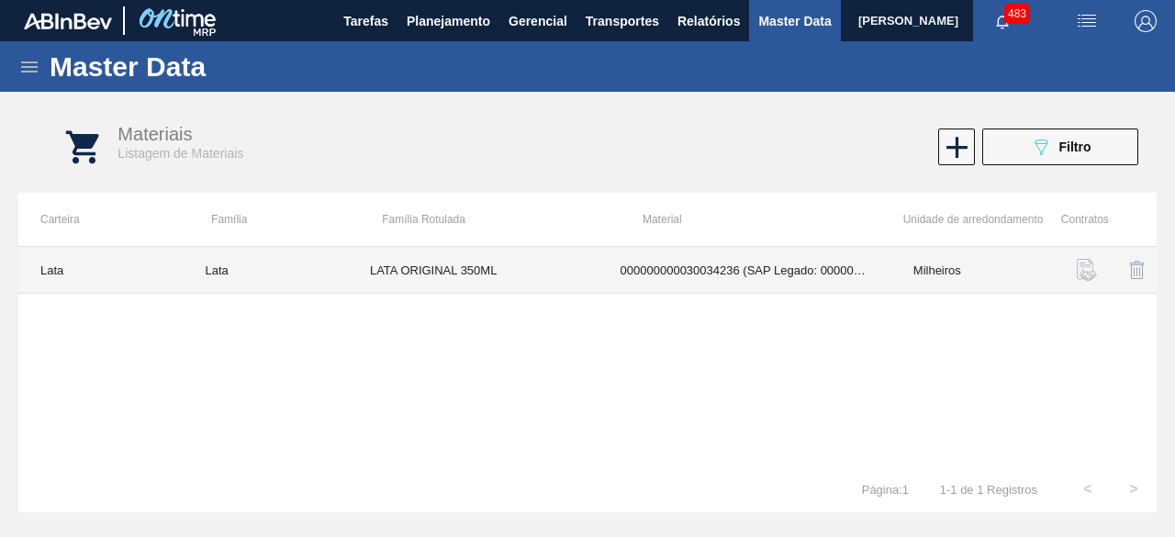
click at [533, 271] on td "LATA ORIGINAL 350ML" at bounding box center [473, 270] width 251 height 47
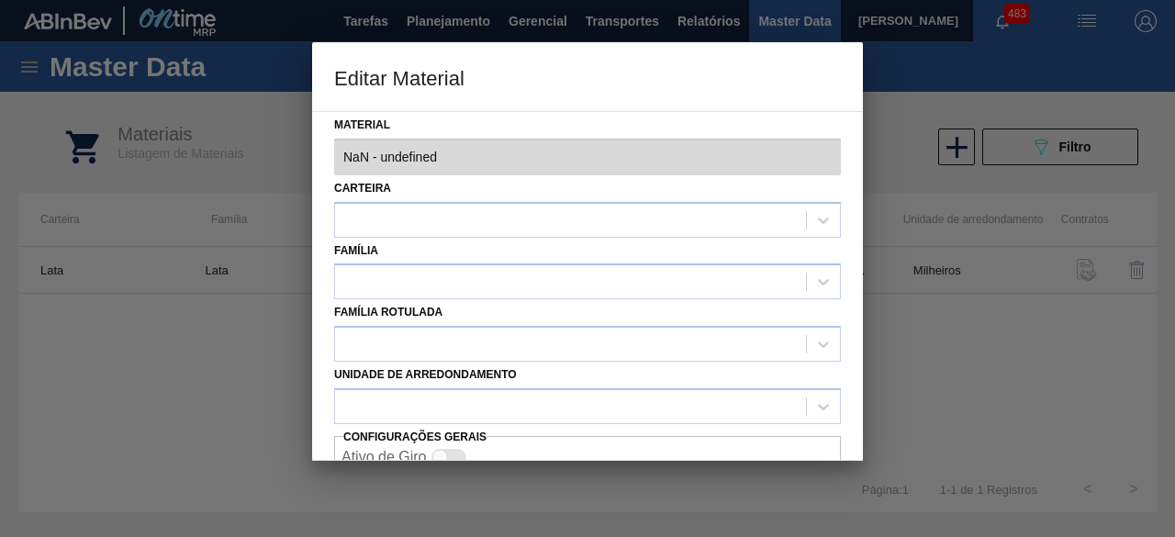
type input "30034236 - 000000000030034236 (SAP Legado: 000000000050847078) - LATA AL ORIGIN…"
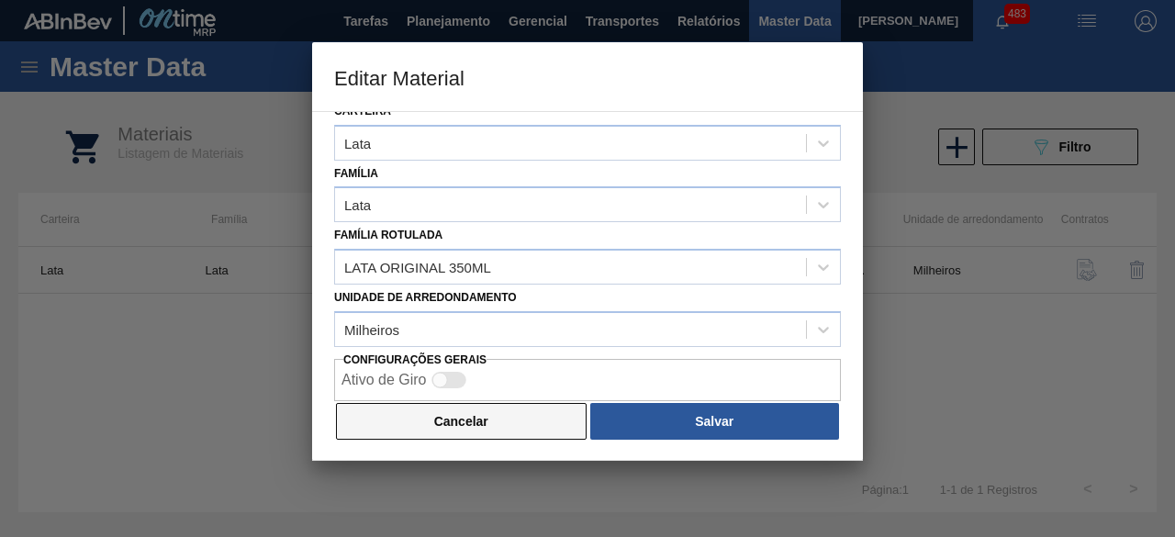
click at [526, 423] on button "Cancelar" at bounding box center [461, 421] width 251 height 37
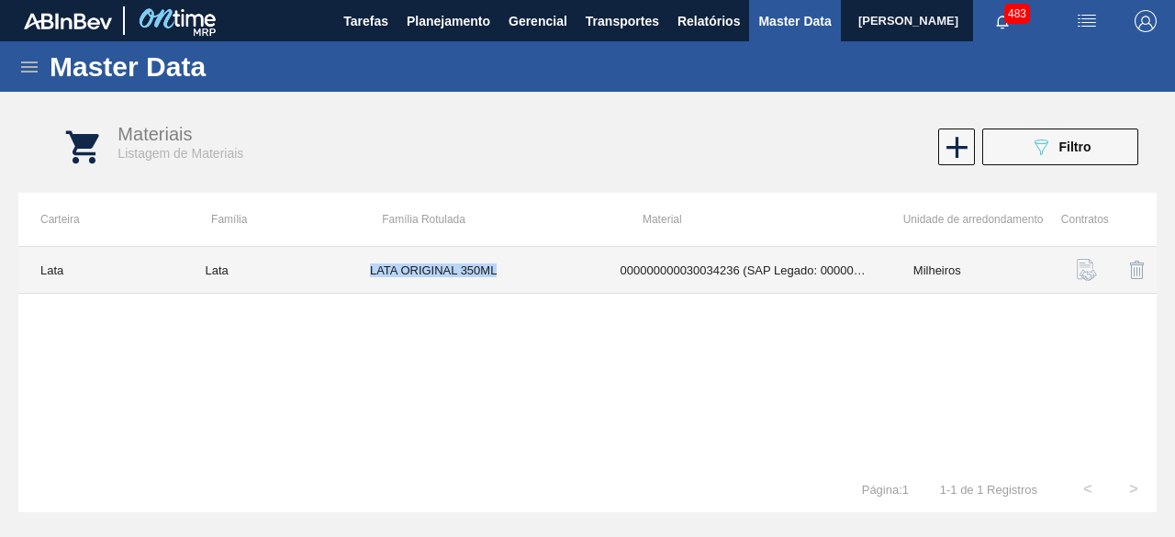
drag, startPoint x: 367, startPoint y: 272, endPoint x: 538, endPoint y: 273, distance: 170.8
click at [538, 273] on td "LATA ORIGINAL 350ML" at bounding box center [473, 270] width 251 height 47
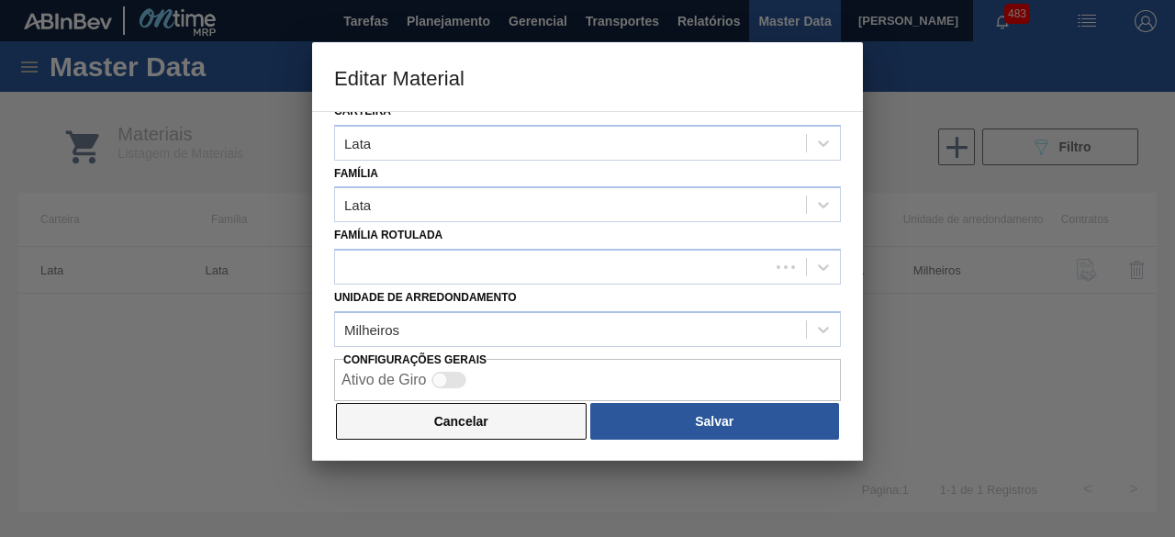
click at [551, 411] on button "Cancelar" at bounding box center [461, 421] width 251 height 37
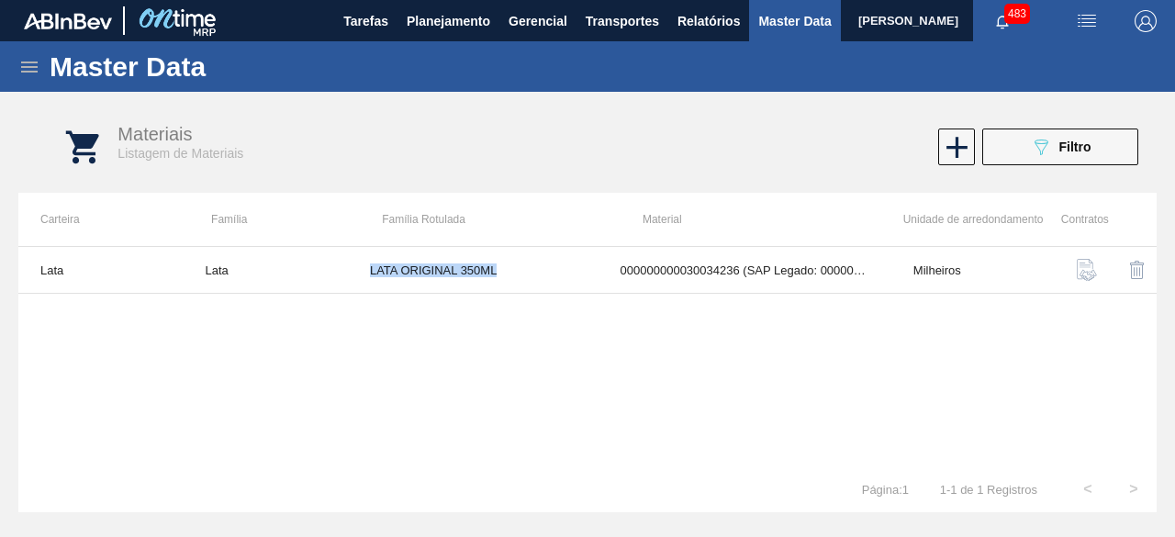
copy td "LATA ORIGINAL 350ML"
click at [1049, 135] on button "089F7B8B-B2A5-4AFE-B5C0-19BA573D28AC Filtro" at bounding box center [1060, 147] width 156 height 37
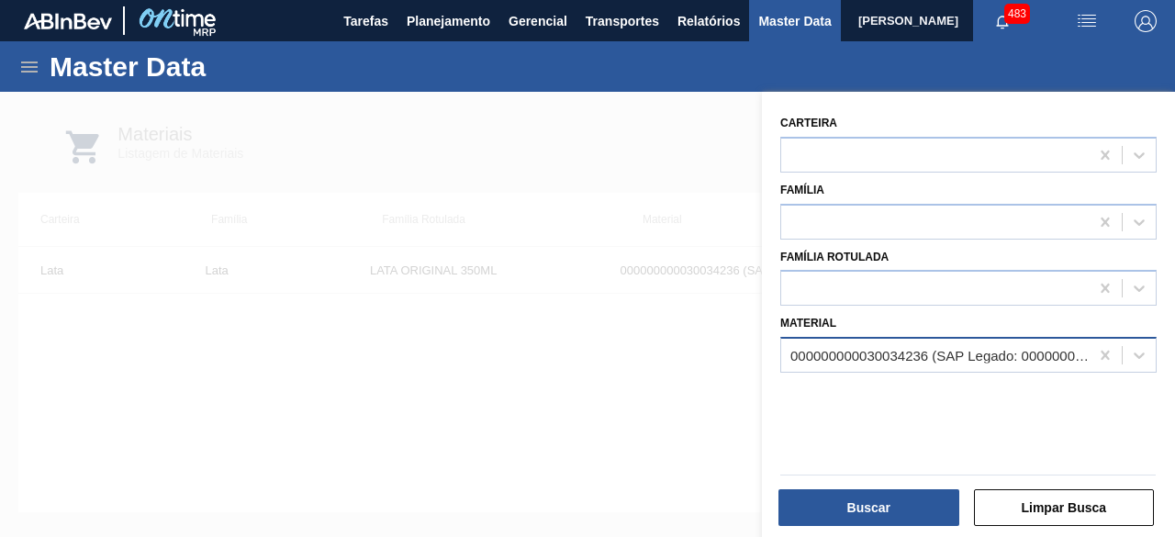
click at [945, 357] on div "000000000030034236 (SAP Legado: 000000000050847078) - LATA AL ORIGINAL 350ML BR…" at bounding box center [941, 356] width 300 height 16
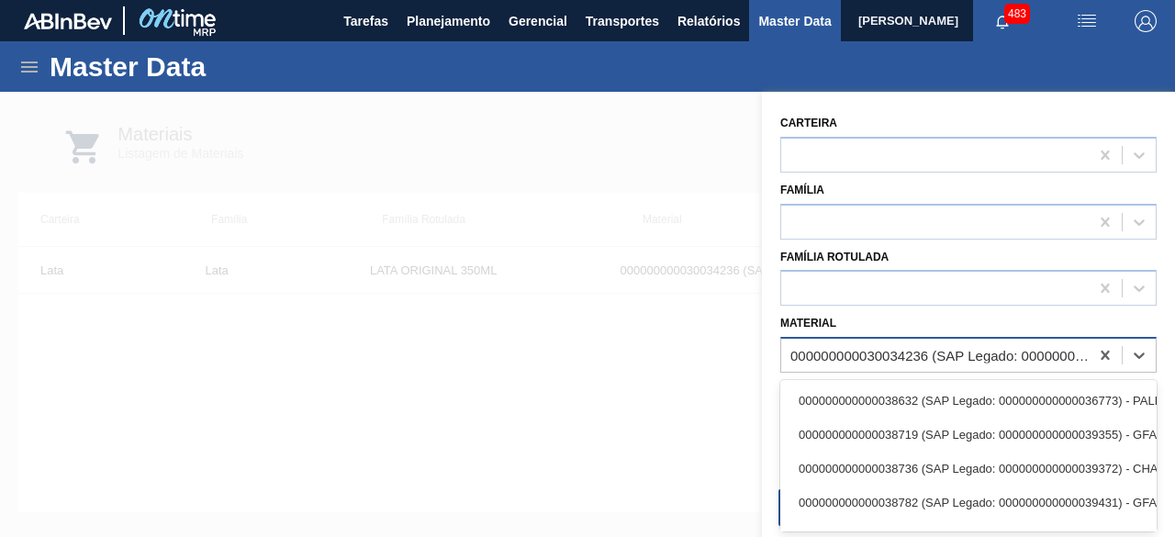
paste input "30012383"
type input "30012383"
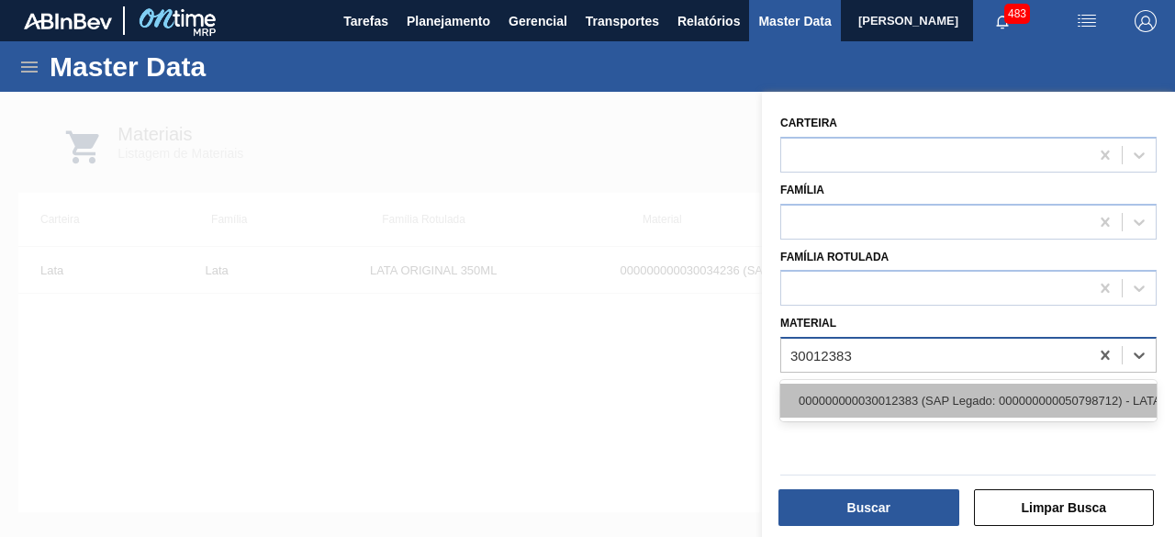
click at [891, 398] on div "000000000030012383 (SAP Legado: 000000000050798712) - LATA AL. 269ML SK 429" at bounding box center [968, 401] width 376 height 34
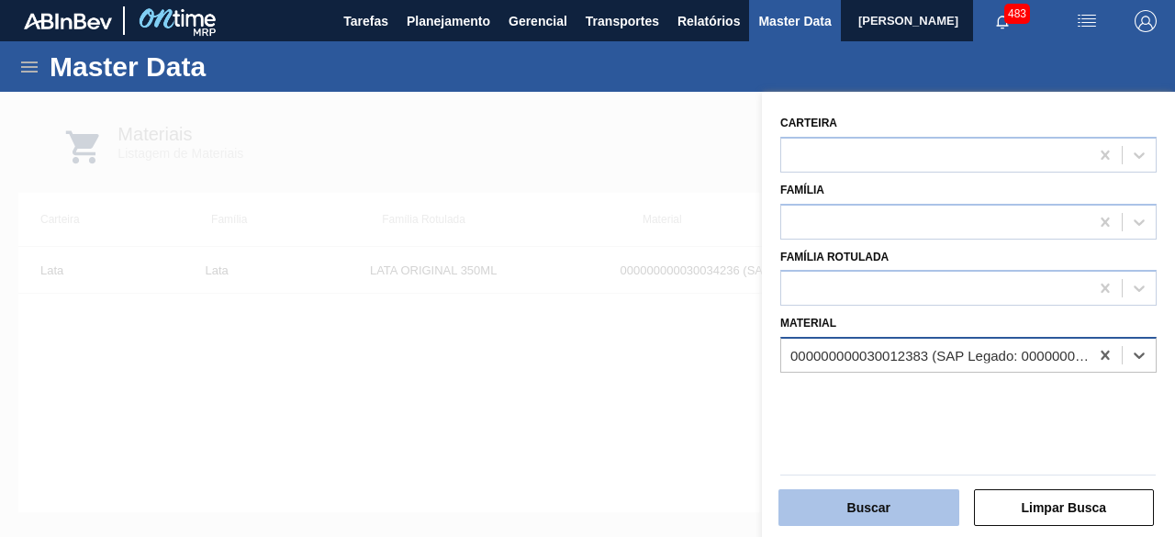
click at [889, 511] on button "Buscar" at bounding box center [869, 507] width 181 height 37
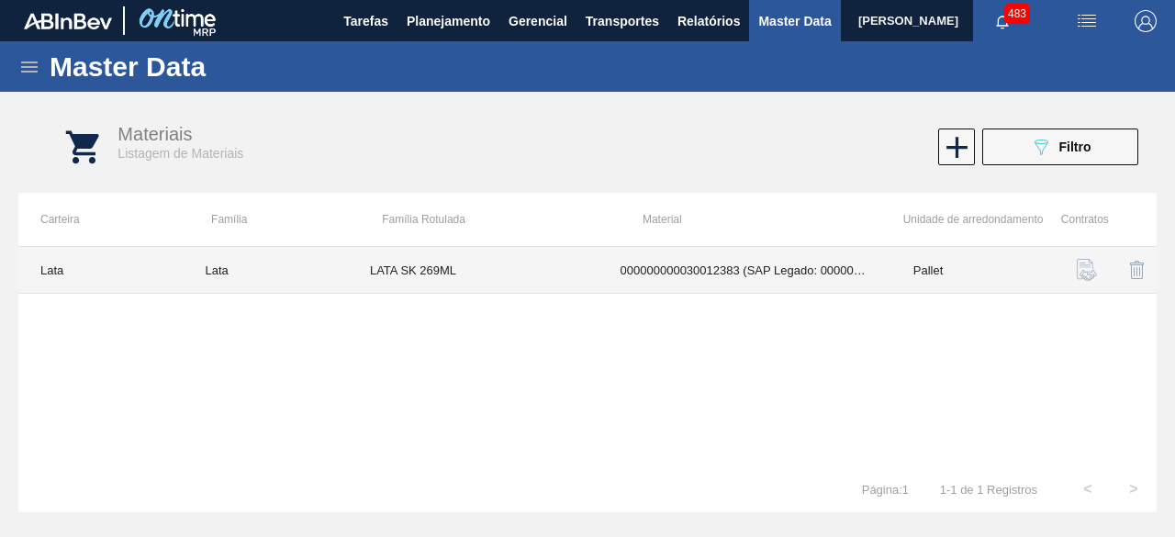
click at [516, 282] on td "LATA SK 269ML" at bounding box center [473, 270] width 251 height 47
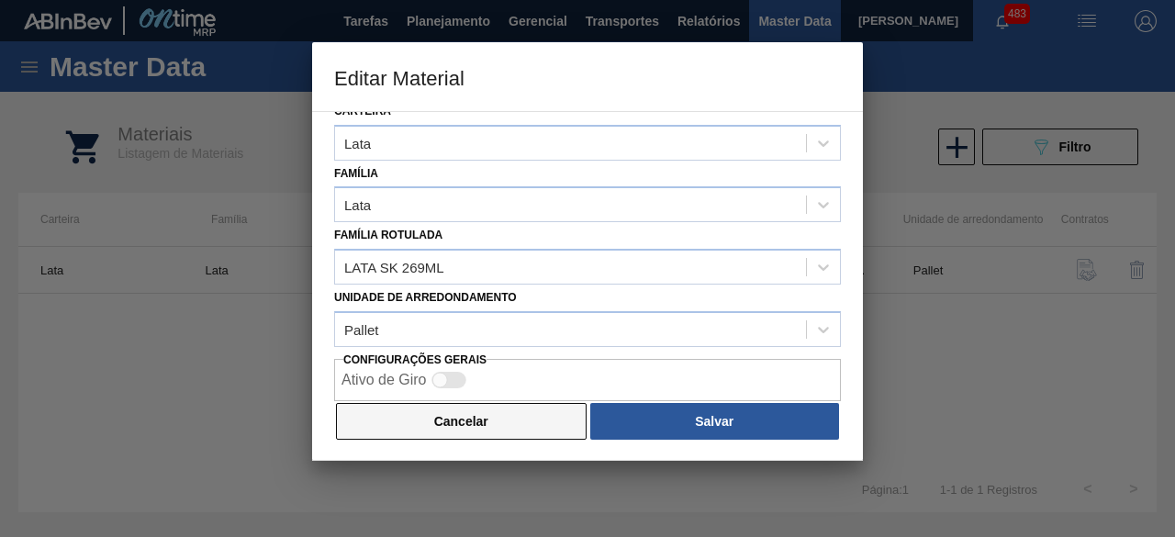
click at [479, 408] on button "Cancelar" at bounding box center [461, 421] width 251 height 37
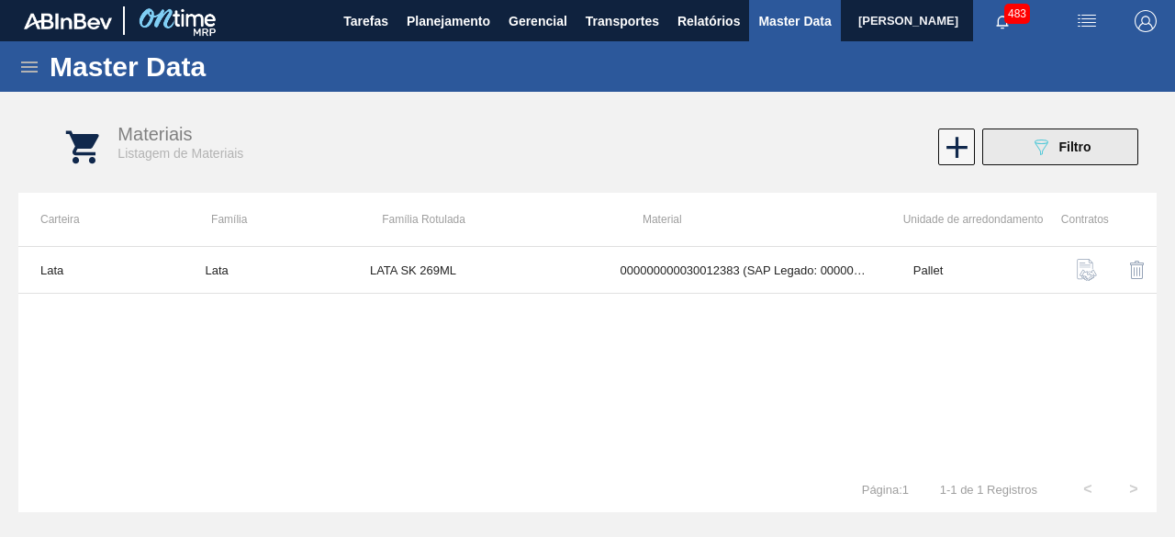
click at [1059, 157] on div "089F7B8B-B2A5-4AFE-B5C0-19BA573D28AC Filtro" at bounding box center [1061, 147] width 62 height 22
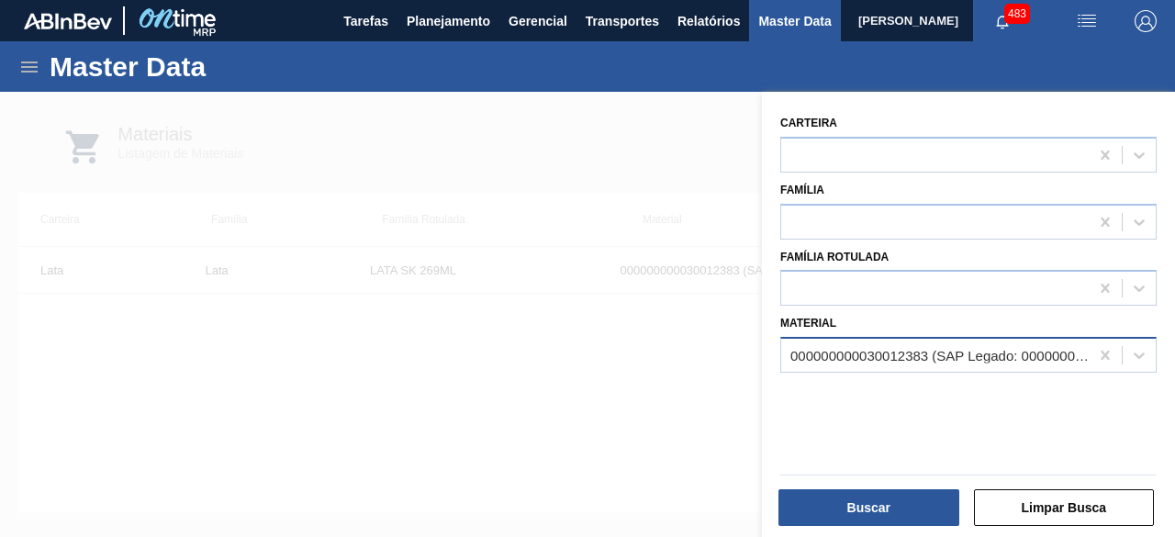
click at [1008, 359] on div "000000000030012383 (SAP Legado: 000000000050798712) - LATA AL. 269ML SK 429" at bounding box center [941, 356] width 300 height 16
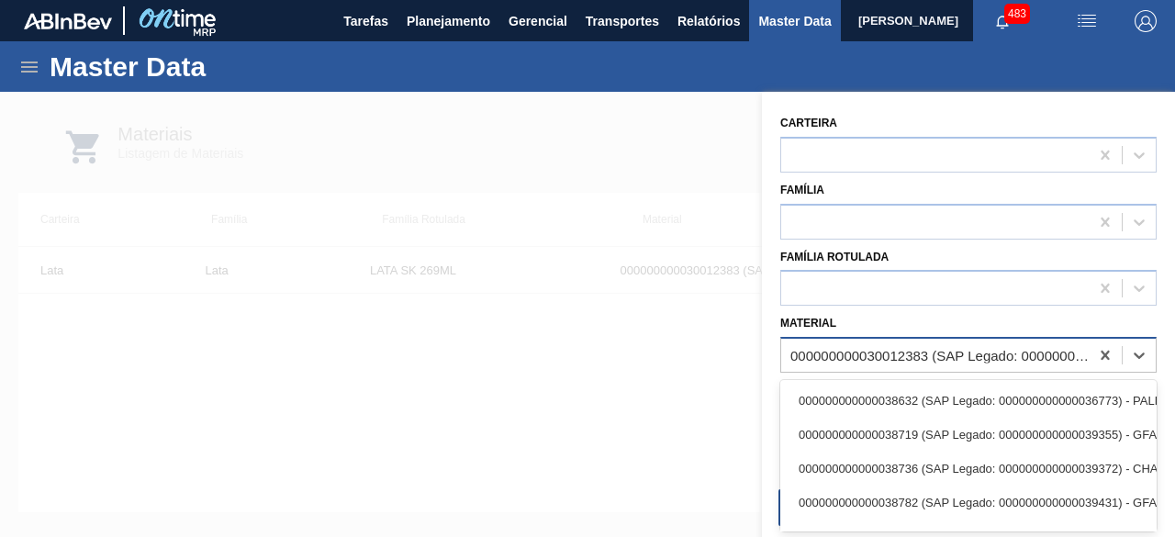
paste input "30012388"
type input "30012388"
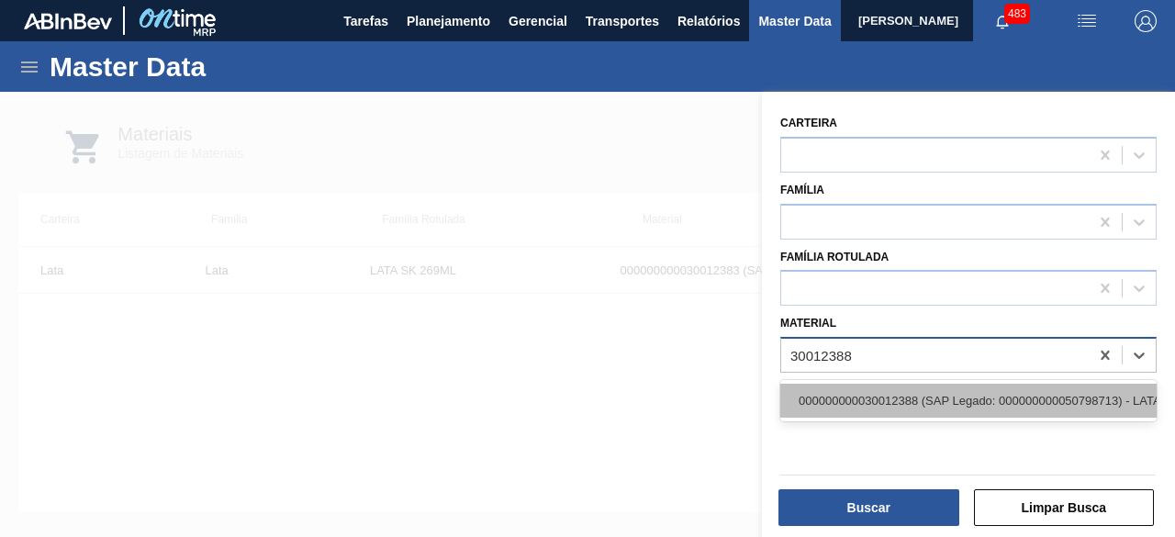
click at [984, 398] on div "000000000030012388 (SAP Legado: 000000000050798713) - LATA AL. 269ML SK MP 429" at bounding box center [968, 401] width 376 height 34
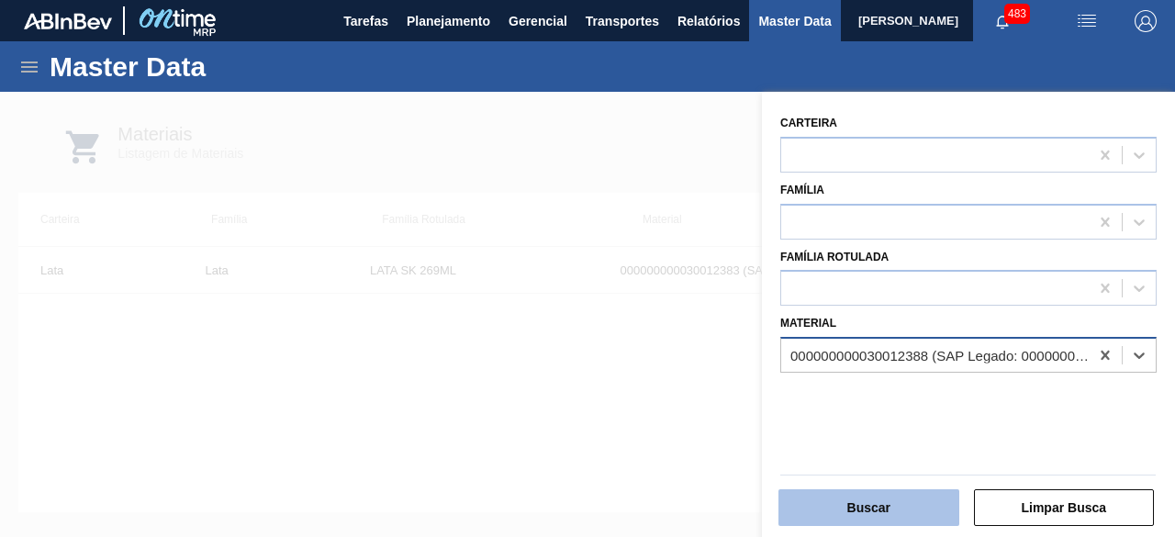
click at [940, 510] on button "Buscar" at bounding box center [869, 507] width 181 height 37
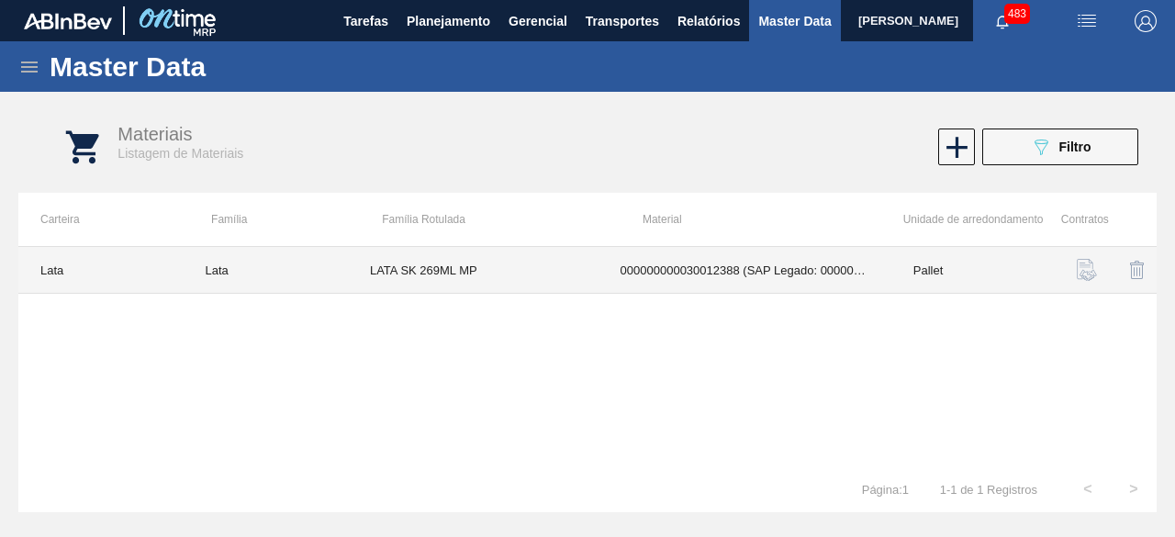
click at [490, 284] on td "LATA SK 269ML MP" at bounding box center [473, 270] width 251 height 47
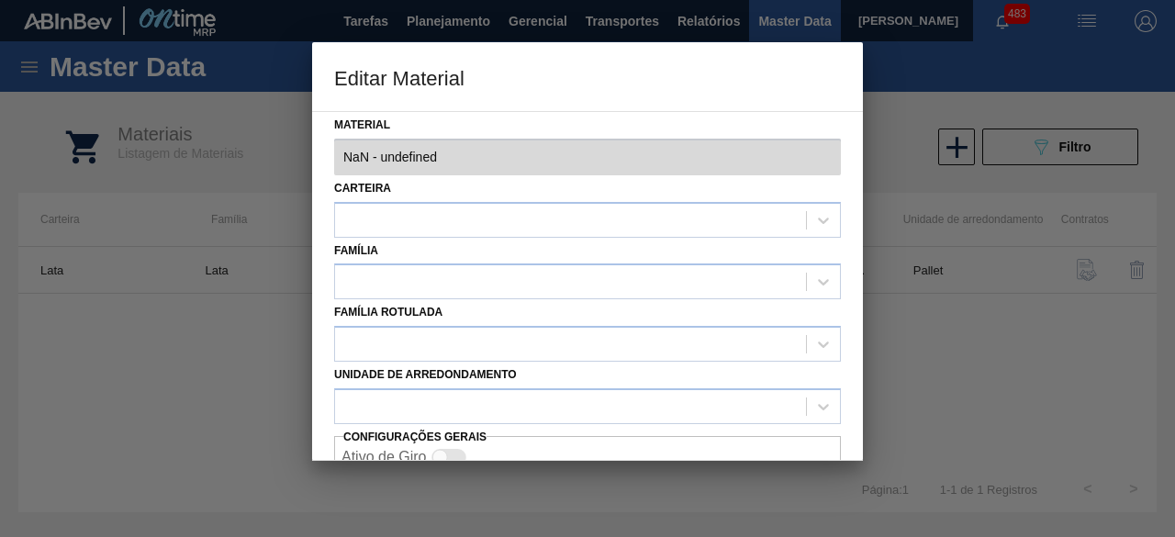
type input "30012388 - 000000000030012388 (SAP Legado: 000000000050798713) - LATA AL. 269ML…"
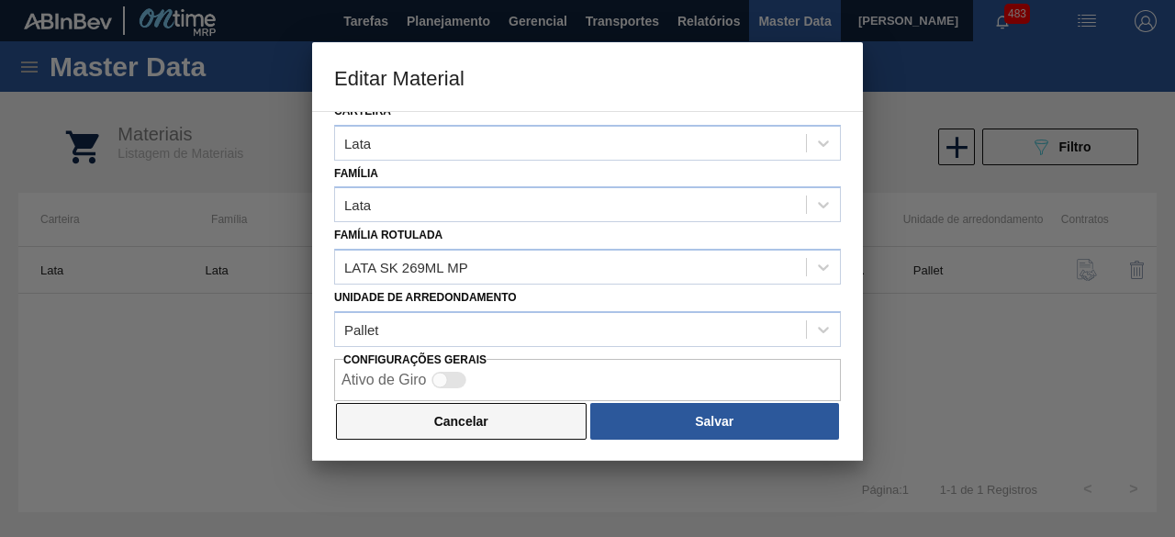
click at [520, 421] on button "Cancelar" at bounding box center [461, 421] width 251 height 37
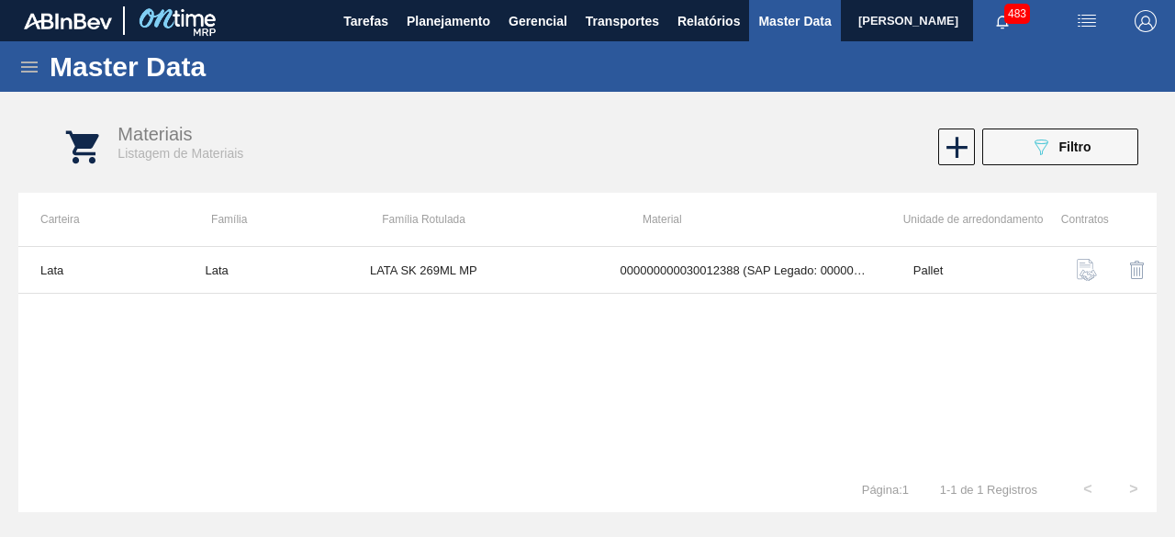
click at [1081, 22] on img "button" at bounding box center [1087, 21] width 22 height 22
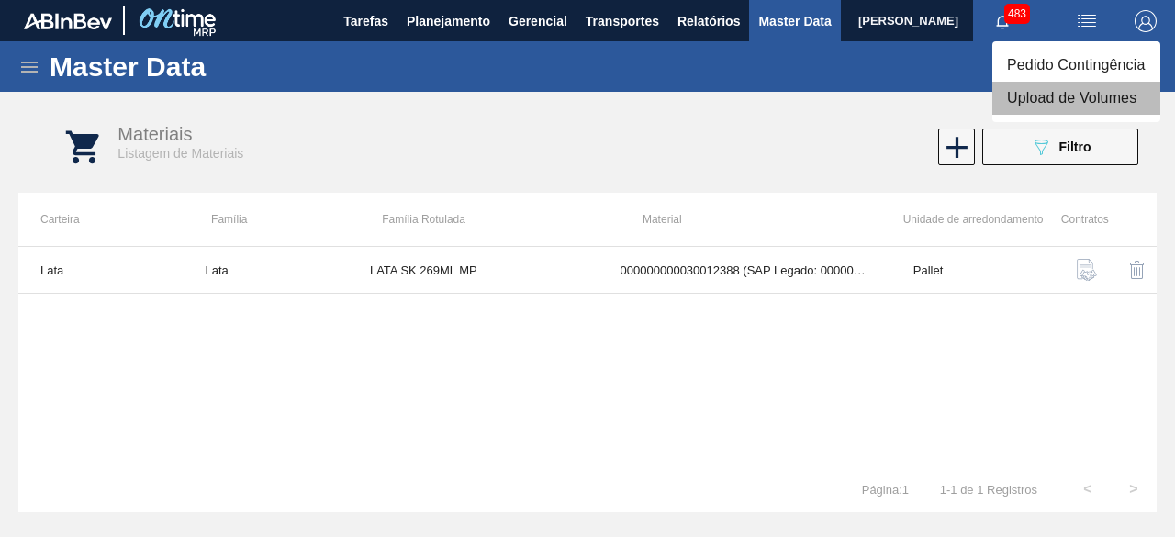
click at [1093, 89] on li "Upload de Volumes" at bounding box center [1077, 98] width 168 height 33
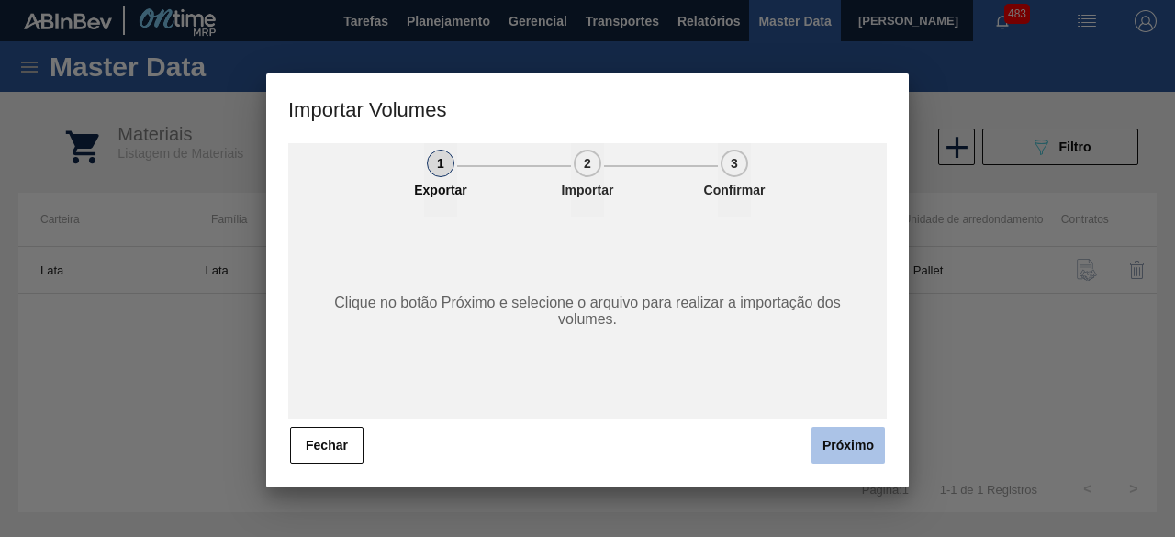
click at [861, 455] on button "Próximo" at bounding box center [848, 445] width 73 height 37
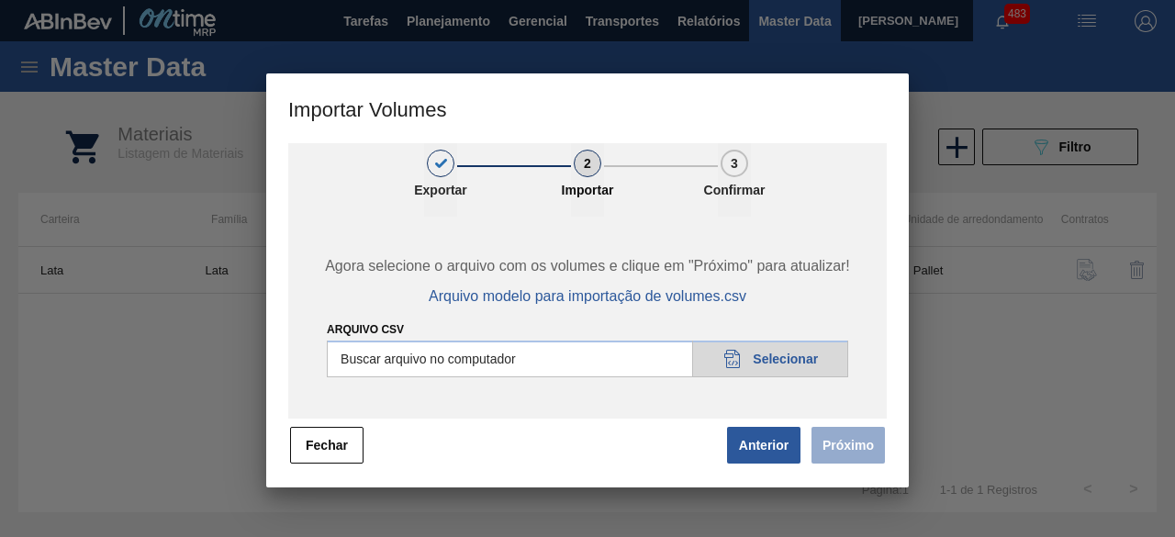
click at [805, 355] on input "Arquivo csv" at bounding box center [588, 359] width 522 height 37
type input "C:\fakepath\Subida Ball D0 + D3 25.08.csv"
click at [843, 457] on button "Próximo" at bounding box center [848, 445] width 73 height 37
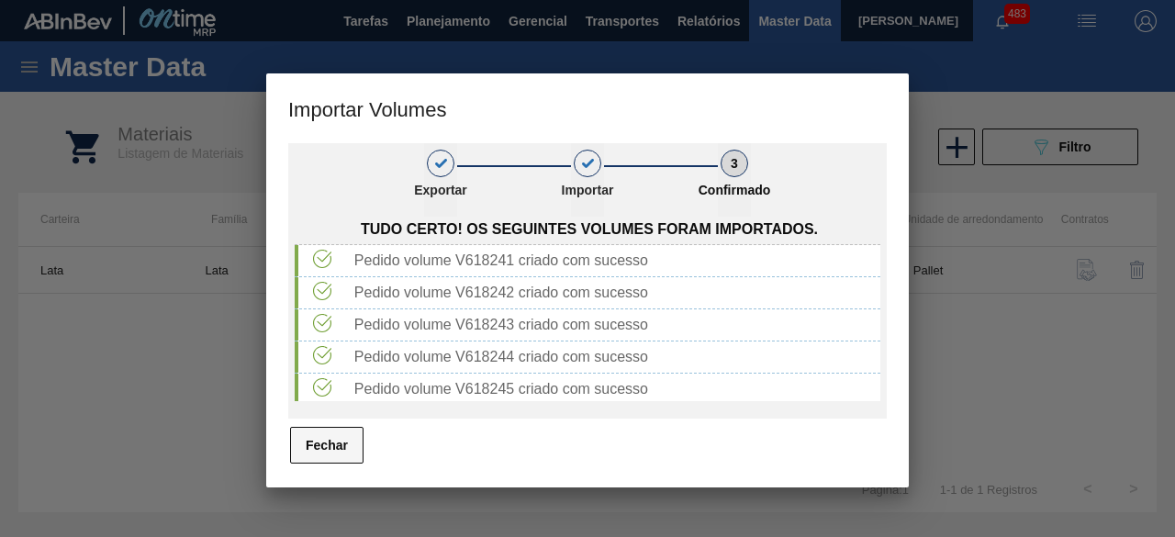
click at [348, 445] on button "Fechar" at bounding box center [326, 445] width 73 height 37
